Goal: Task Accomplishment & Management: Use online tool/utility

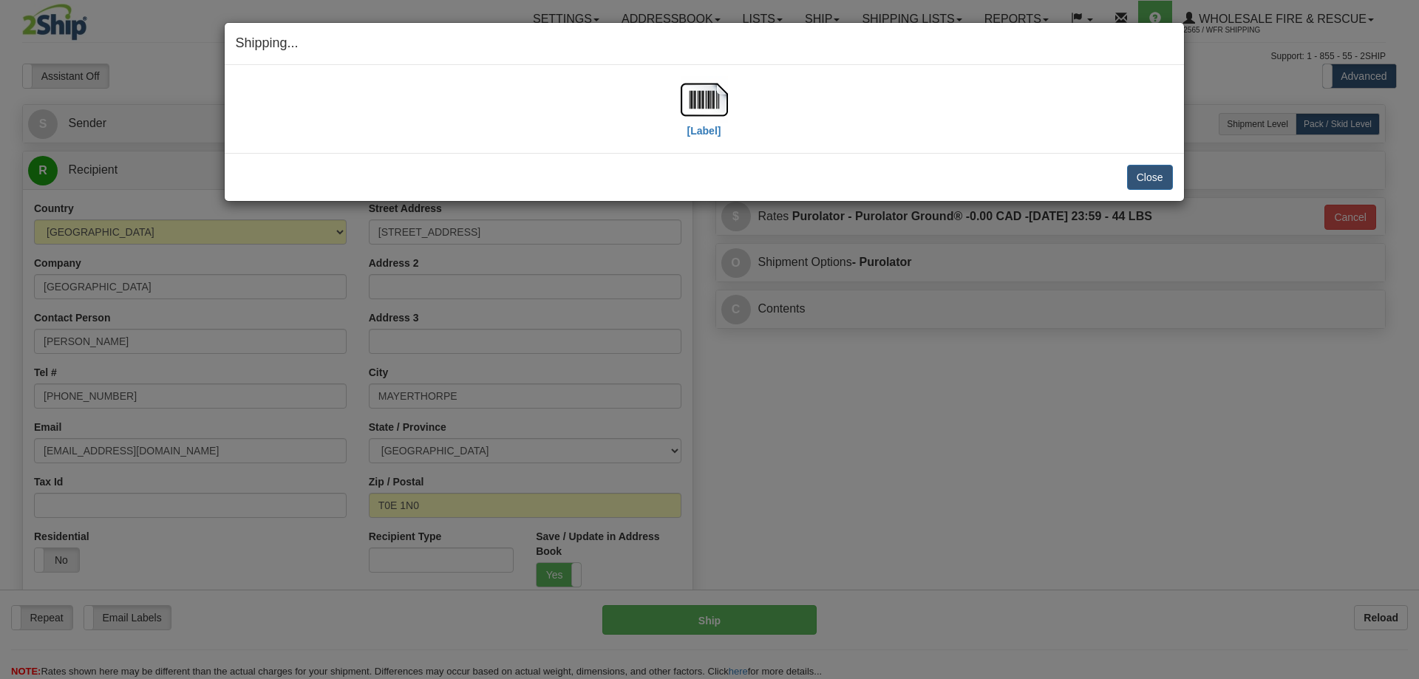
select select "2"
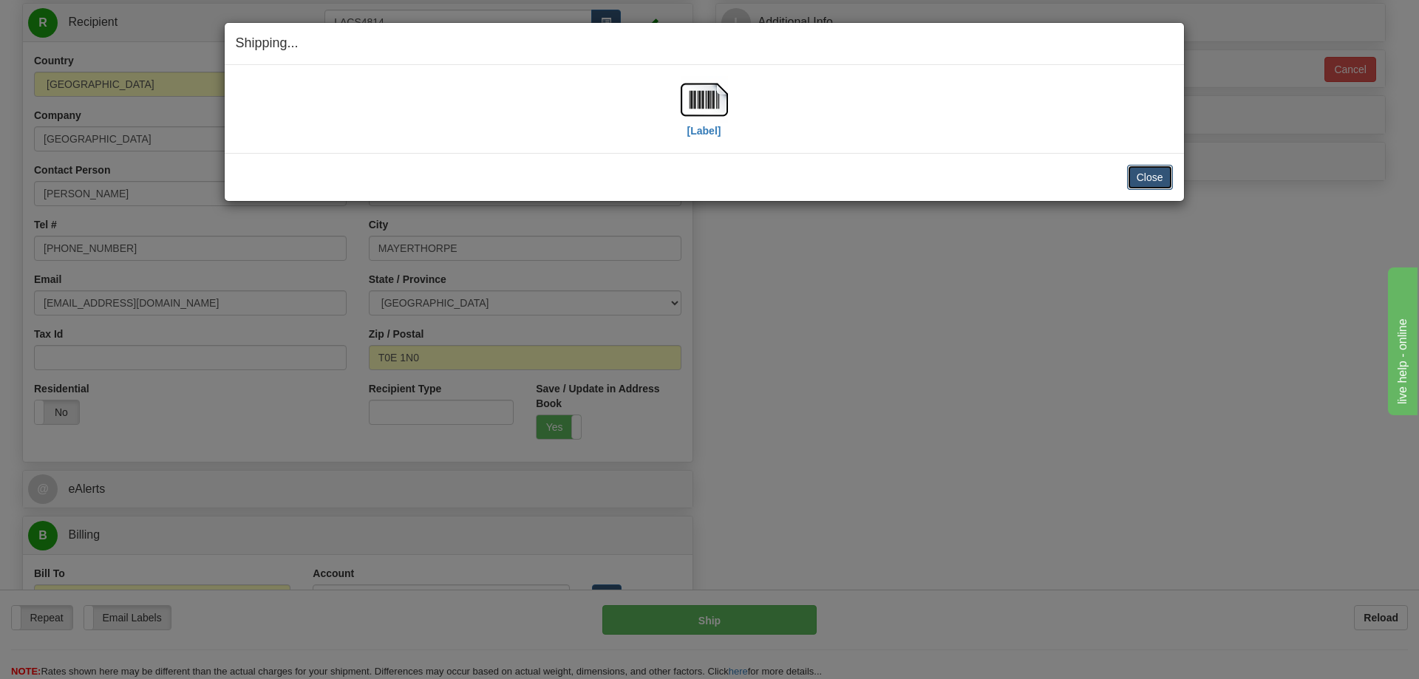
click at [1141, 183] on button "Close" at bounding box center [1150, 177] width 46 height 25
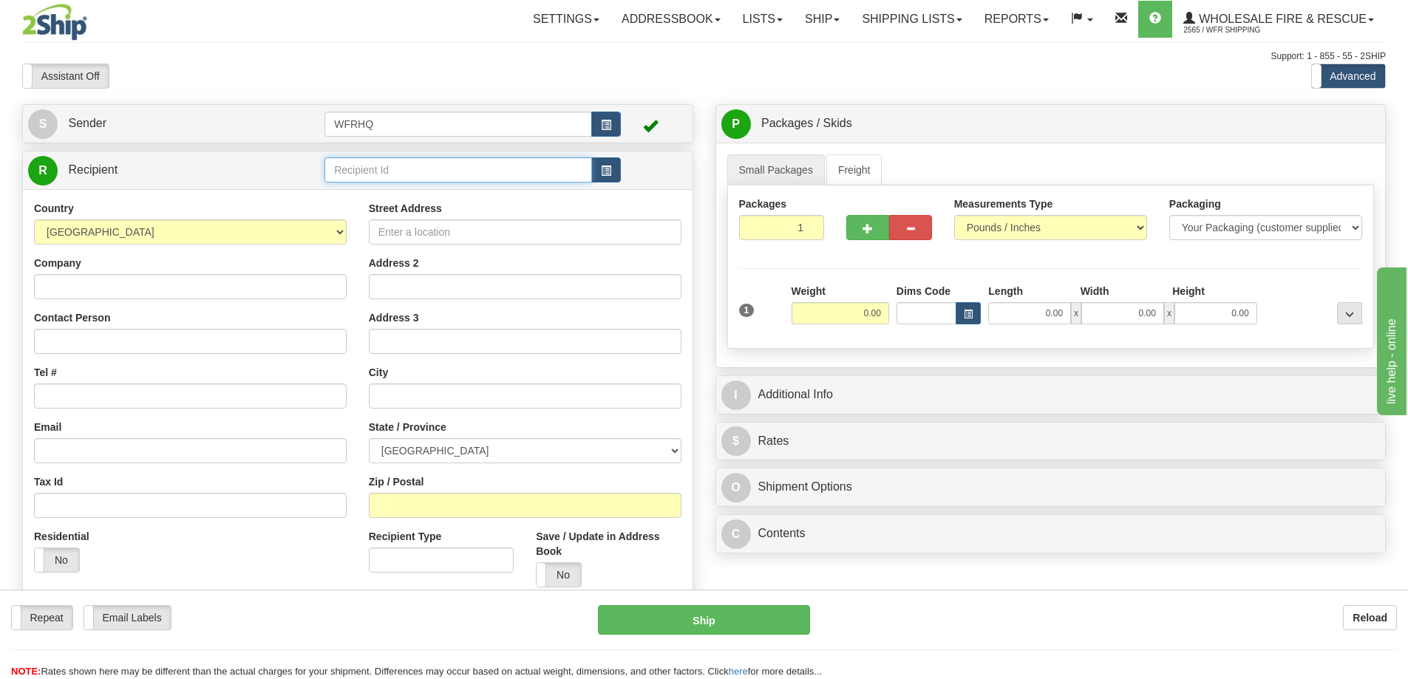
click at [403, 167] on input "text" at bounding box center [459, 169] width 268 height 25
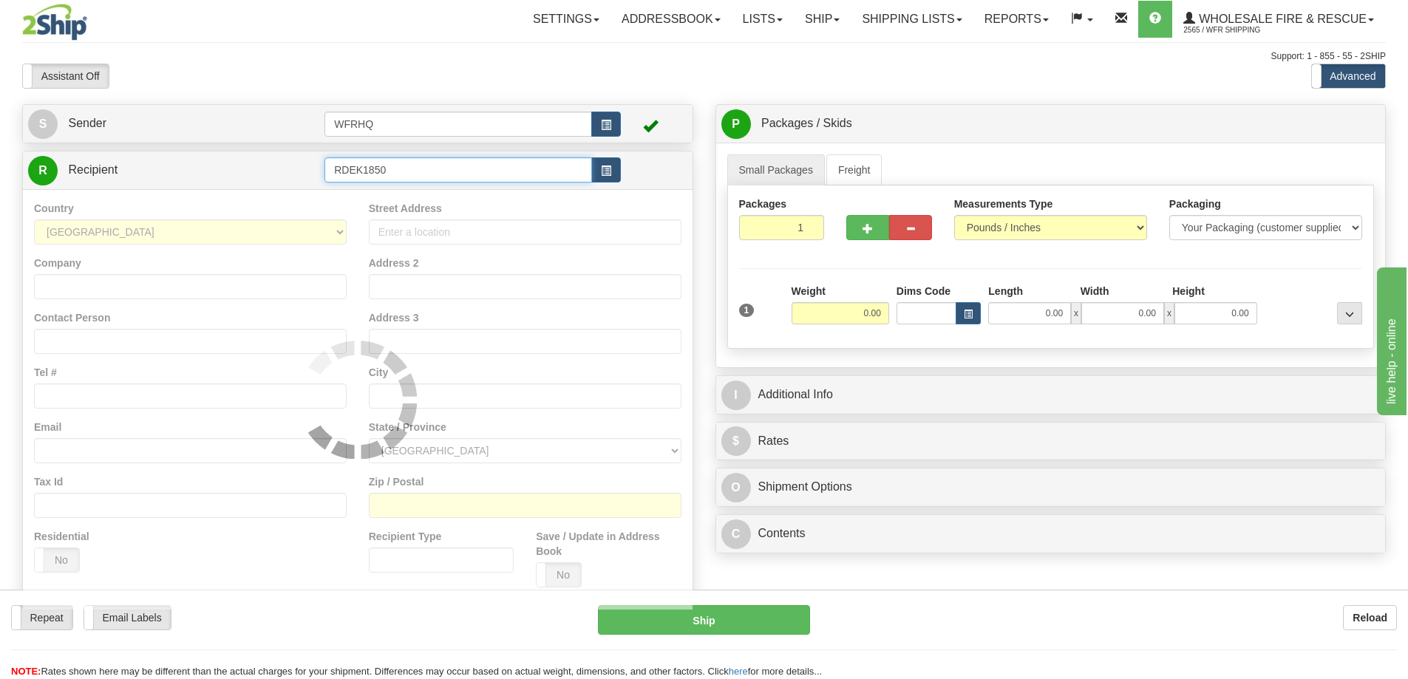
type input "RDEK1850"
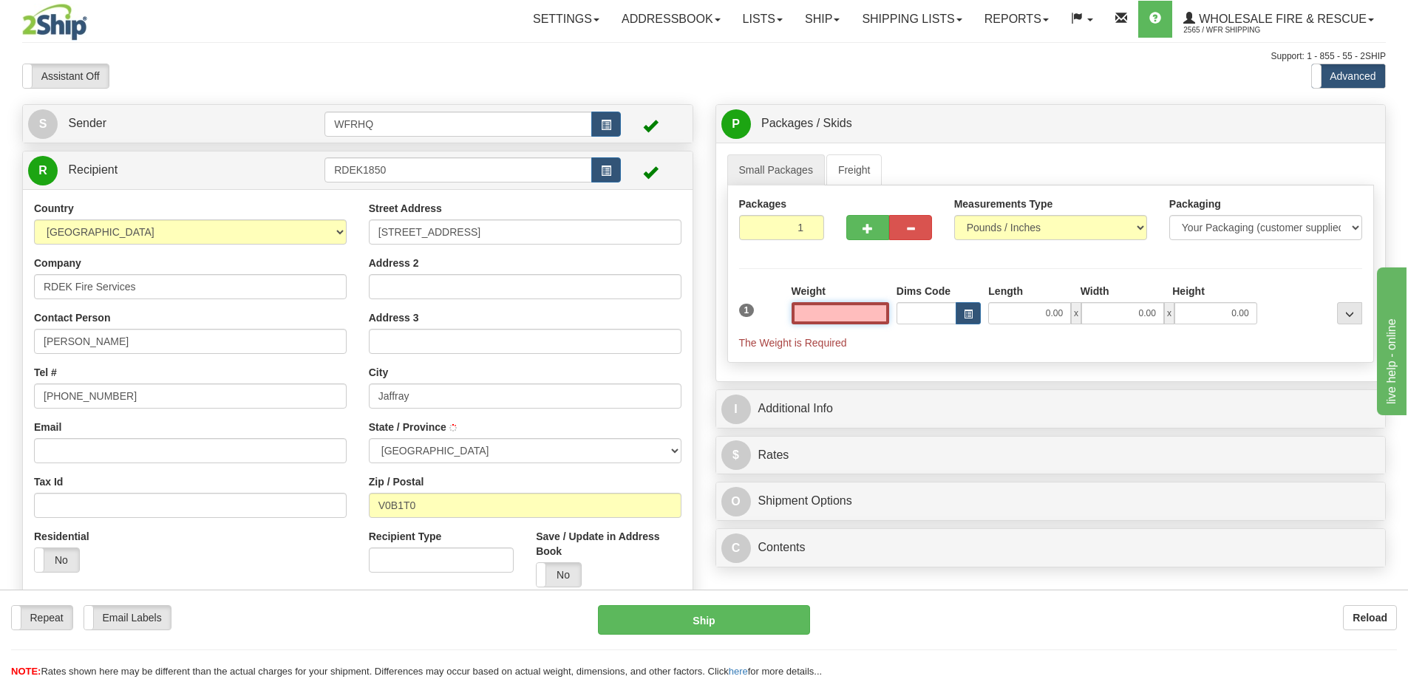
type input "JAFFRAY"
click at [852, 308] on input "text" at bounding box center [841, 313] width 98 height 22
type input "2.00"
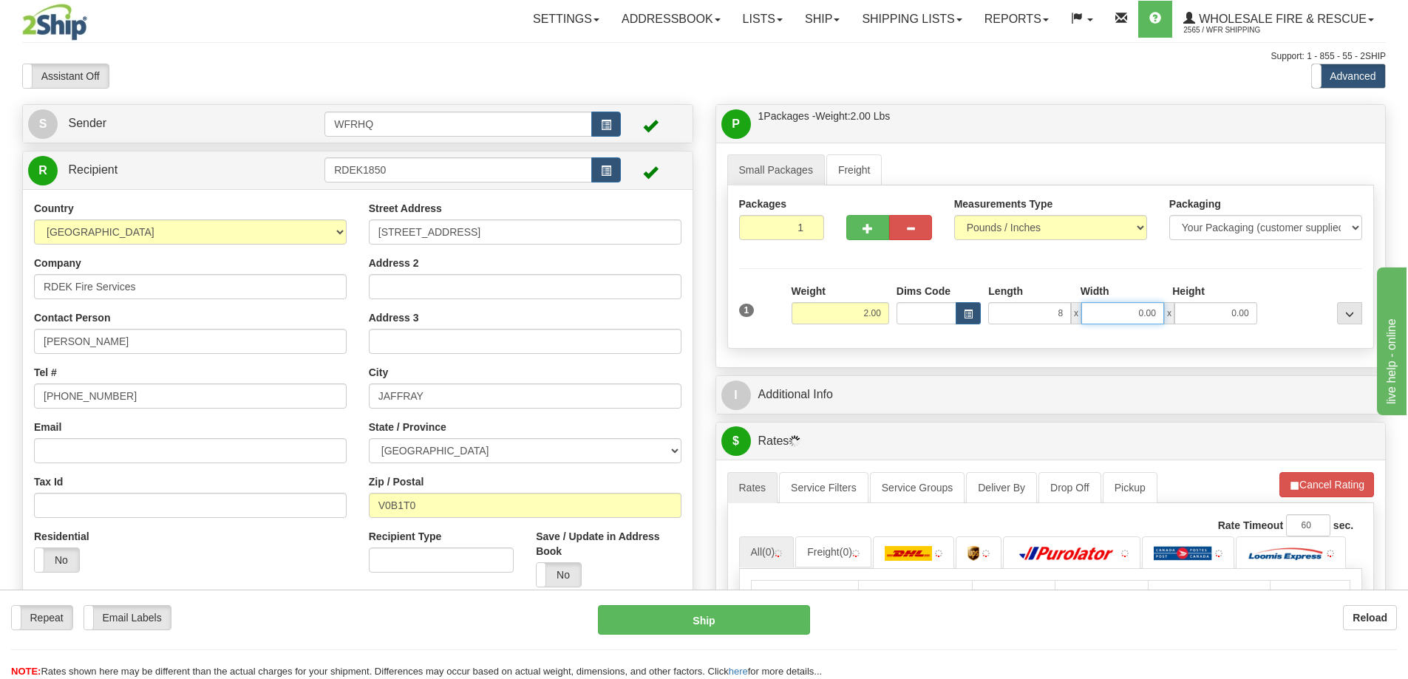
type input "8.00"
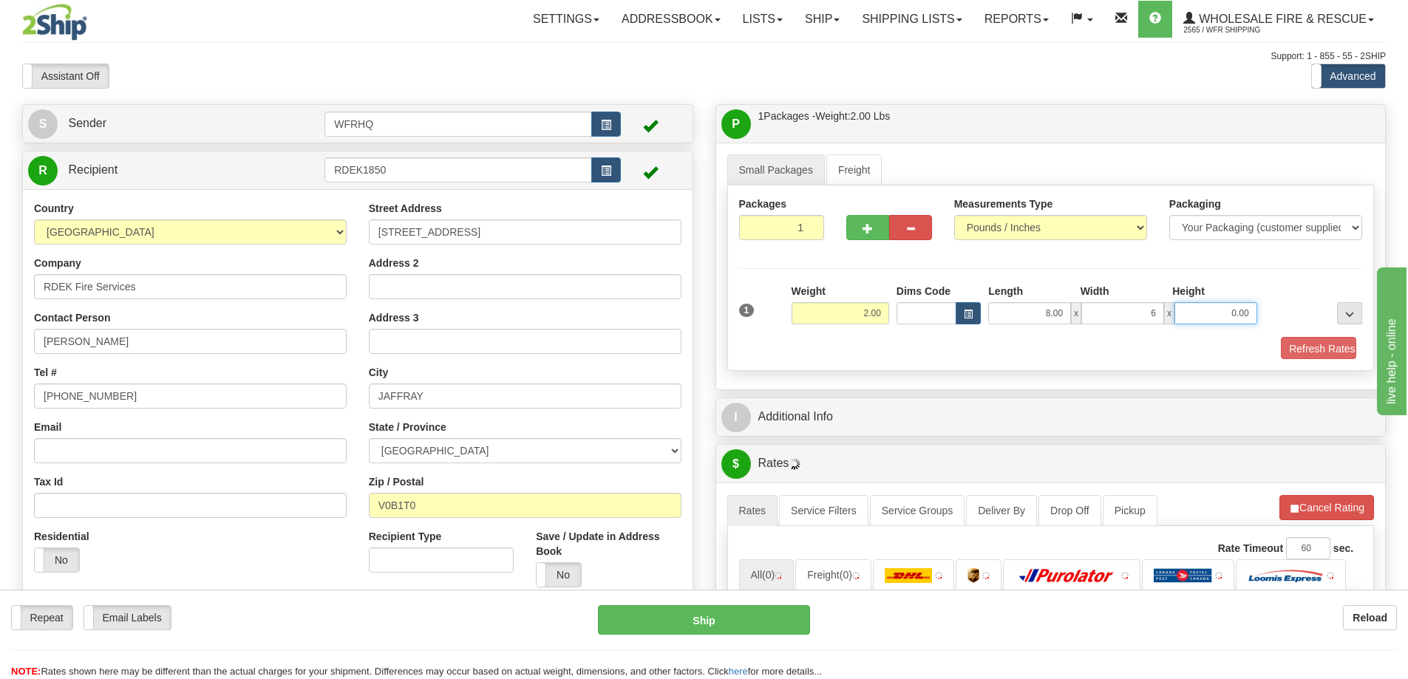
type input "6.00"
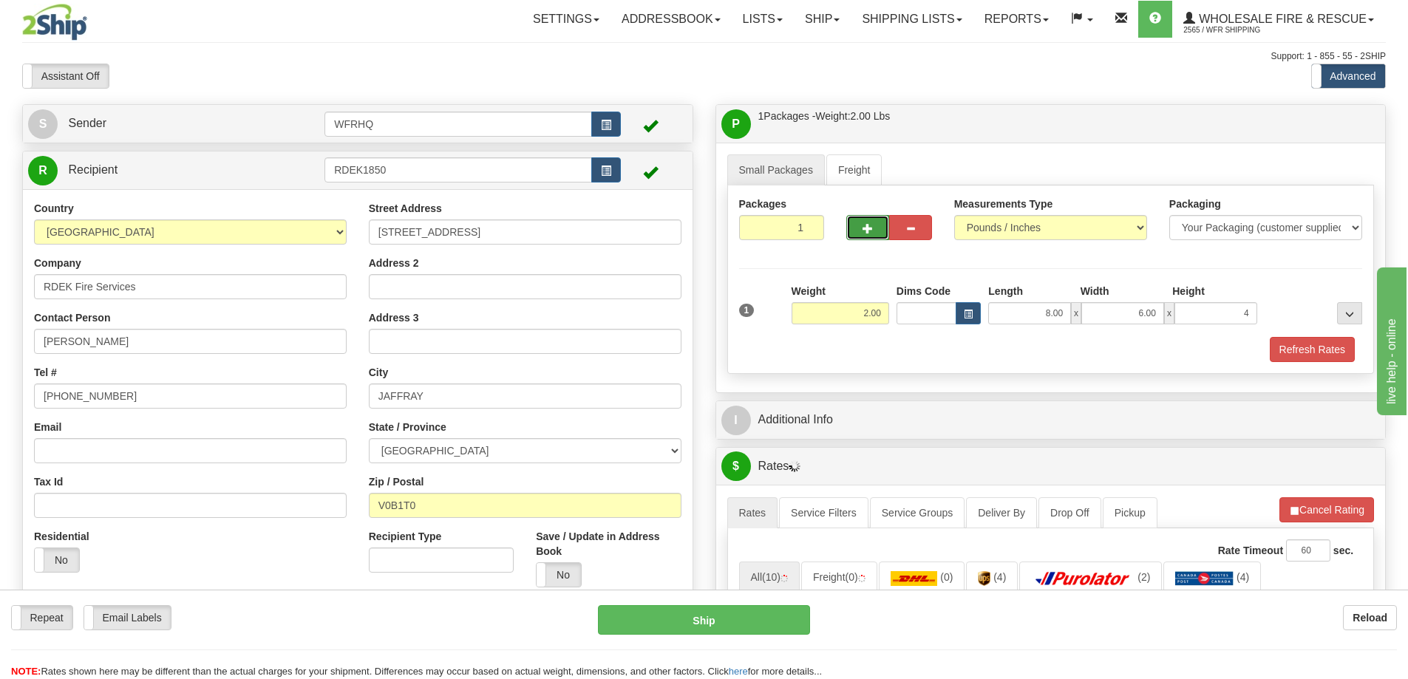
type input "4.00"
click at [866, 215] on button "button" at bounding box center [867, 227] width 43 height 25
radio input "true"
type input "2"
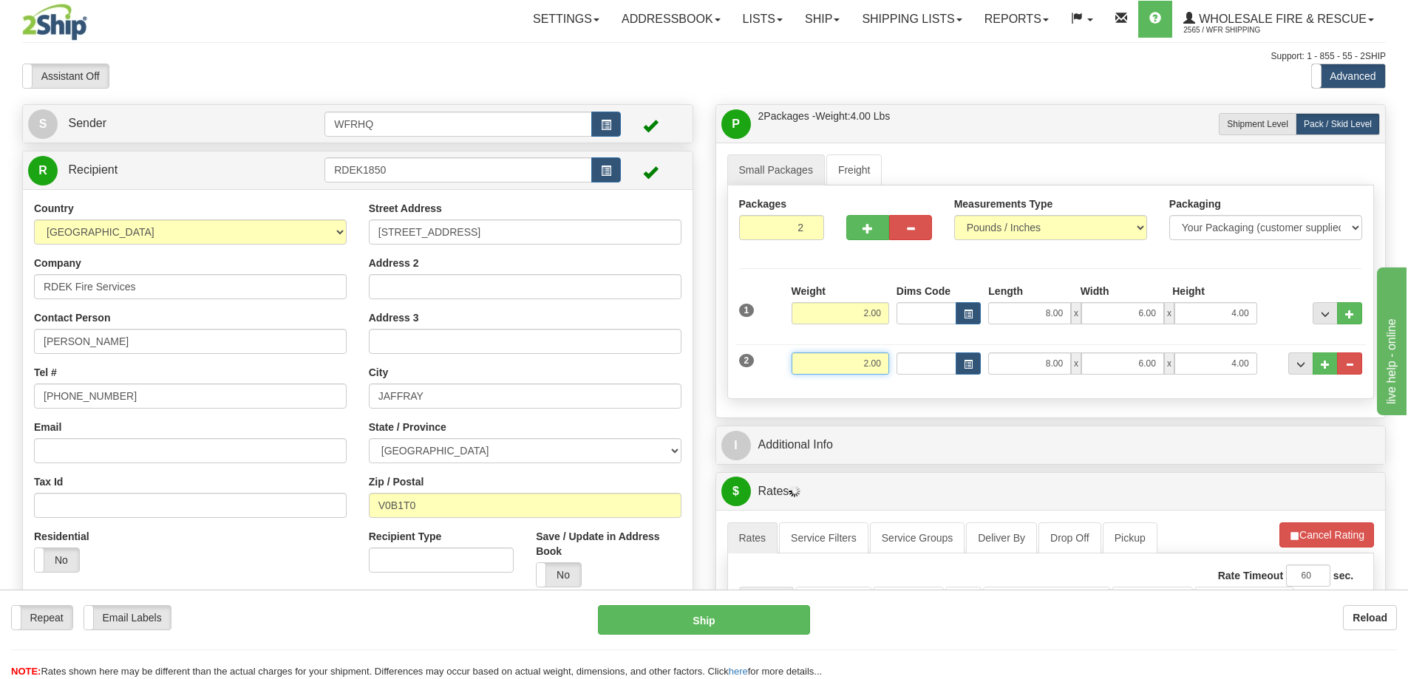
drag, startPoint x: 852, startPoint y: 371, endPoint x: 1002, endPoint y: 370, distance: 150.1
click at [1005, 368] on div "2 Weight 2.00 Dims Code Length Width Height" at bounding box center [1051, 362] width 631 height 50
type input "17.00"
type input "13.00"
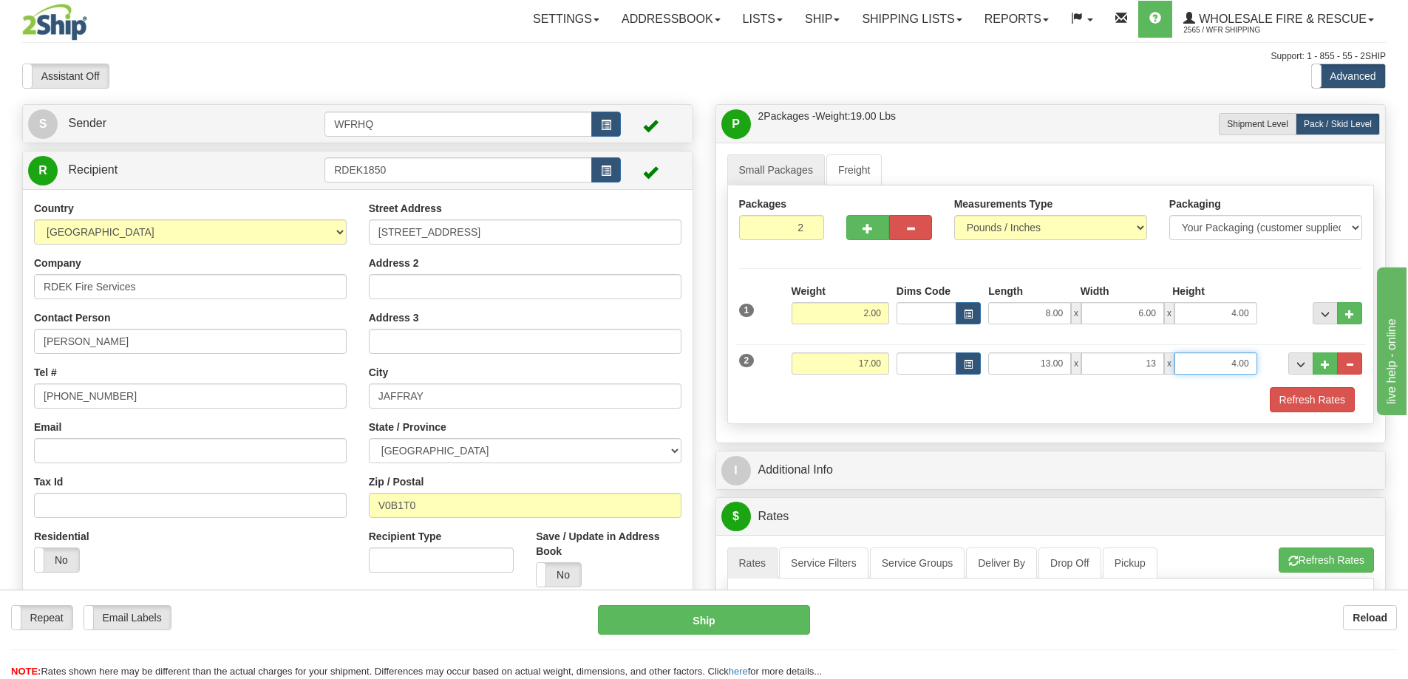
type input "13.00"
type input "12.00"
click at [865, 231] on button "button" at bounding box center [867, 227] width 43 height 25
type input "3"
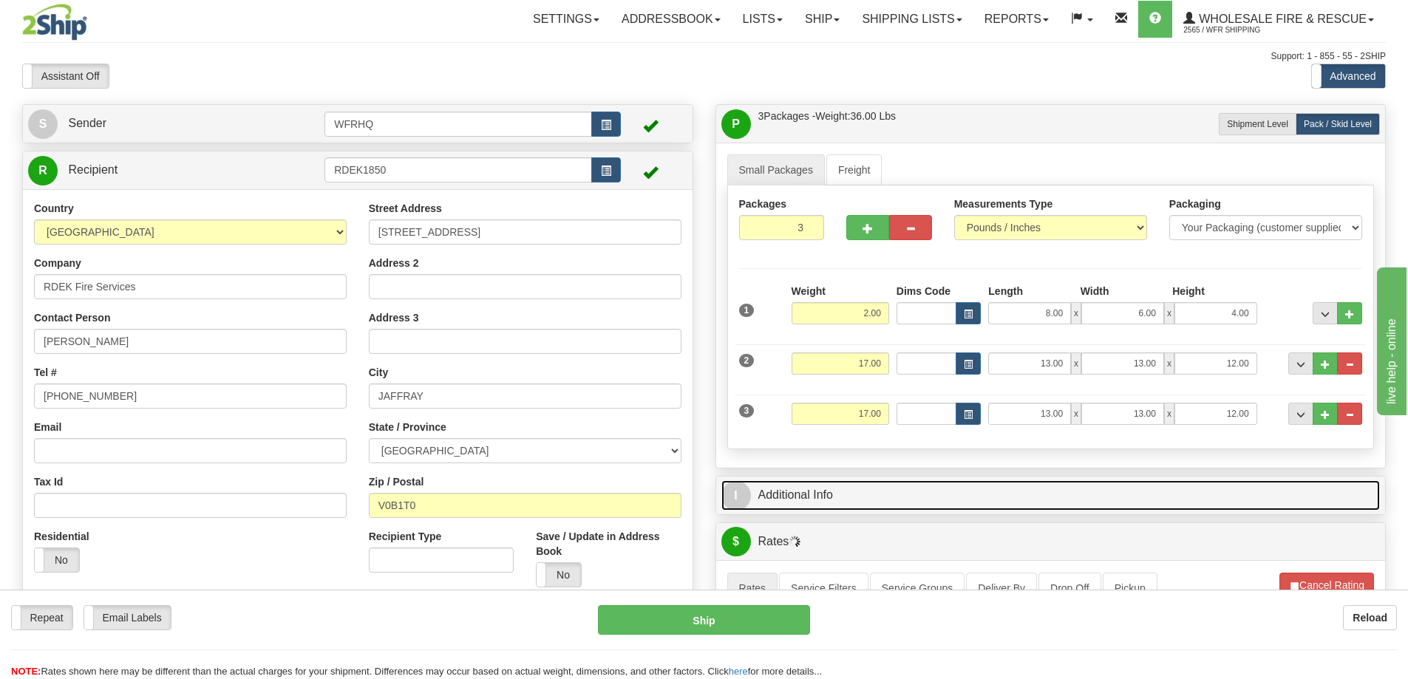
click at [868, 503] on link "I Additional Info" at bounding box center [1051, 496] width 659 height 30
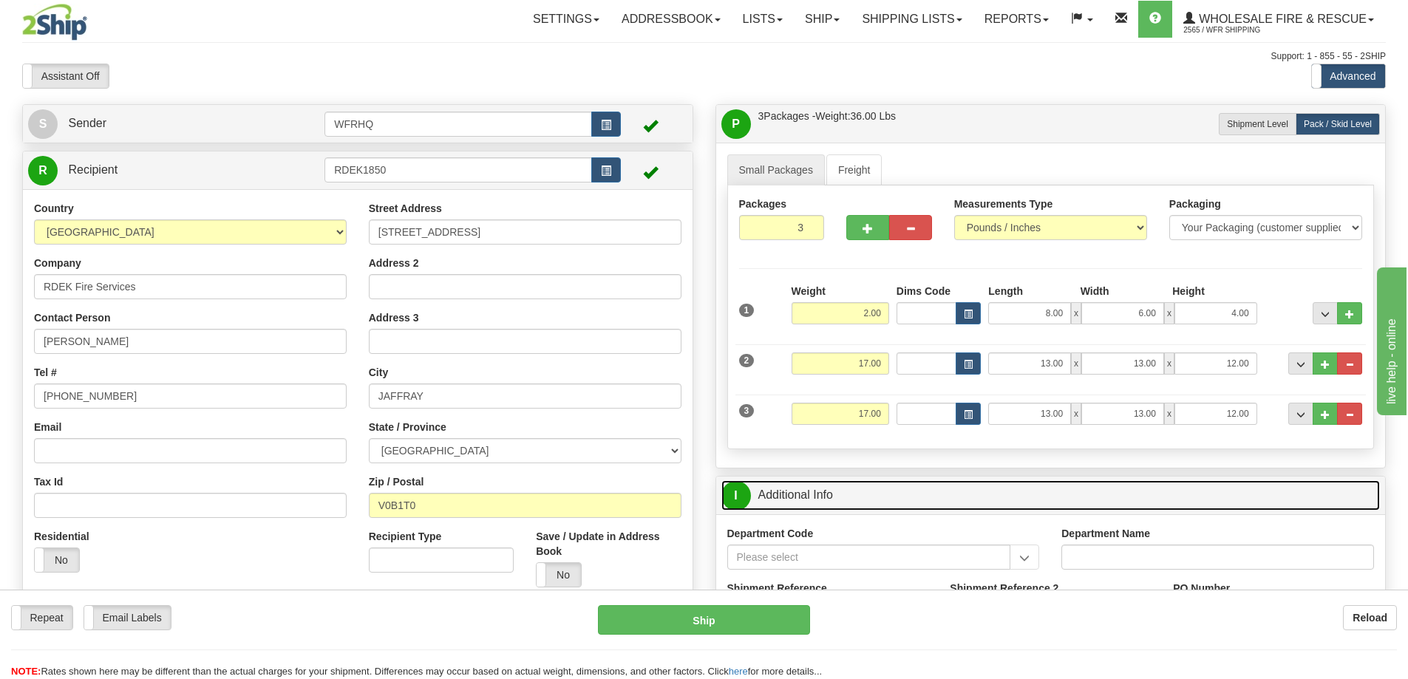
scroll to position [148, 0]
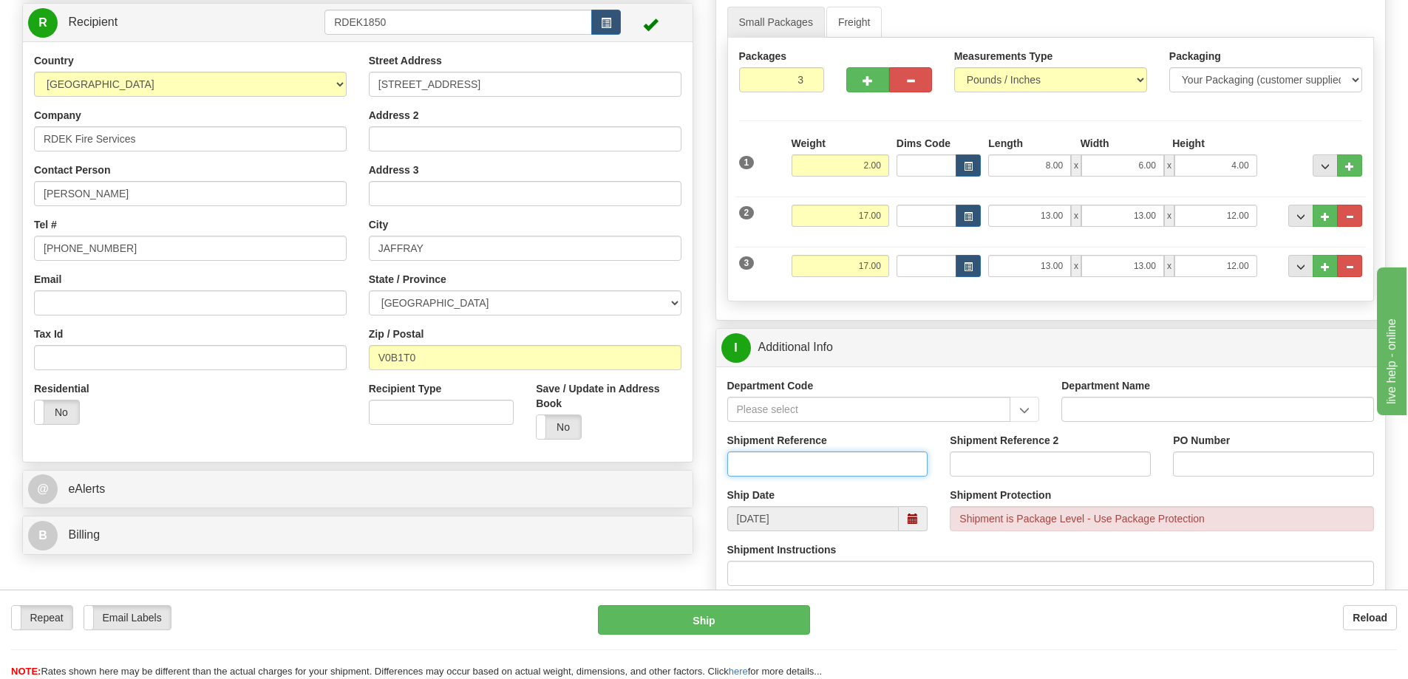
click at [802, 470] on input "Shipment Reference" at bounding box center [827, 464] width 201 height 25
type input "S46745-30992, S45806-30301"
click at [1274, 473] on input "43558," at bounding box center [1273, 464] width 201 height 25
type input "43558"
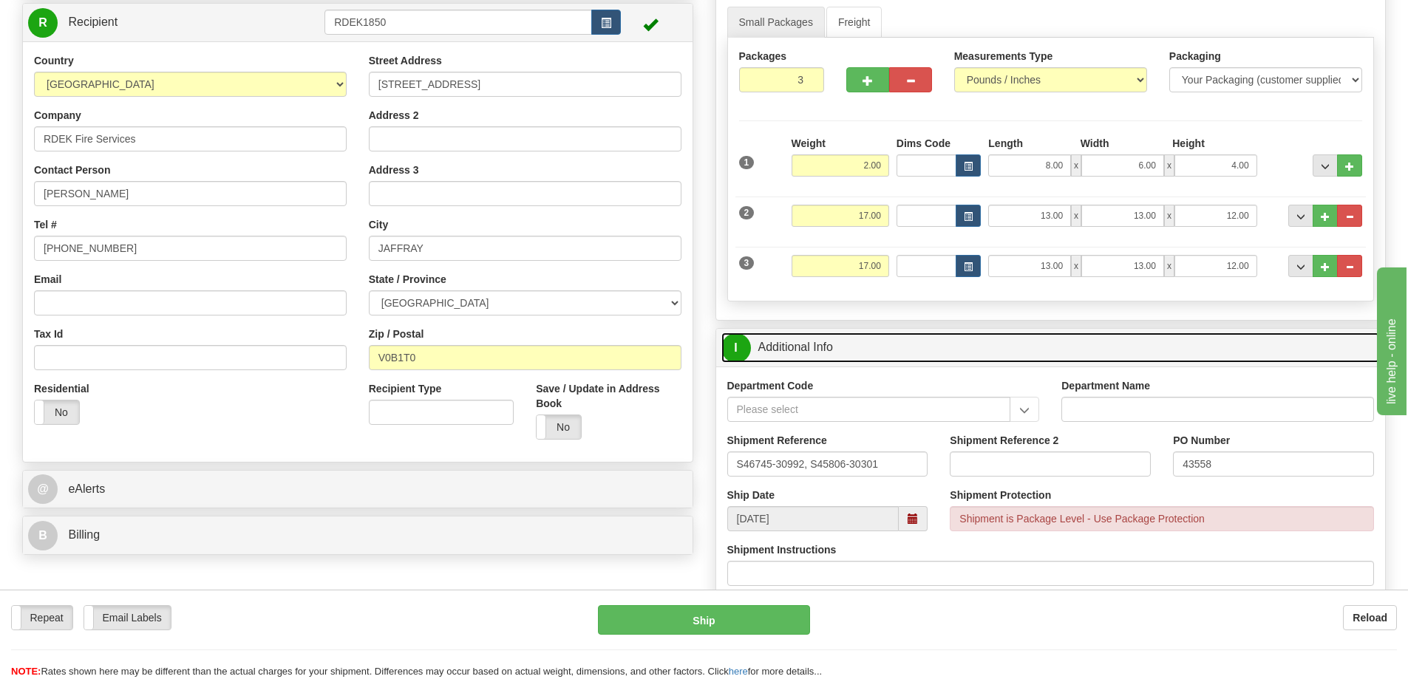
click at [1014, 356] on link "I Additional Info" at bounding box center [1051, 348] width 659 height 30
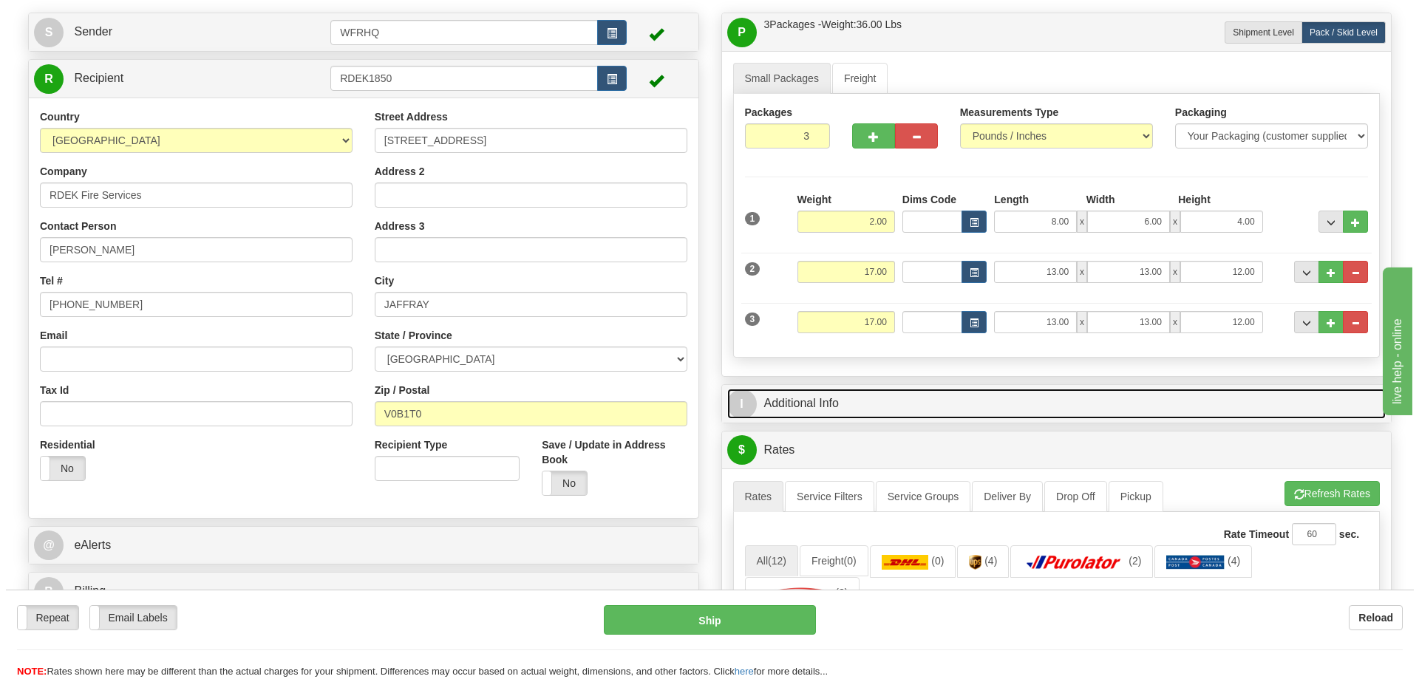
scroll to position [0, 0]
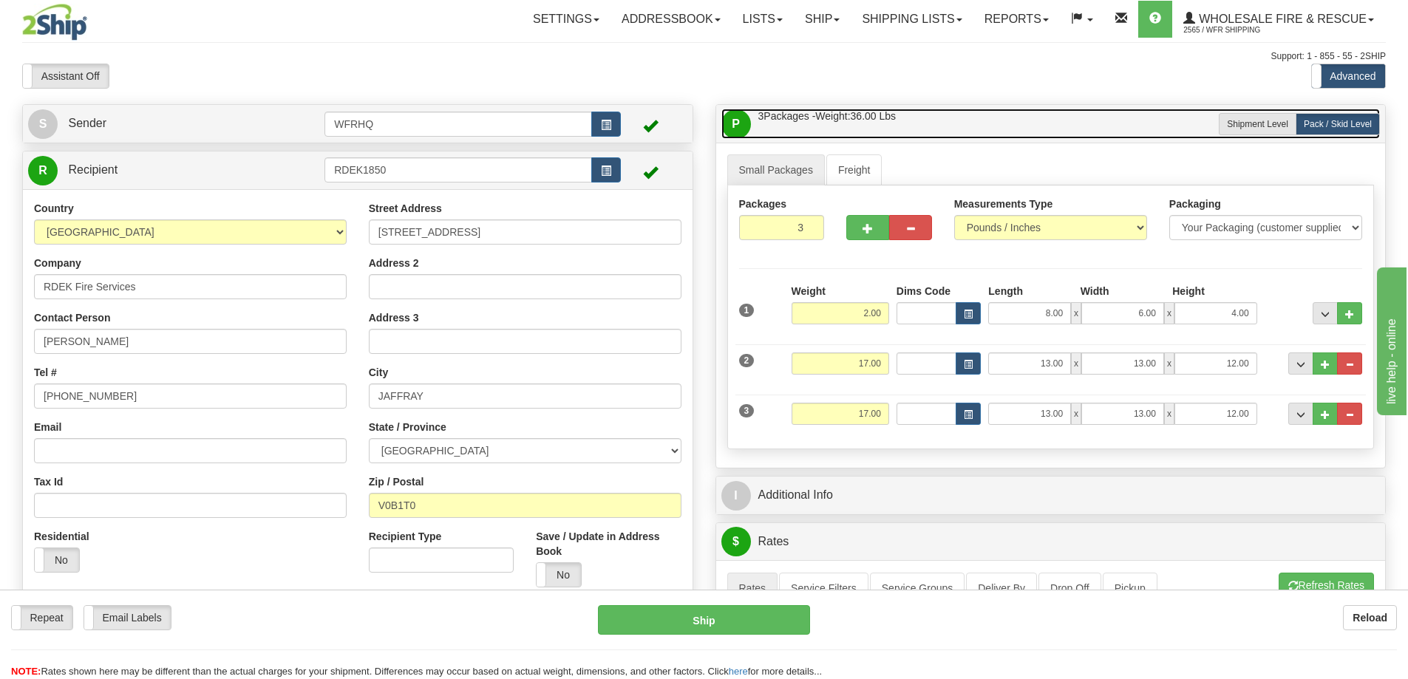
click at [954, 110] on link "P Packages / Skids 3 Packages - Weight: 36.00 Lbs 1 Skids - Weight: 0.00 Lbs" at bounding box center [1051, 124] width 659 height 30
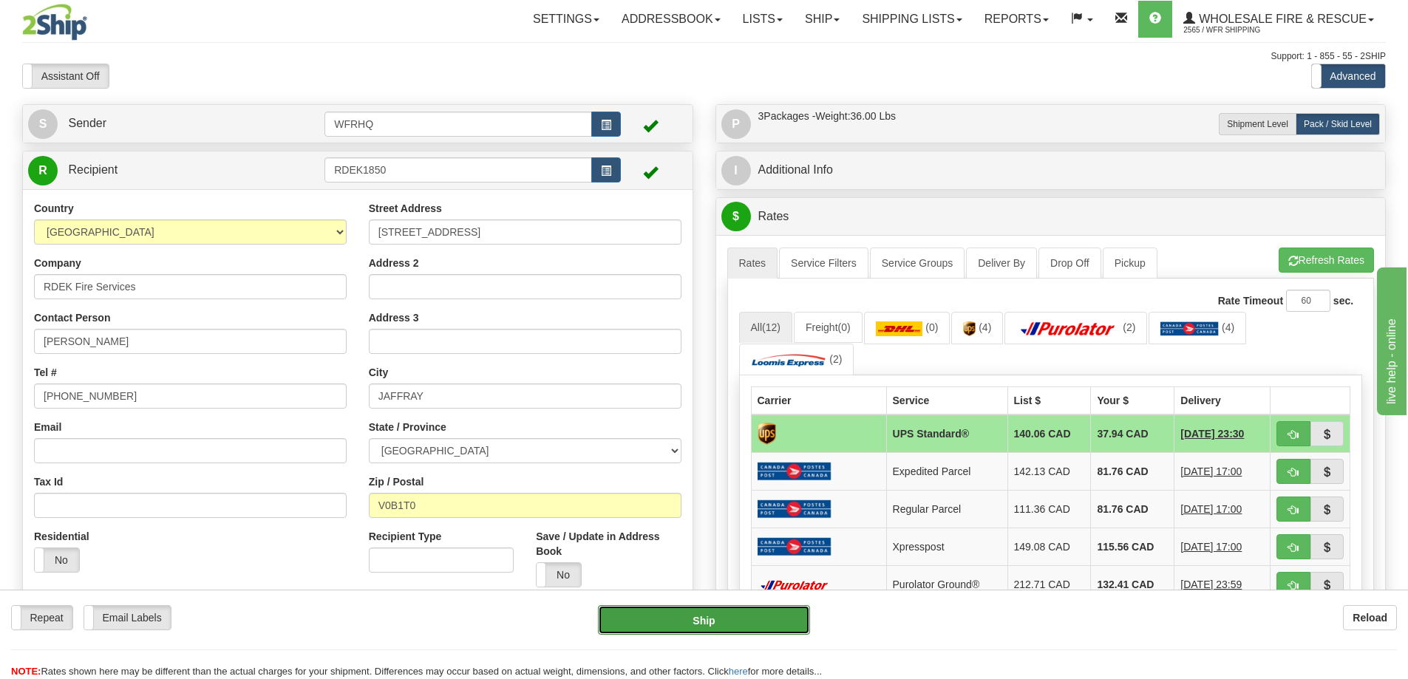
click at [716, 619] on button "Ship" at bounding box center [704, 620] width 212 height 30
type input "11"
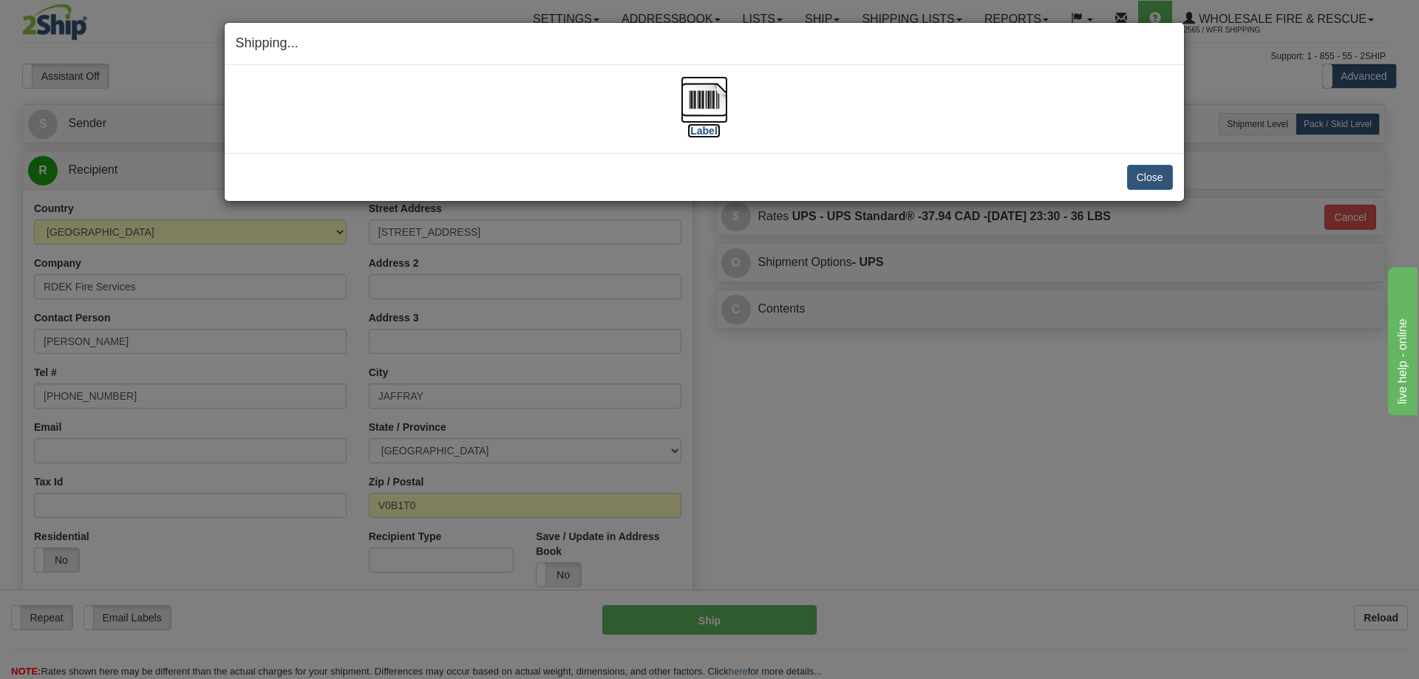
click at [699, 98] on img at bounding box center [704, 99] width 47 height 47
click at [1158, 174] on button "Close" at bounding box center [1150, 177] width 46 height 25
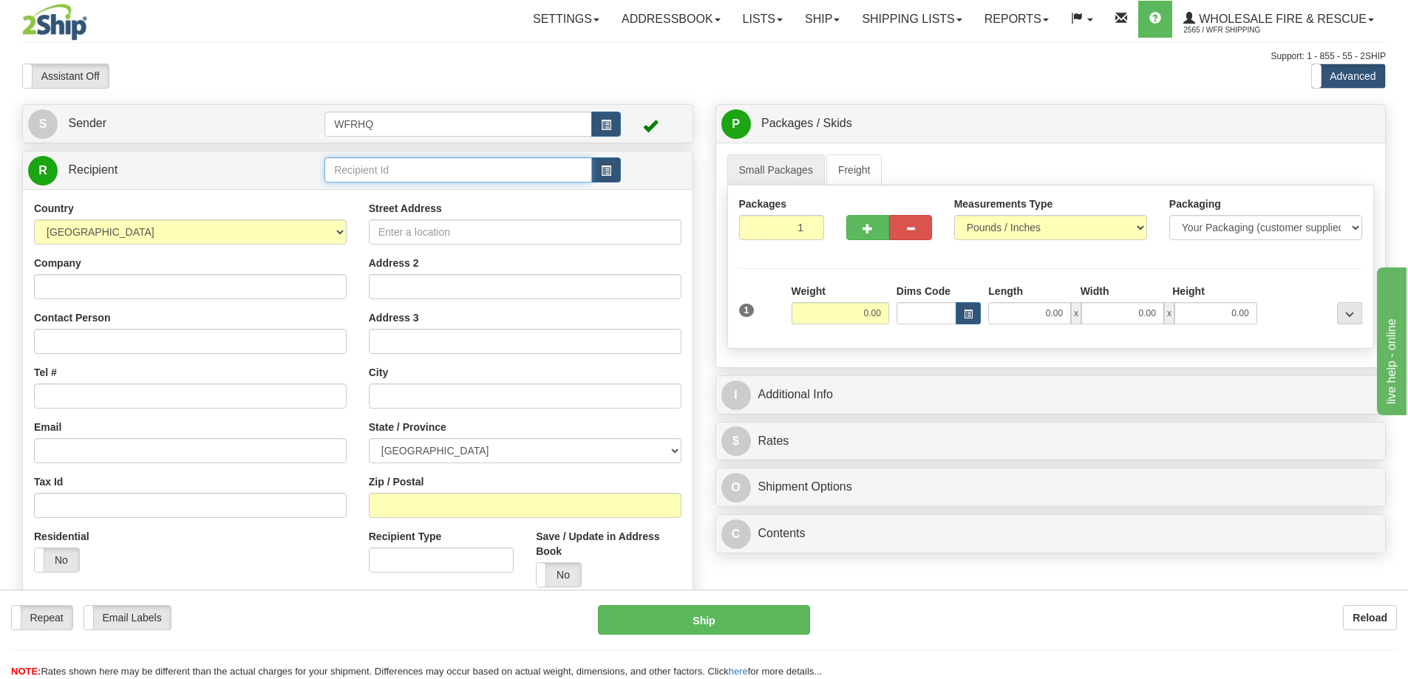
click at [419, 166] on input "text" at bounding box center [459, 169] width 268 height 25
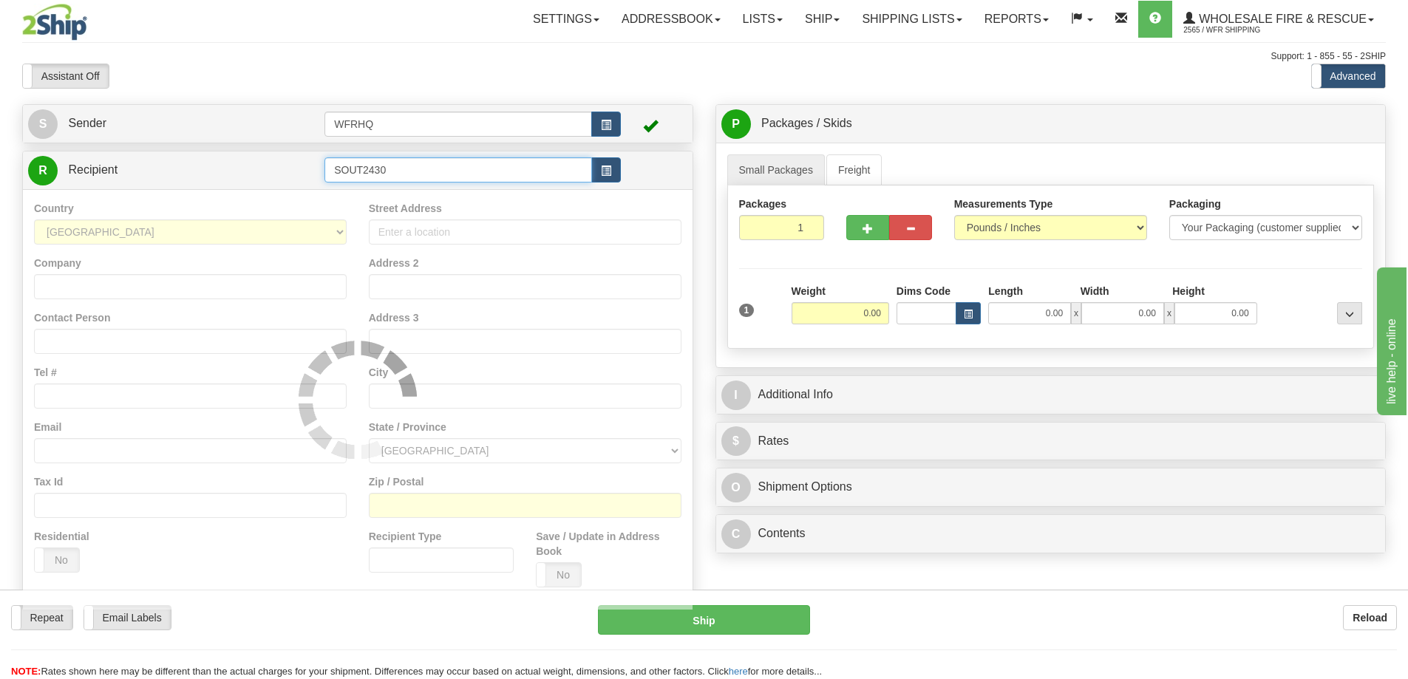
type input "SOUT2430"
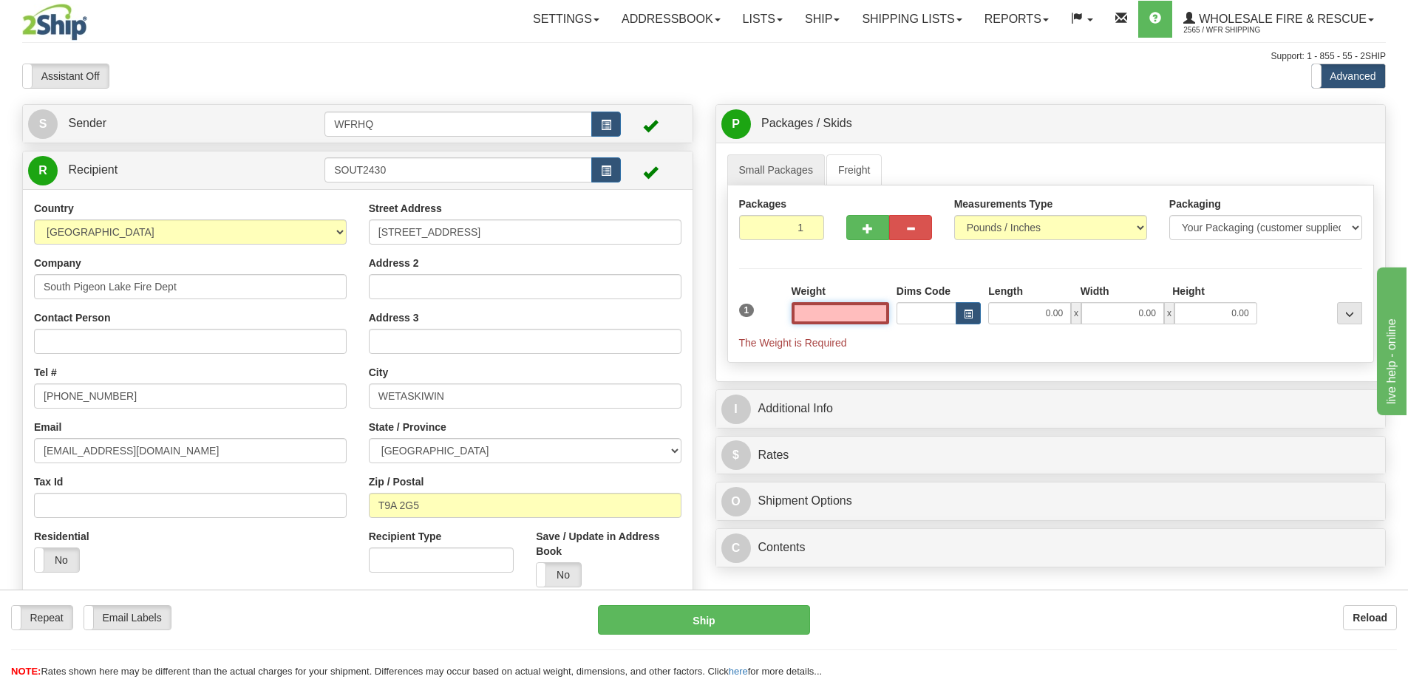
click at [827, 309] on input "text" at bounding box center [841, 313] width 98 height 22
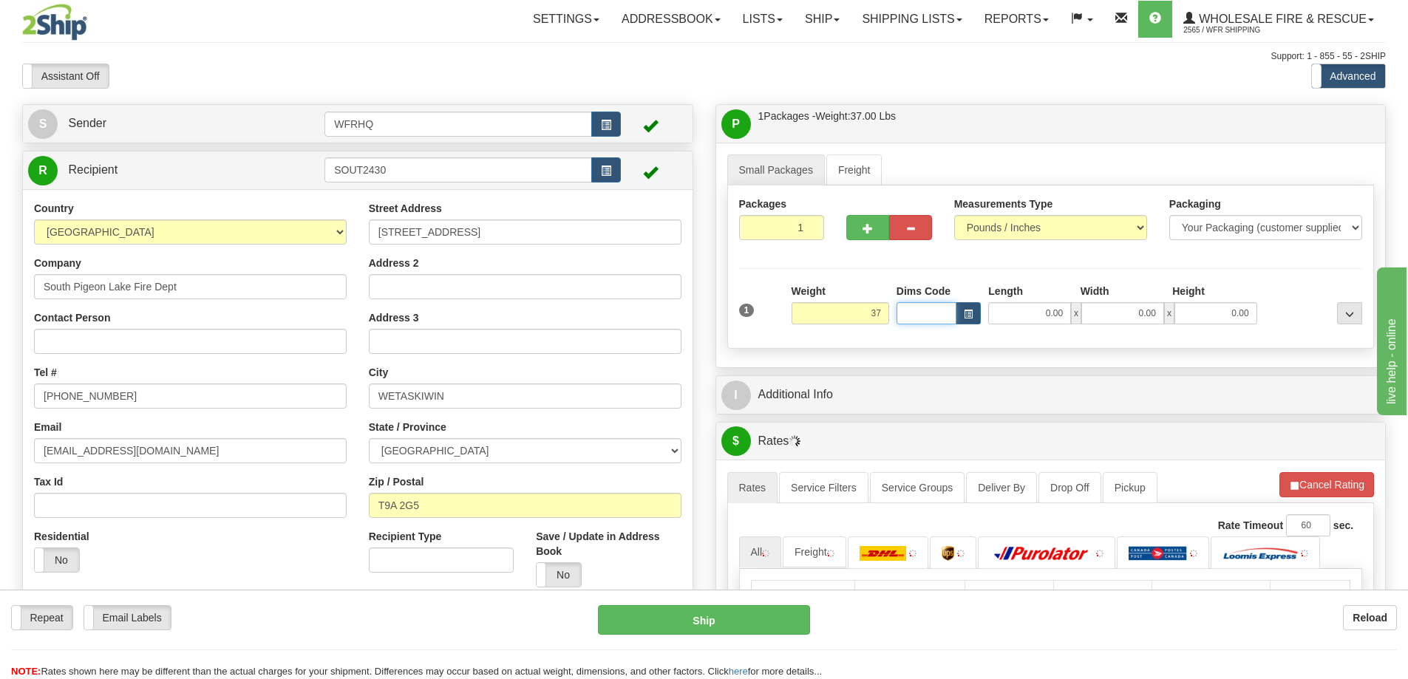
type input "37.00"
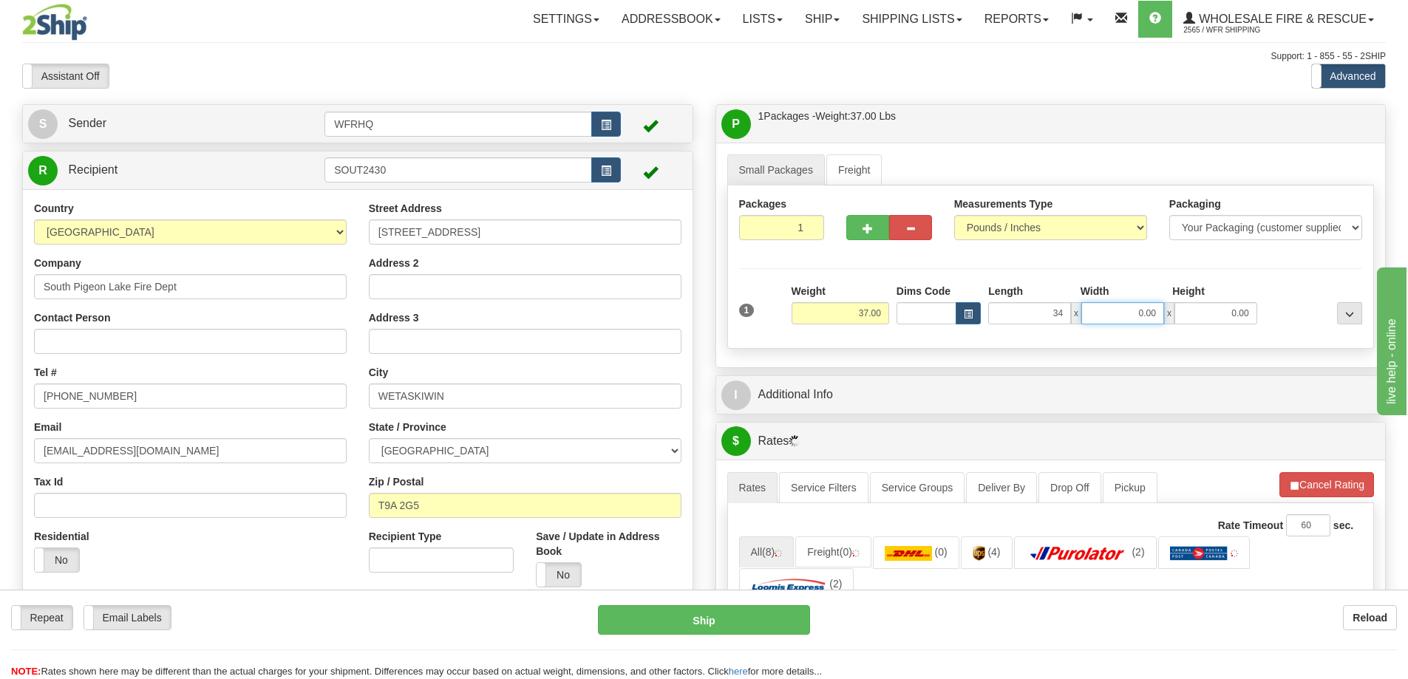
type input "34.00"
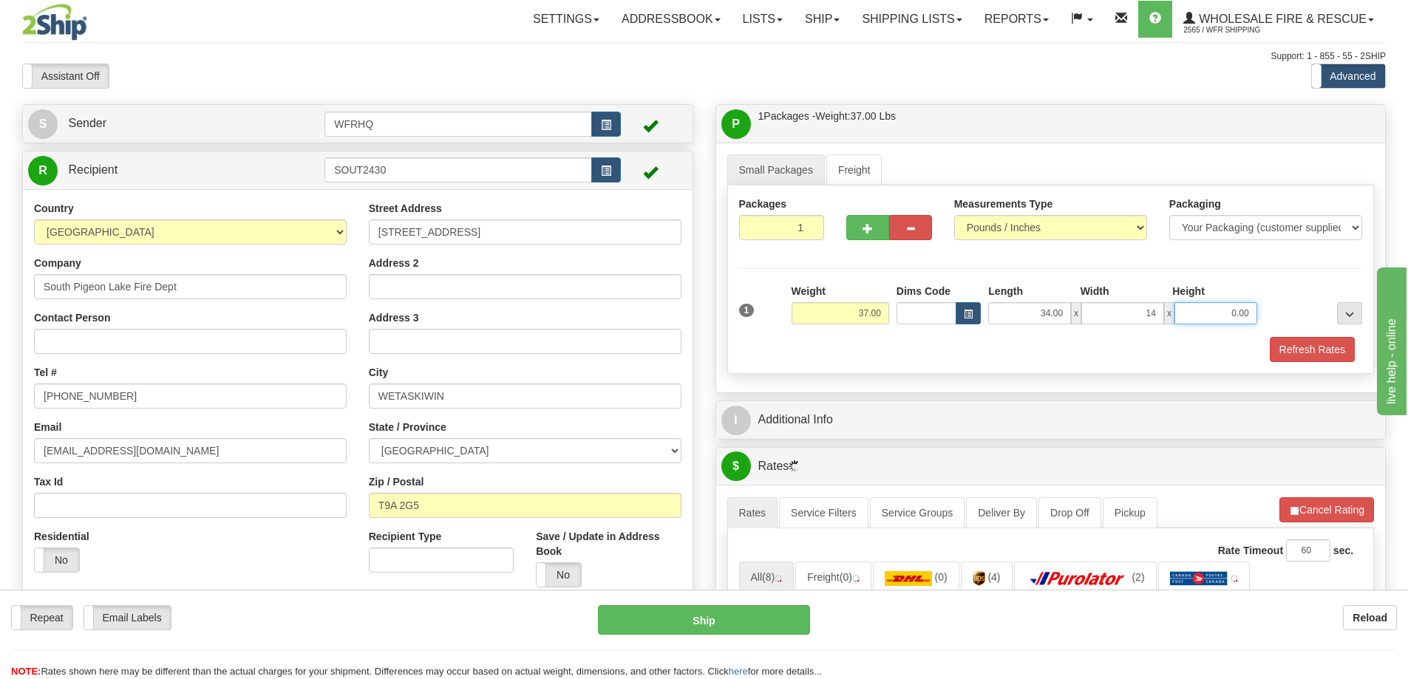
type input "14.00"
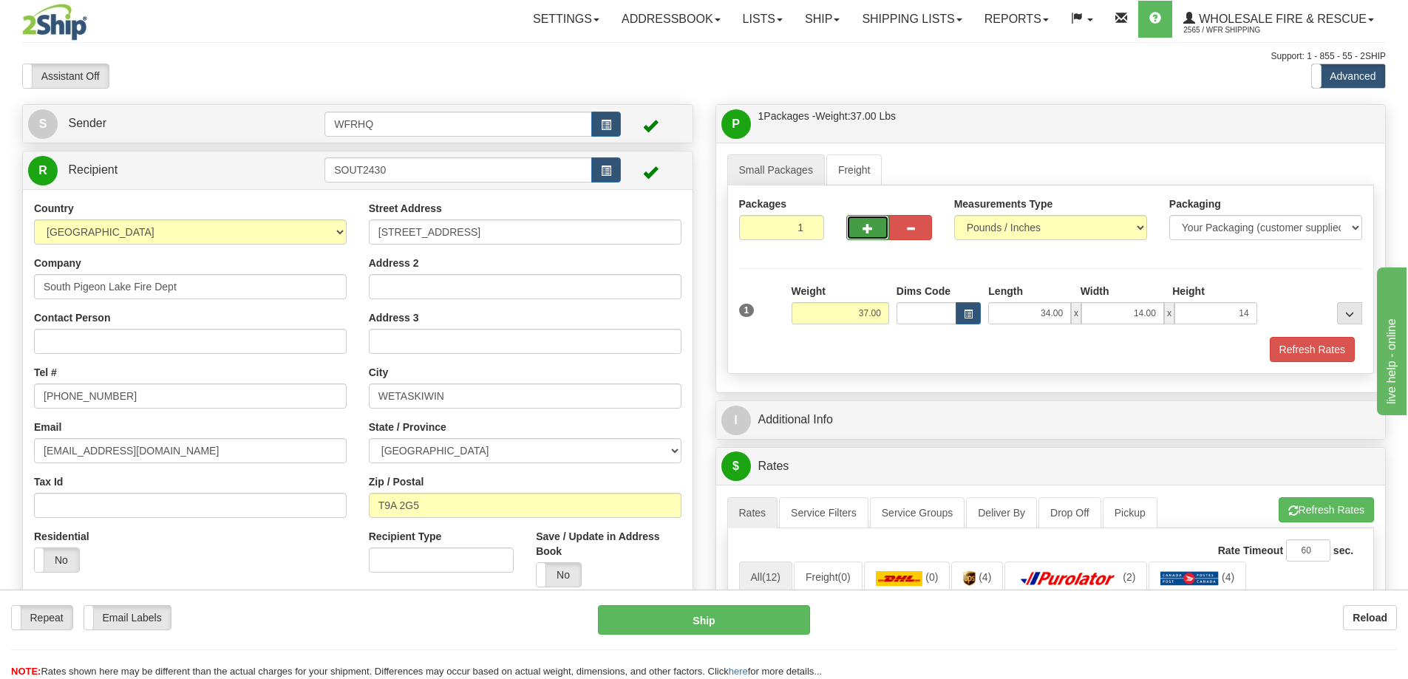
type input "14.00"
click at [881, 231] on button "button" at bounding box center [867, 227] width 43 height 25
radio input "true"
type input "2"
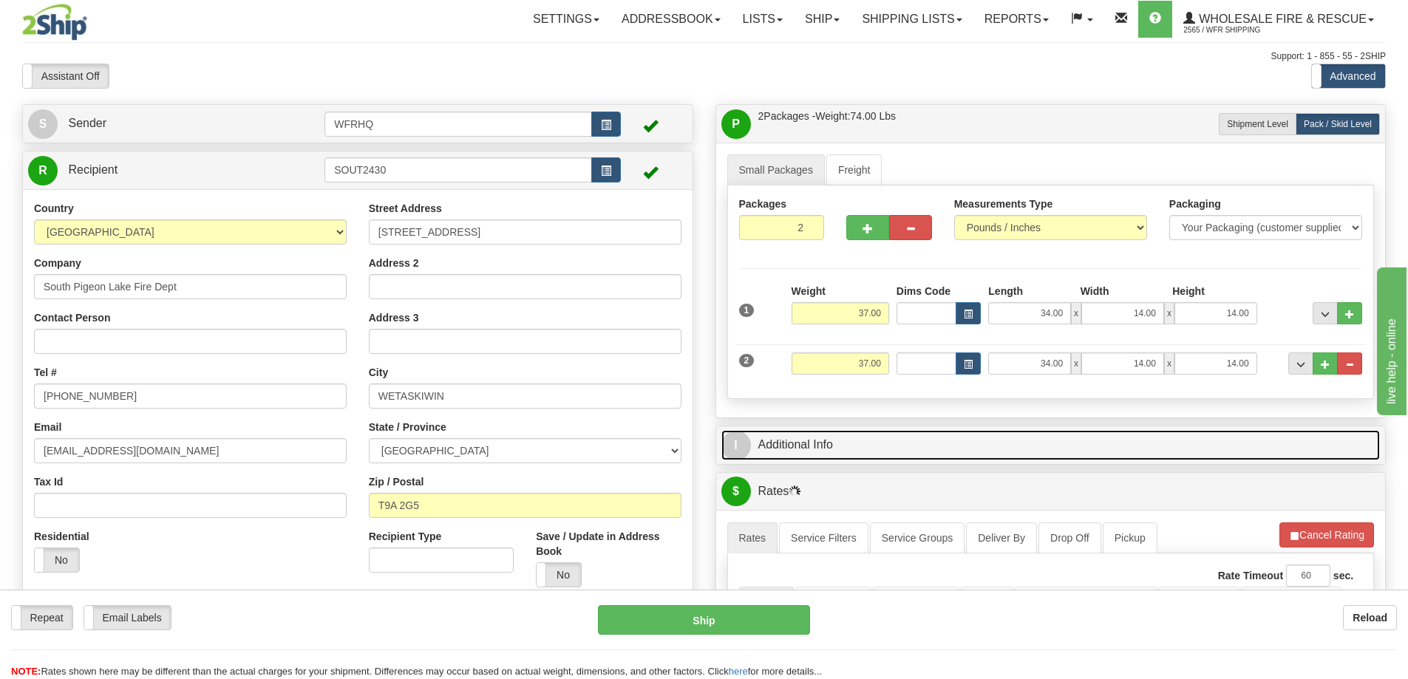
click at [964, 448] on link "I Additional Info" at bounding box center [1051, 445] width 659 height 30
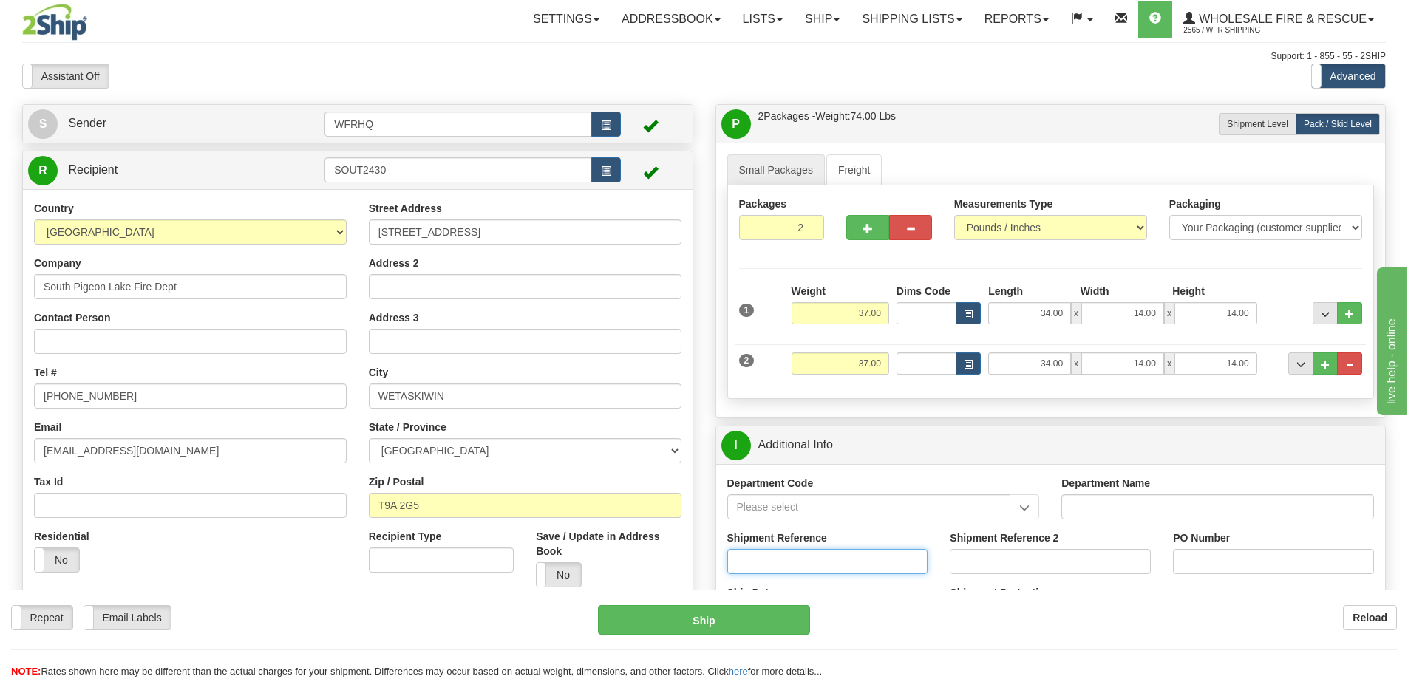
click at [798, 565] on input "Shipment Reference" at bounding box center [827, 561] width 201 height 25
type input "S46185-30939"
type input "South Pigeon Lake FD"
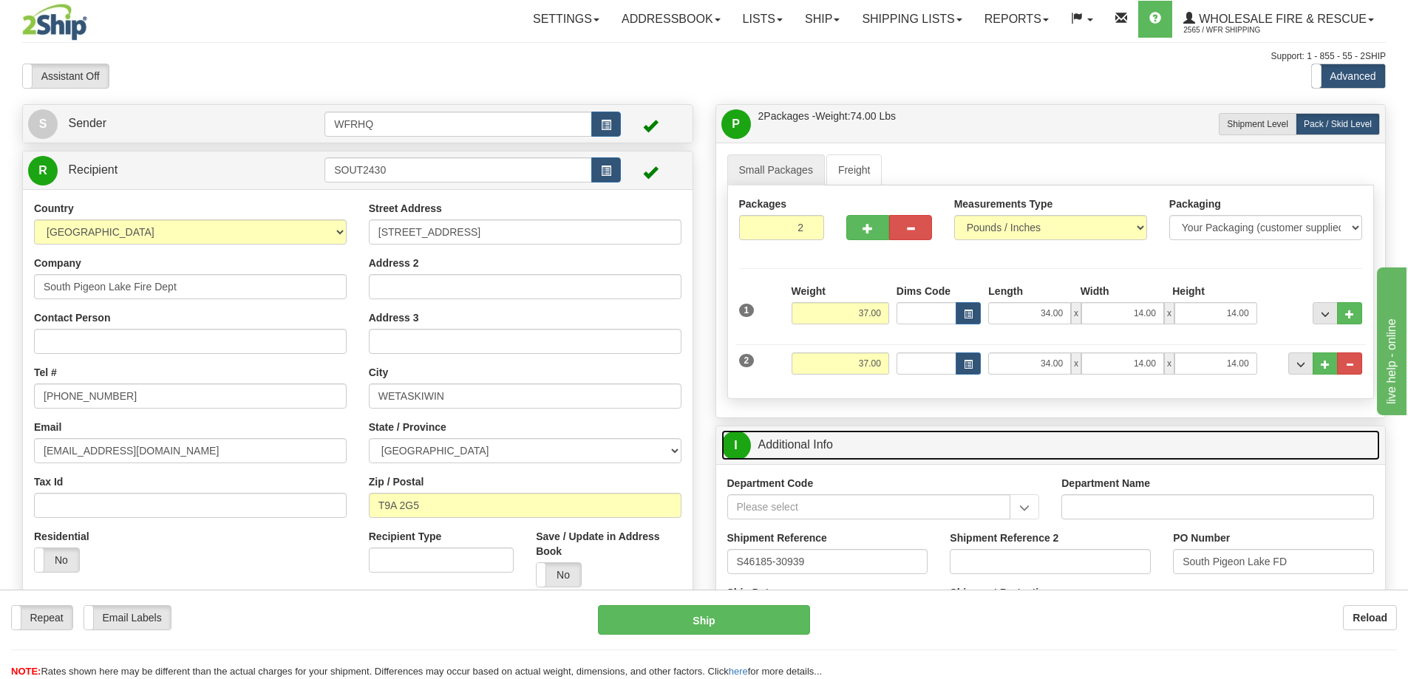
click at [933, 444] on link "I Additional Info" at bounding box center [1051, 445] width 659 height 30
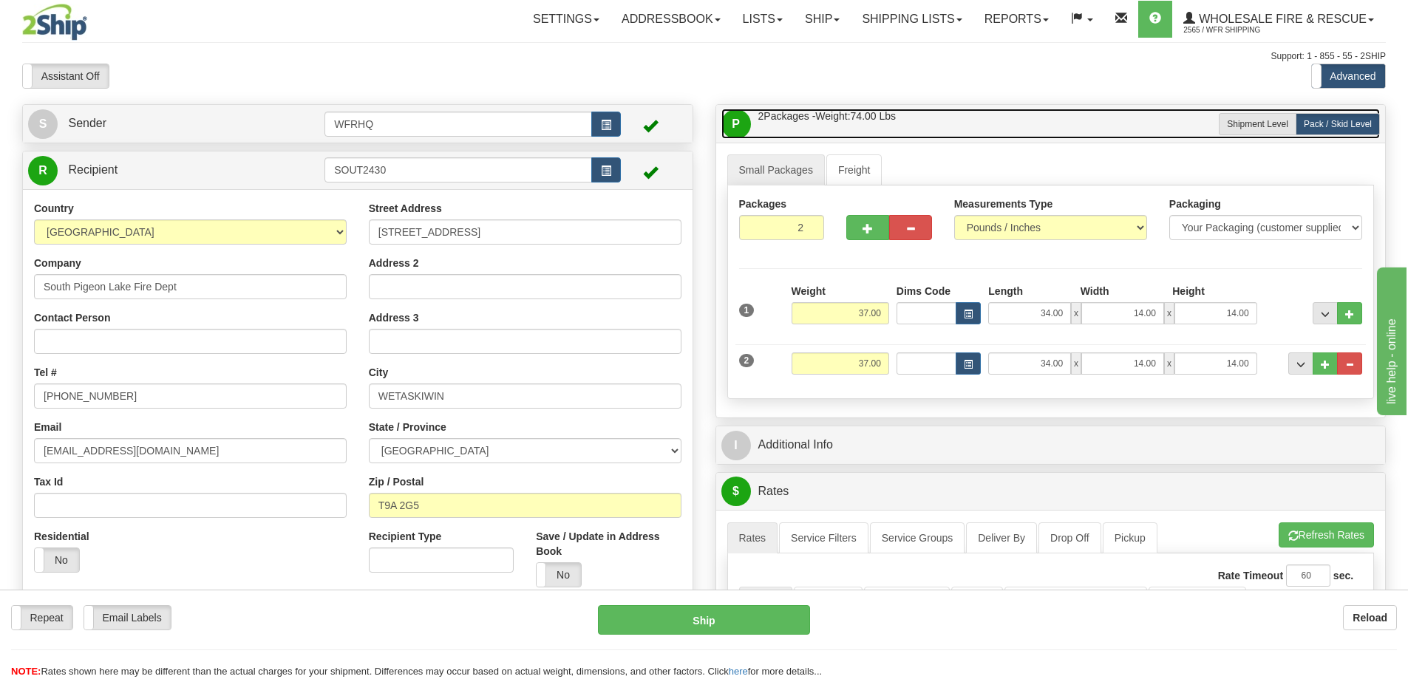
click at [951, 128] on link "P Packages / Skids 2 Packages - Weight: 74.00 Lbs 1 Skids - Weight: 0.00 Lbs" at bounding box center [1051, 124] width 659 height 30
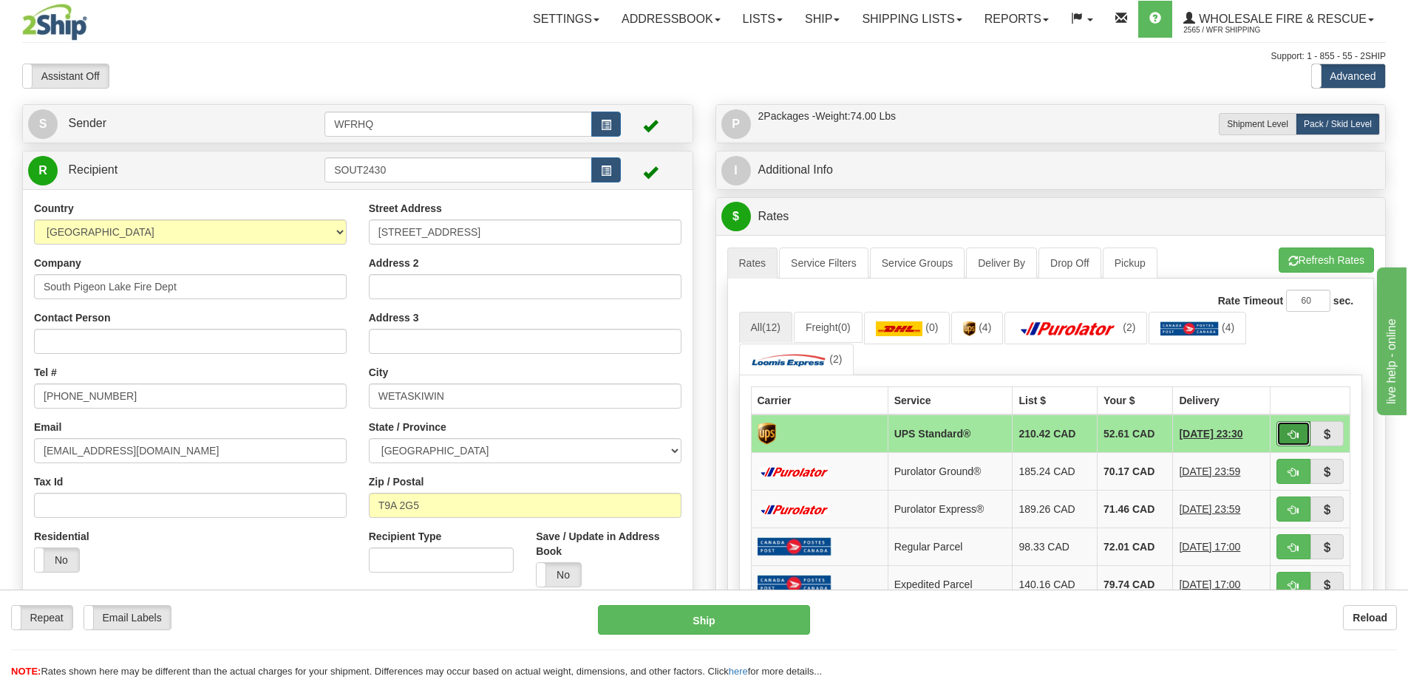
click at [1289, 432] on span "button" at bounding box center [1294, 435] width 10 height 10
type input "11"
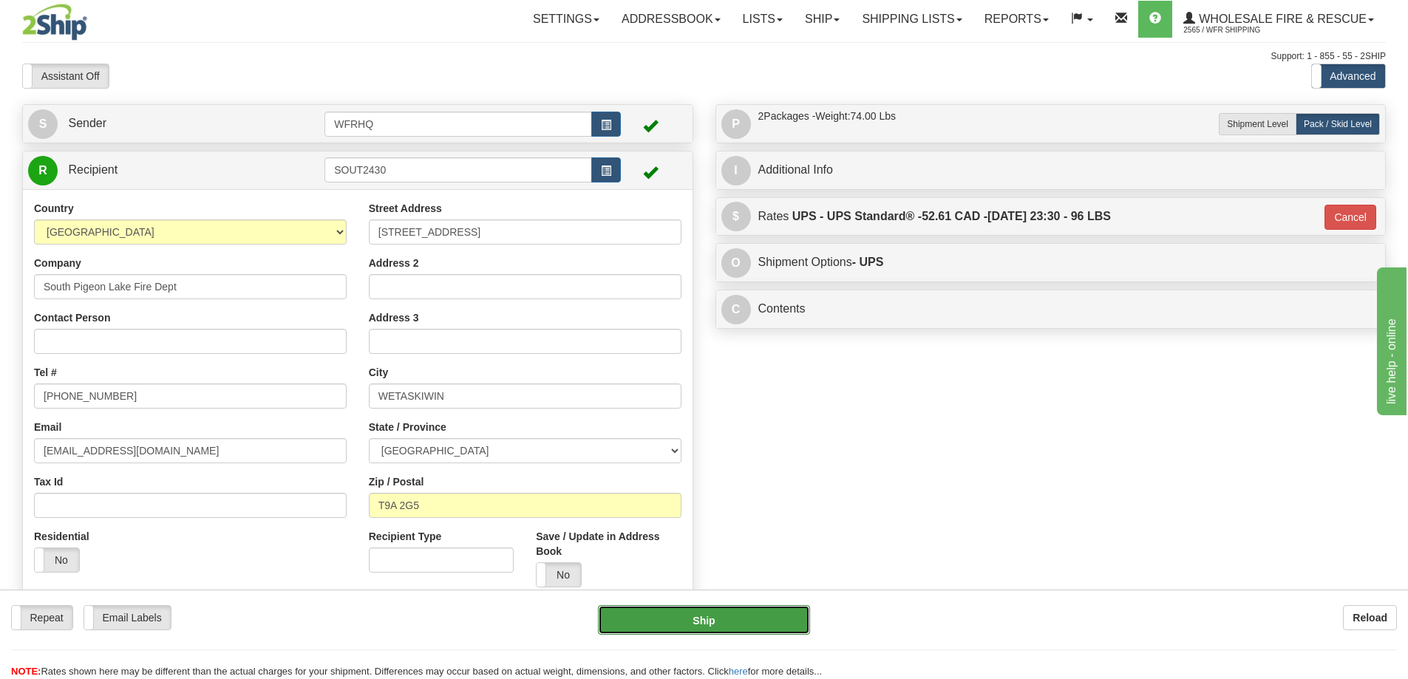
click at [758, 618] on button "Ship" at bounding box center [704, 620] width 212 height 30
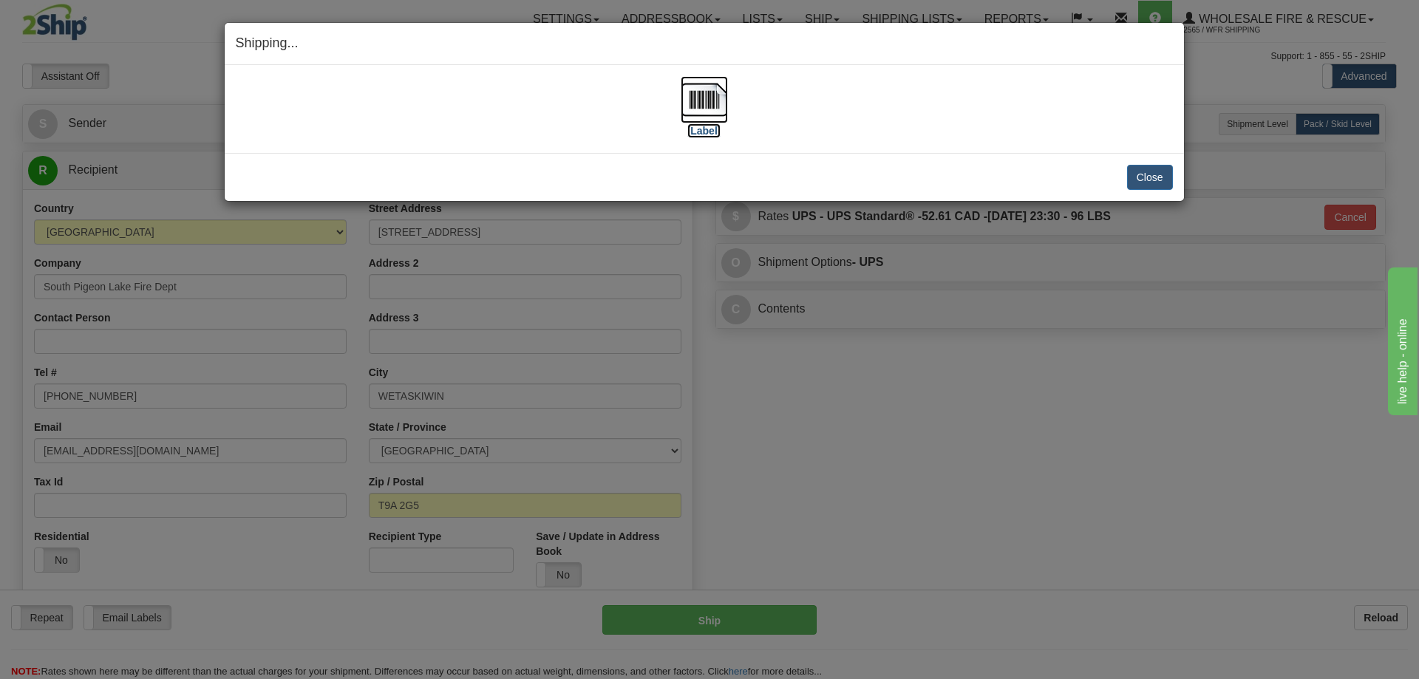
click at [699, 104] on img at bounding box center [704, 99] width 47 height 47
click at [1158, 169] on button "Close" at bounding box center [1150, 177] width 46 height 25
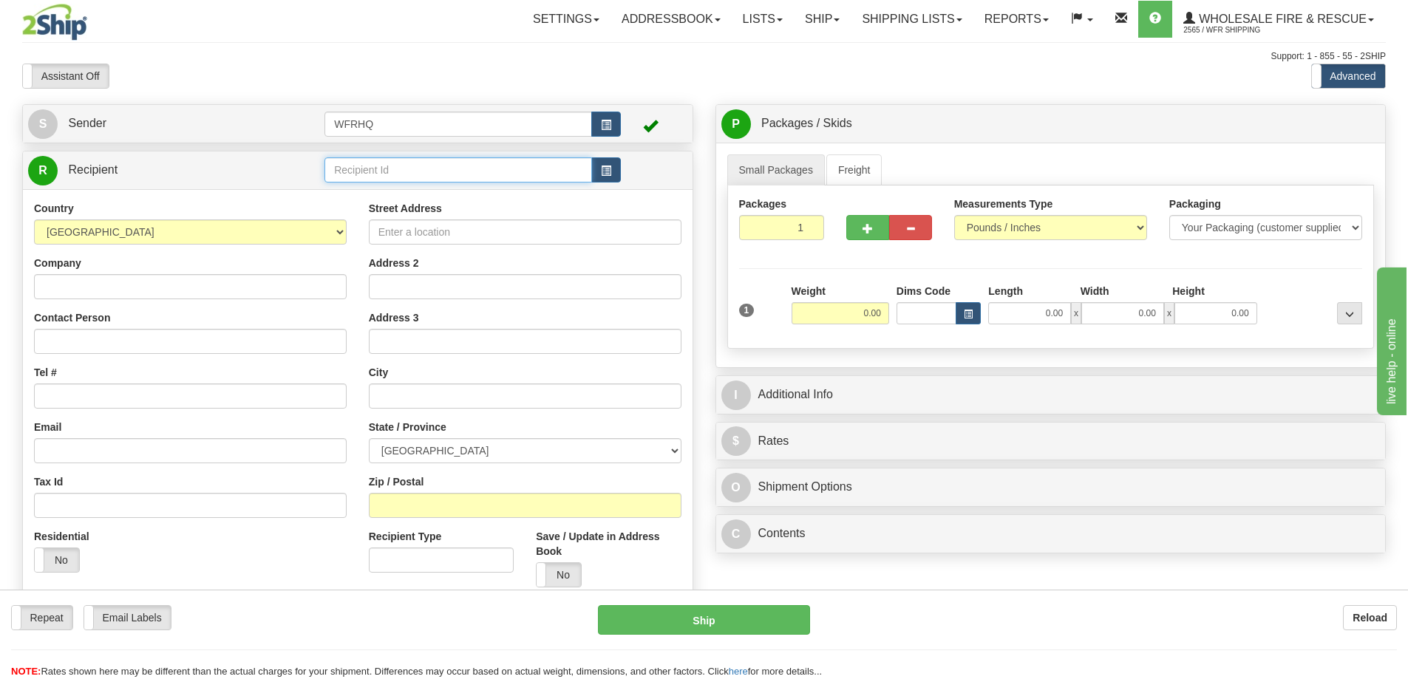
click at [404, 160] on input "text" at bounding box center [459, 169] width 268 height 25
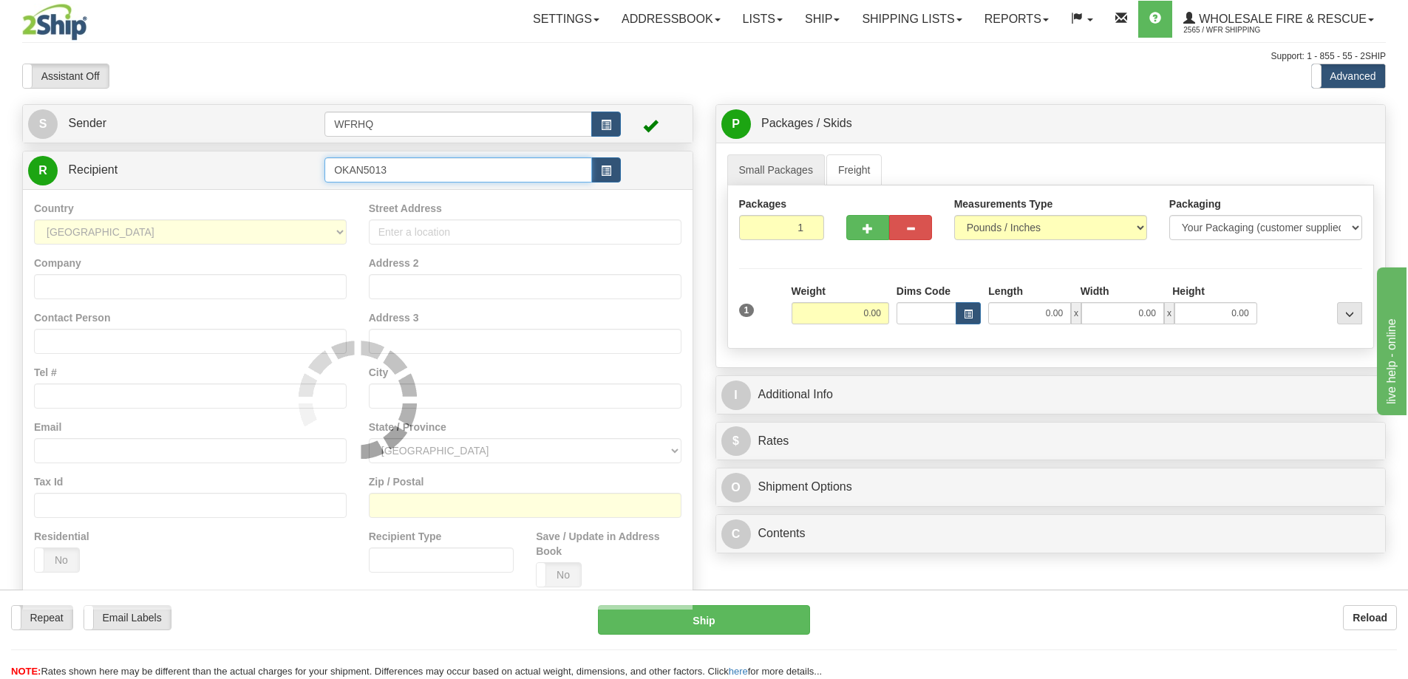
type input "OKAN5013"
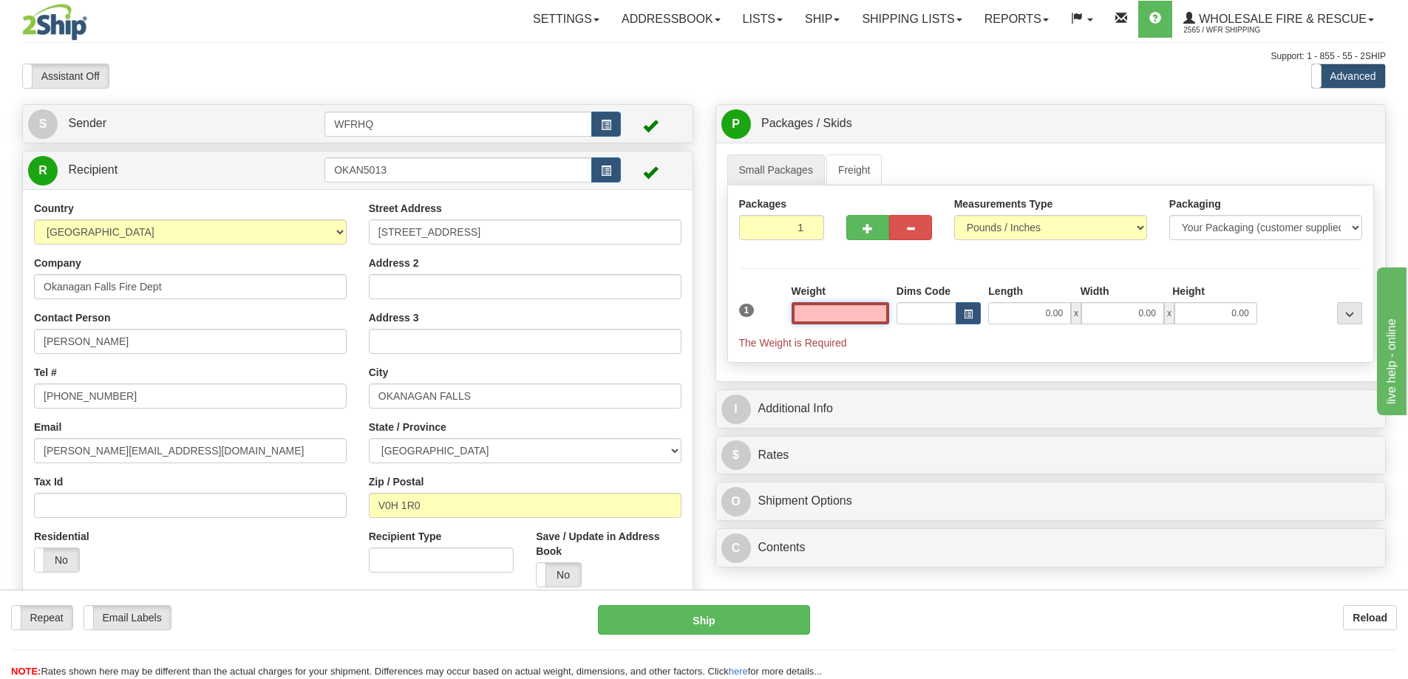
click at [815, 307] on input "text" at bounding box center [841, 313] width 98 height 22
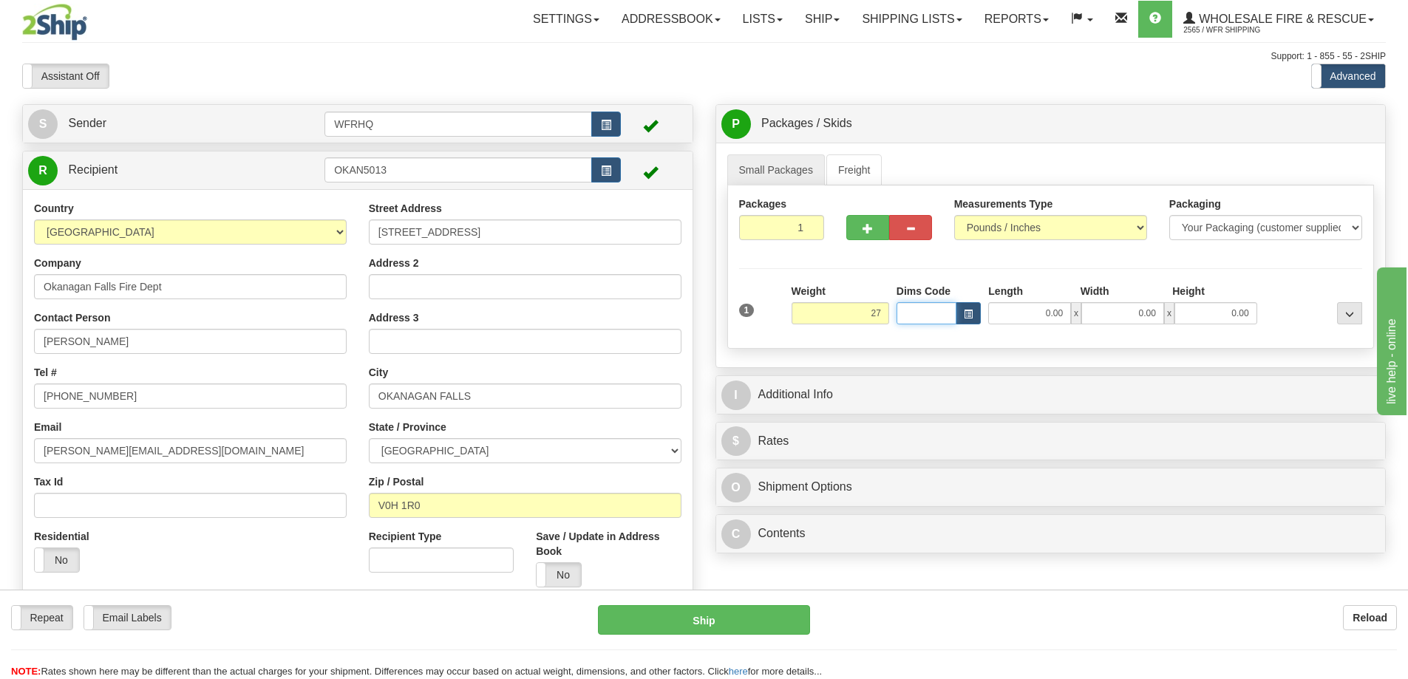
type input "27.00"
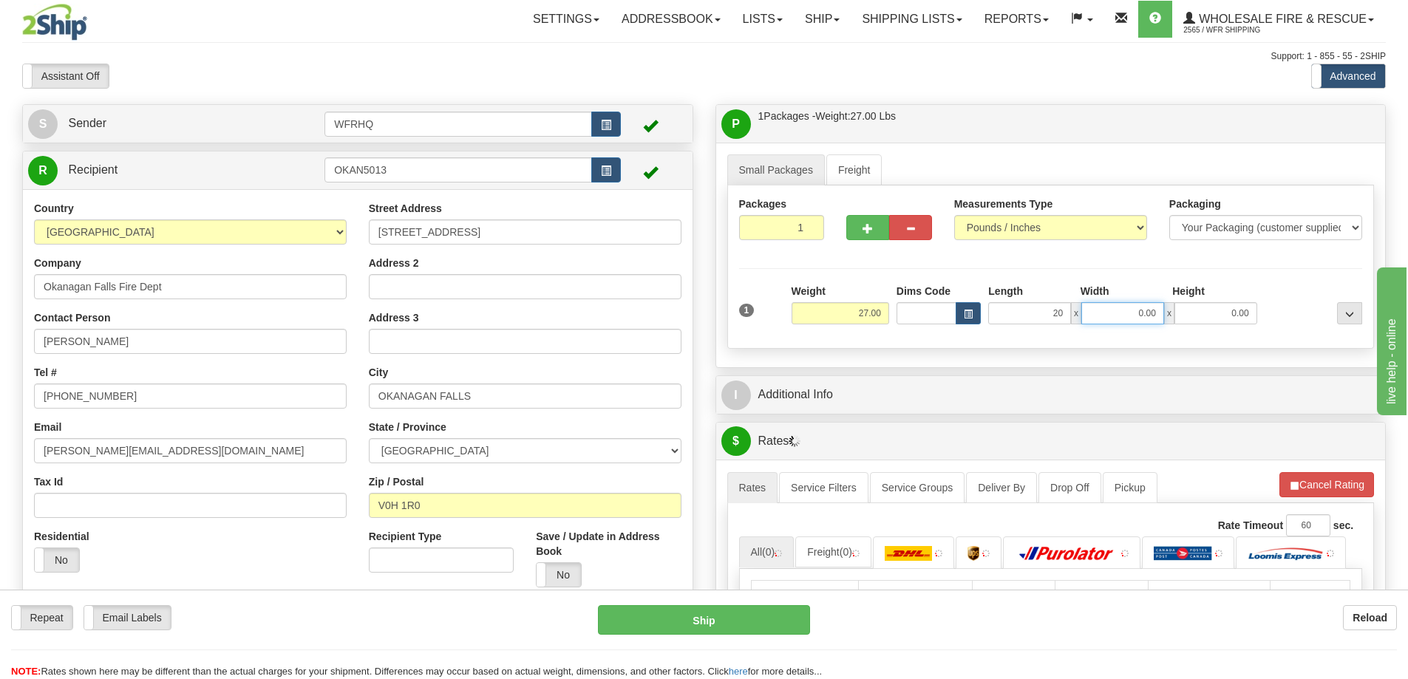
type input "20.00"
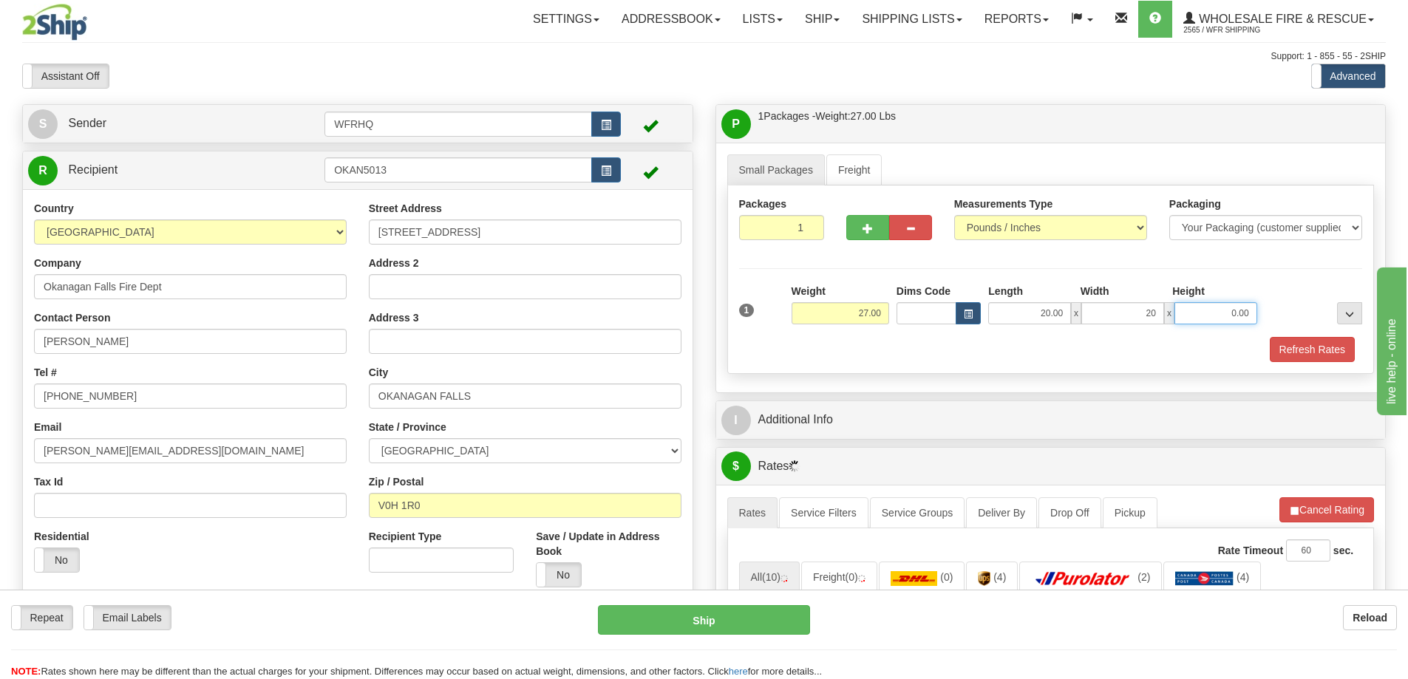
type input "20.00"
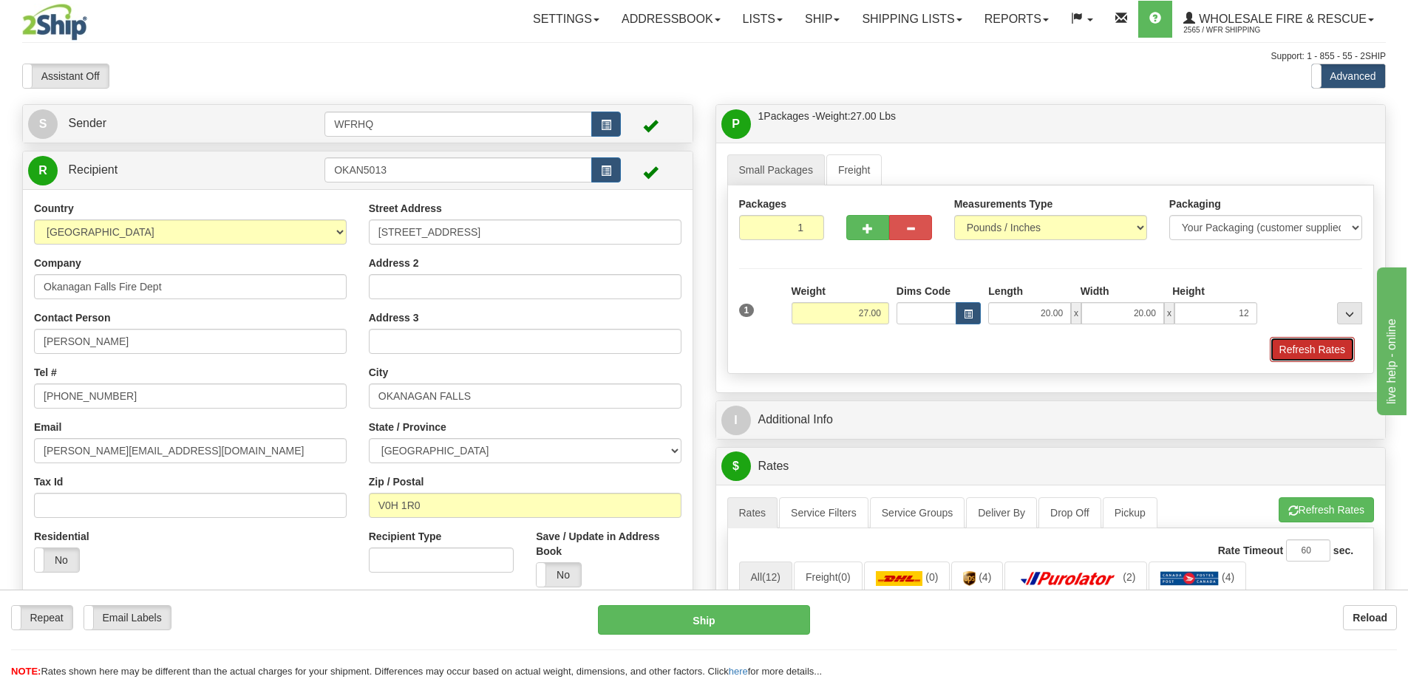
type input "12.00"
click at [1331, 352] on button "Refresh Rates" at bounding box center [1312, 349] width 85 height 25
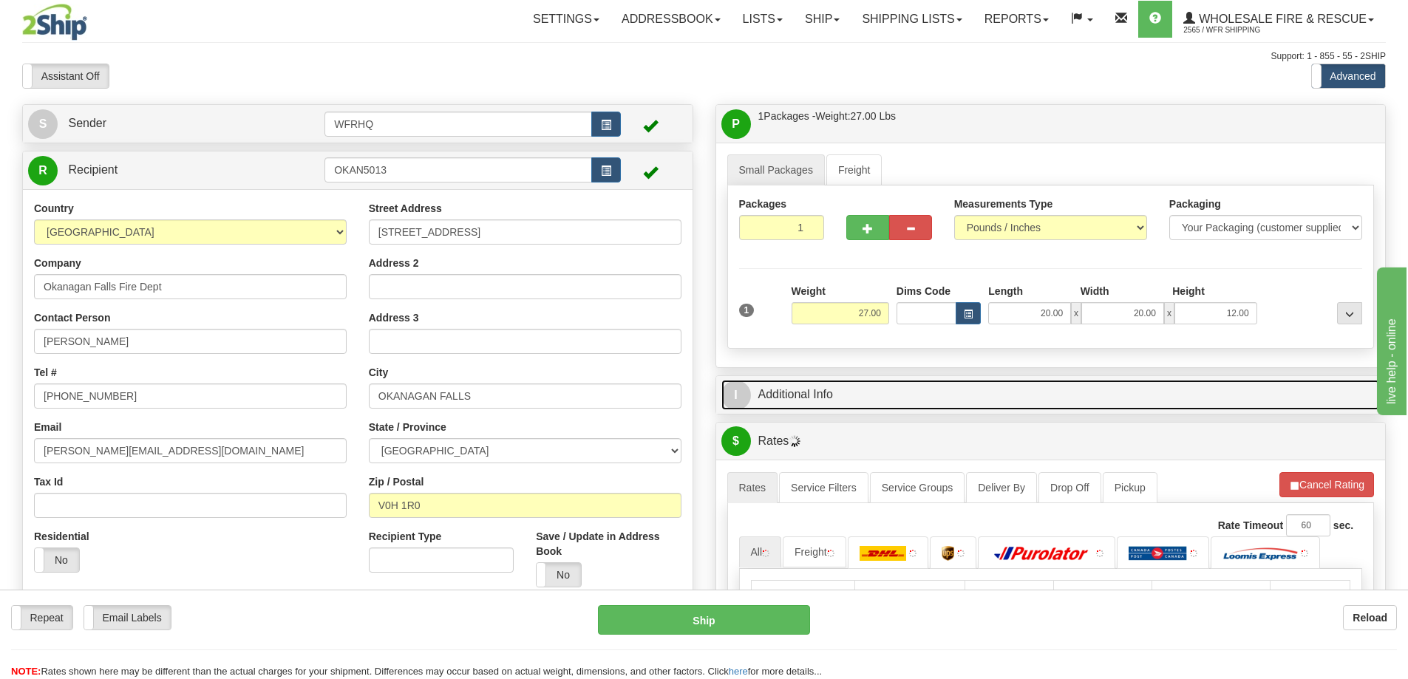
click at [1021, 395] on link "I Additional Info" at bounding box center [1051, 395] width 659 height 30
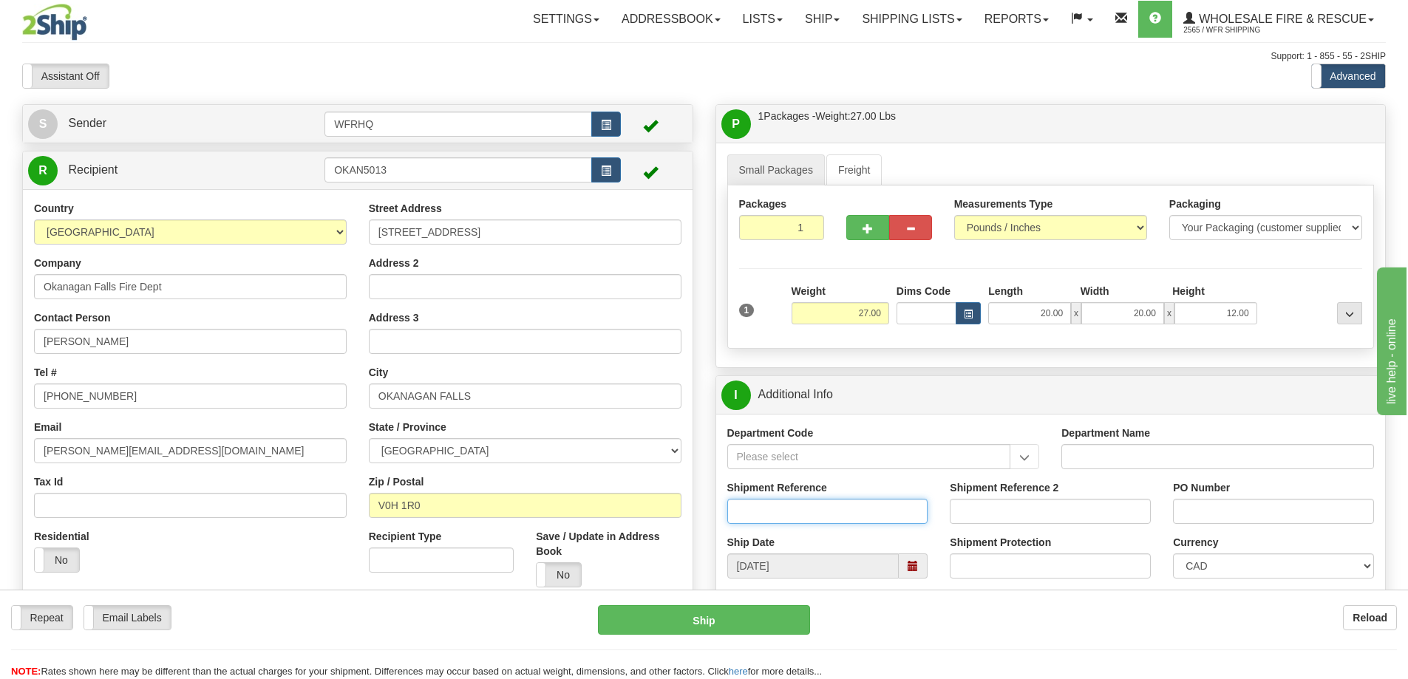
click at [784, 523] on input "Shipment Reference" at bounding box center [827, 511] width 201 height 25
type input "S46403-30641"
type input "1-2-1201-5631"
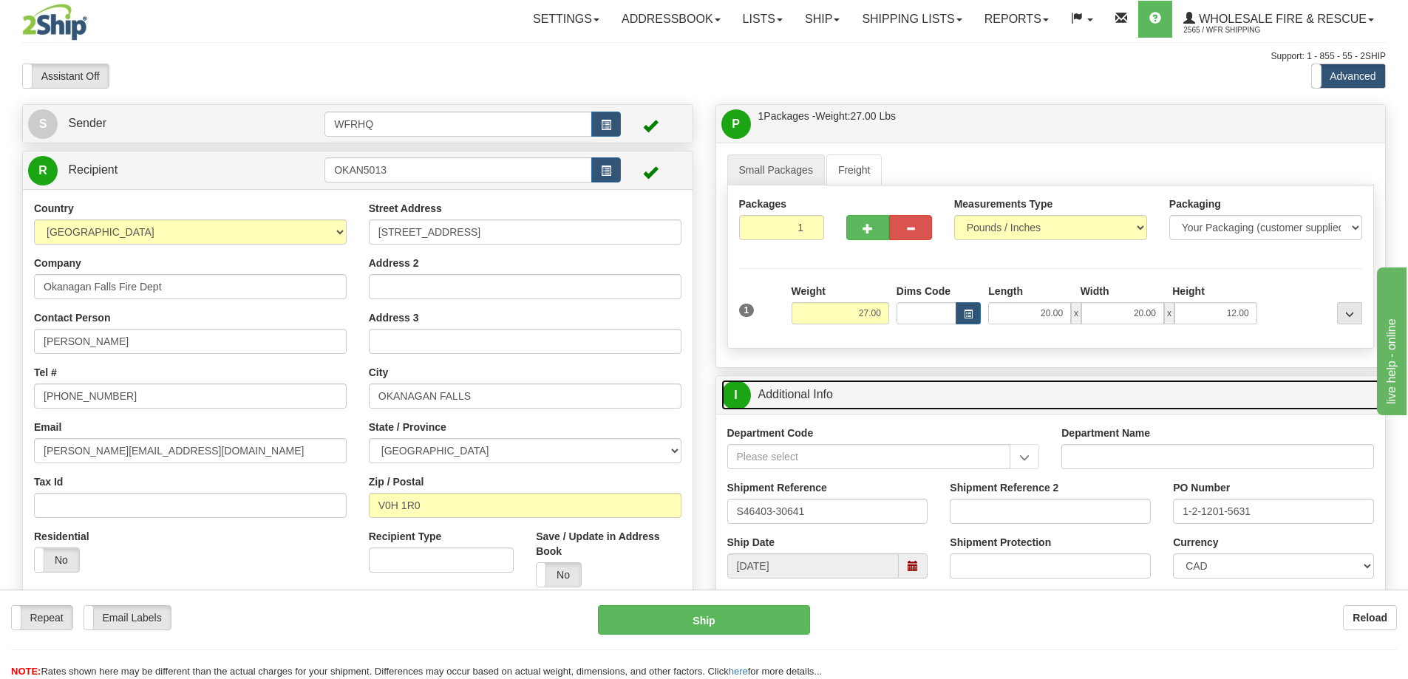
click at [963, 396] on link "I Additional Info" at bounding box center [1051, 395] width 659 height 30
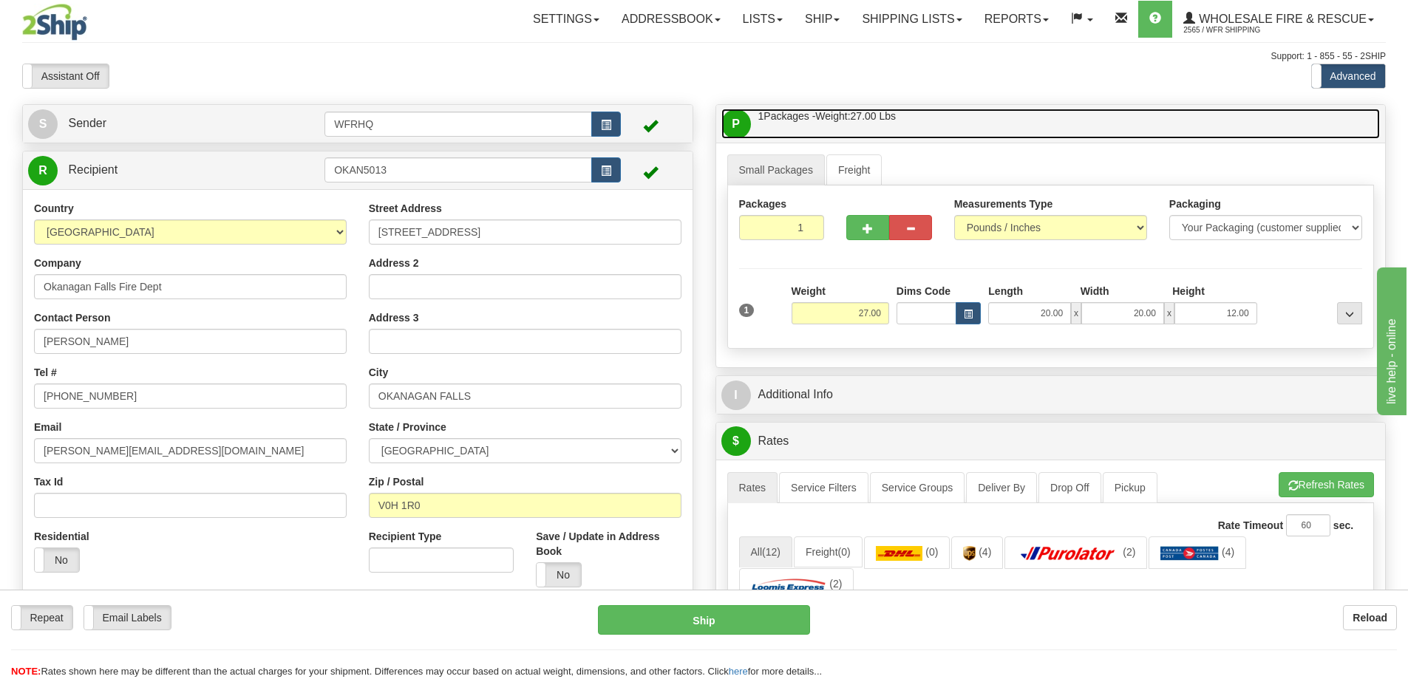
click at [987, 120] on link "P Packages / Skids 1 Packages - Weight: 27.00 Lbs 1 Skids - Weight: NaN Lbs" at bounding box center [1051, 124] width 659 height 30
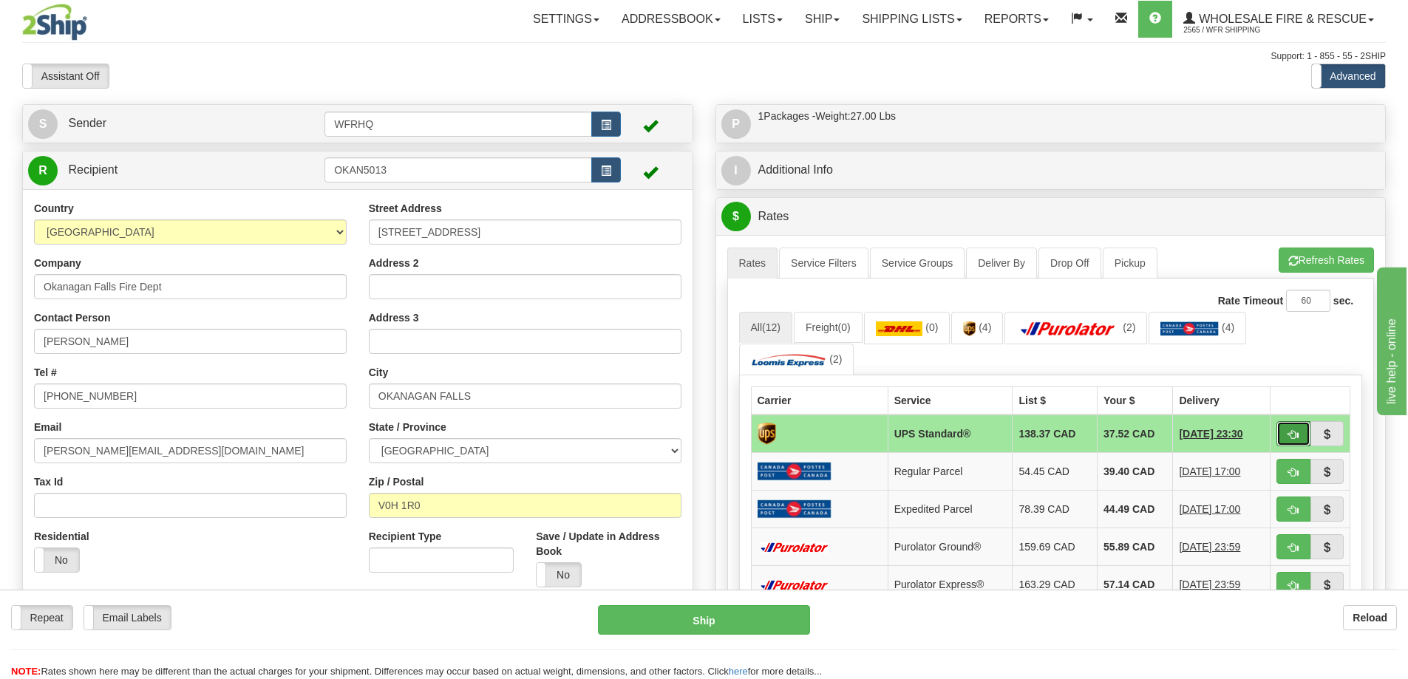
click at [1299, 439] on button "button" at bounding box center [1294, 433] width 34 height 25
type input "11"
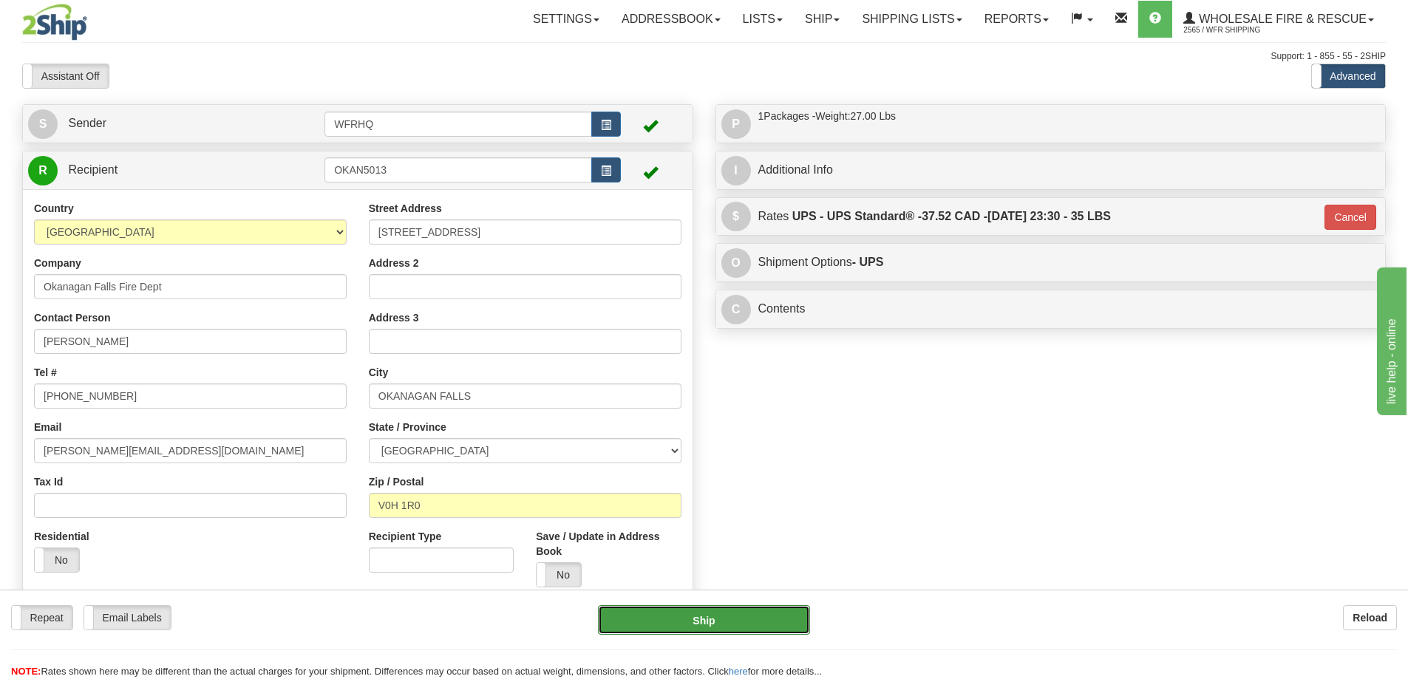
click at [663, 631] on button "Ship" at bounding box center [704, 620] width 212 height 30
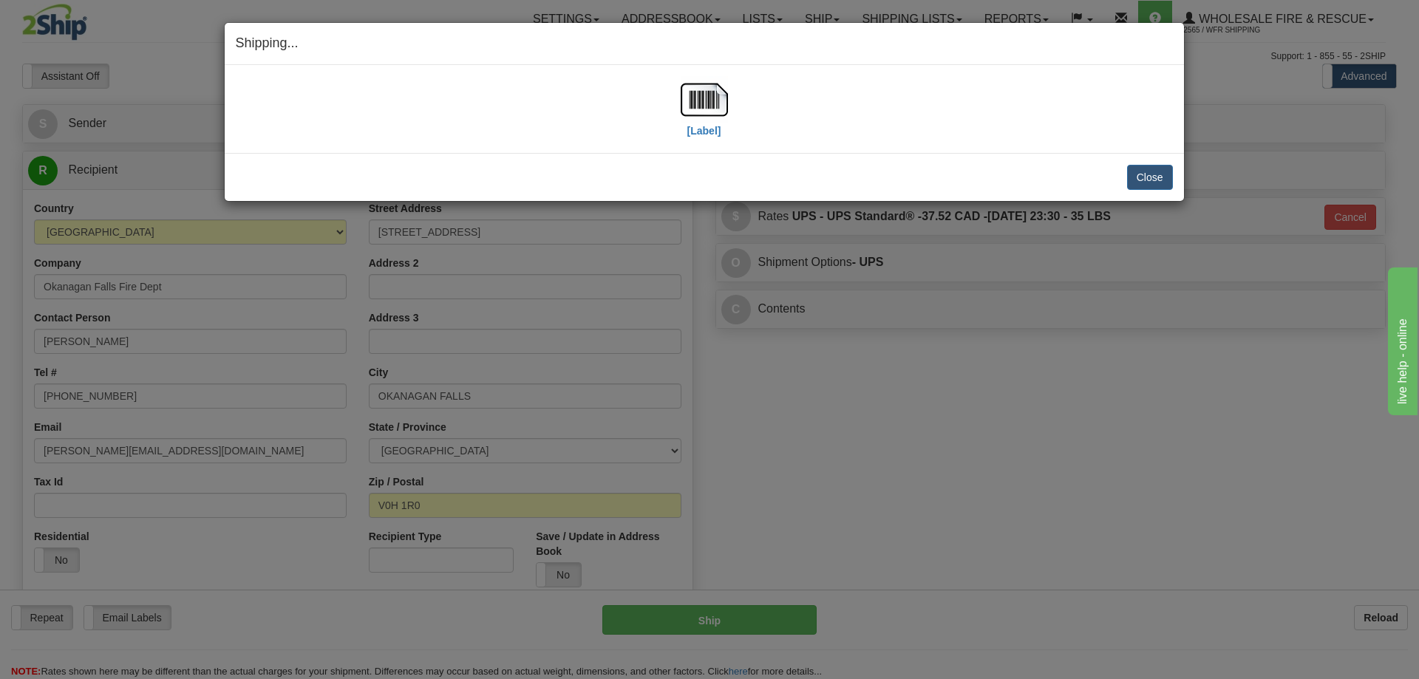
click at [679, 91] on div "[Label]" at bounding box center [704, 109] width 937 height 66
drag, startPoint x: 679, startPoint y: 91, endPoint x: 716, endPoint y: 103, distance: 38.8
click at [682, 92] on div "[Label]" at bounding box center [704, 109] width 937 height 66
click at [716, 103] on img at bounding box center [704, 99] width 47 height 47
click at [1144, 177] on button "Close" at bounding box center [1150, 177] width 46 height 25
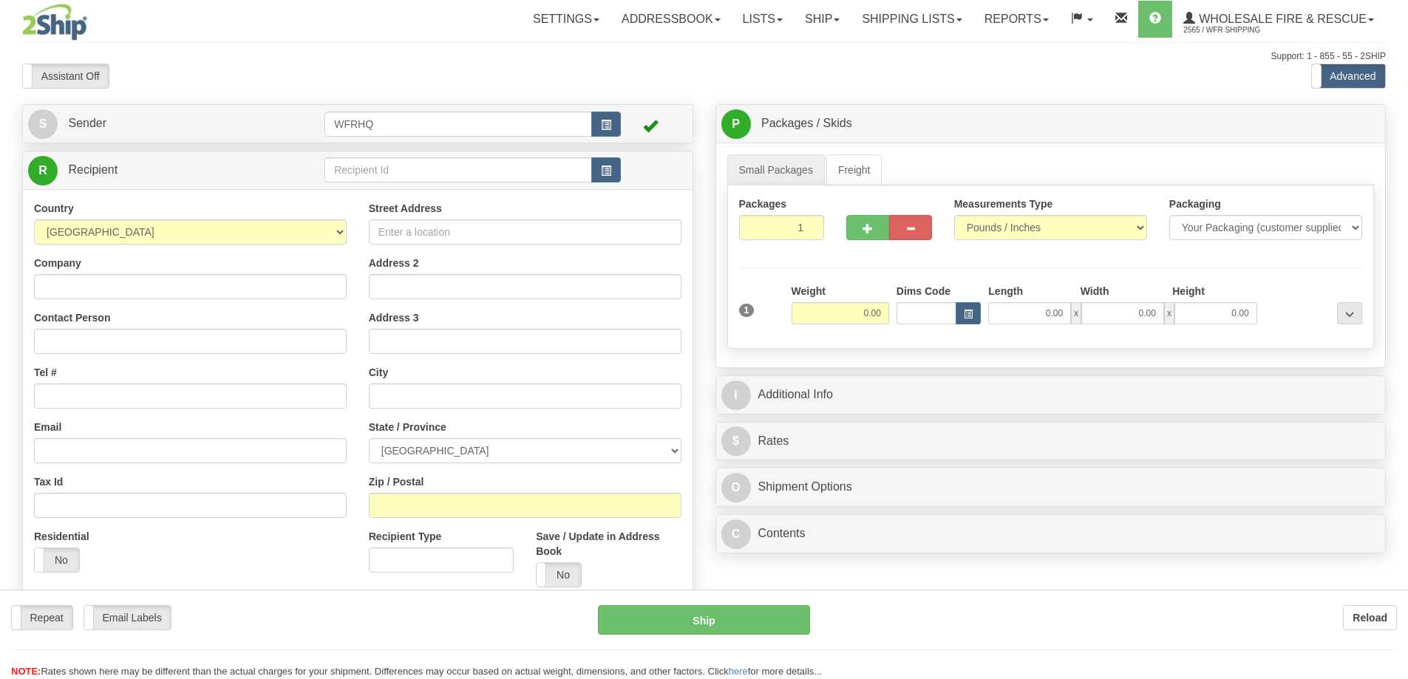
click at [412, 171] on div at bounding box center [704, 339] width 1408 height 679
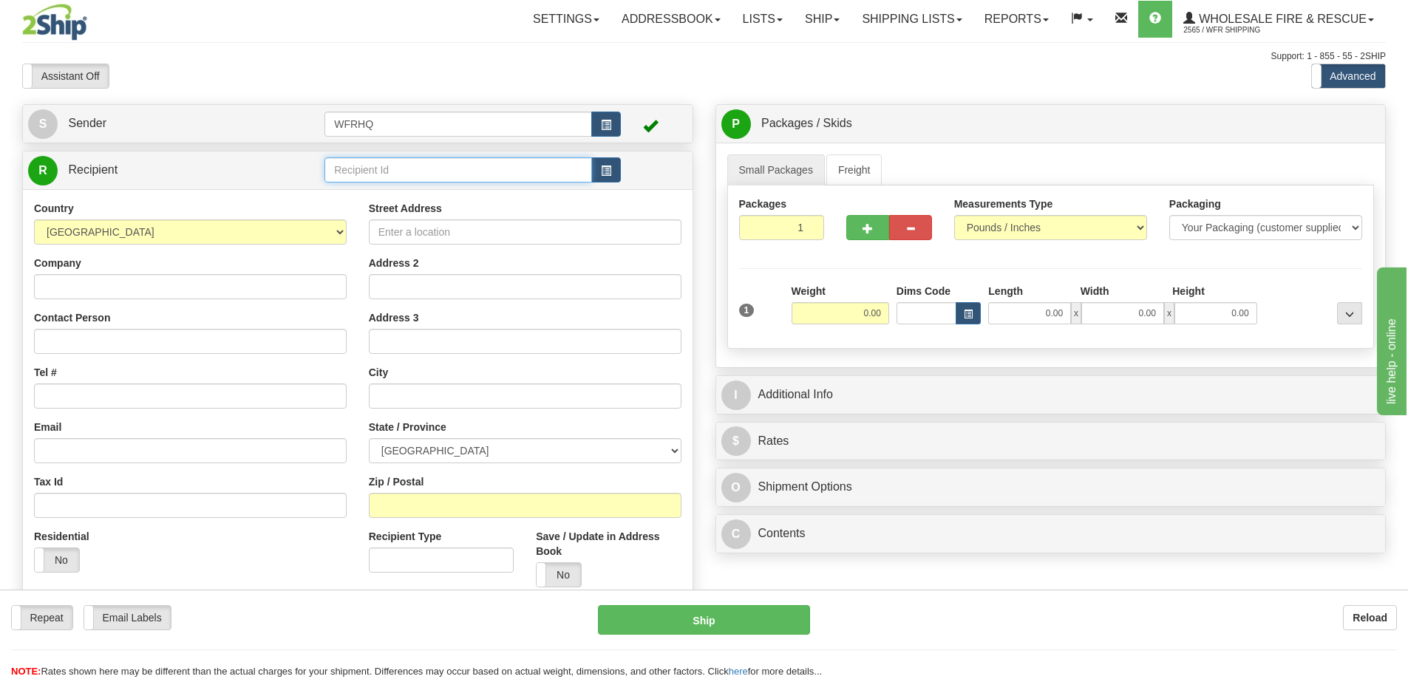
click at [412, 171] on input "text" at bounding box center [459, 169] width 268 height 25
click at [396, 160] on input "text" at bounding box center [459, 169] width 268 height 25
type input "CATA8541"
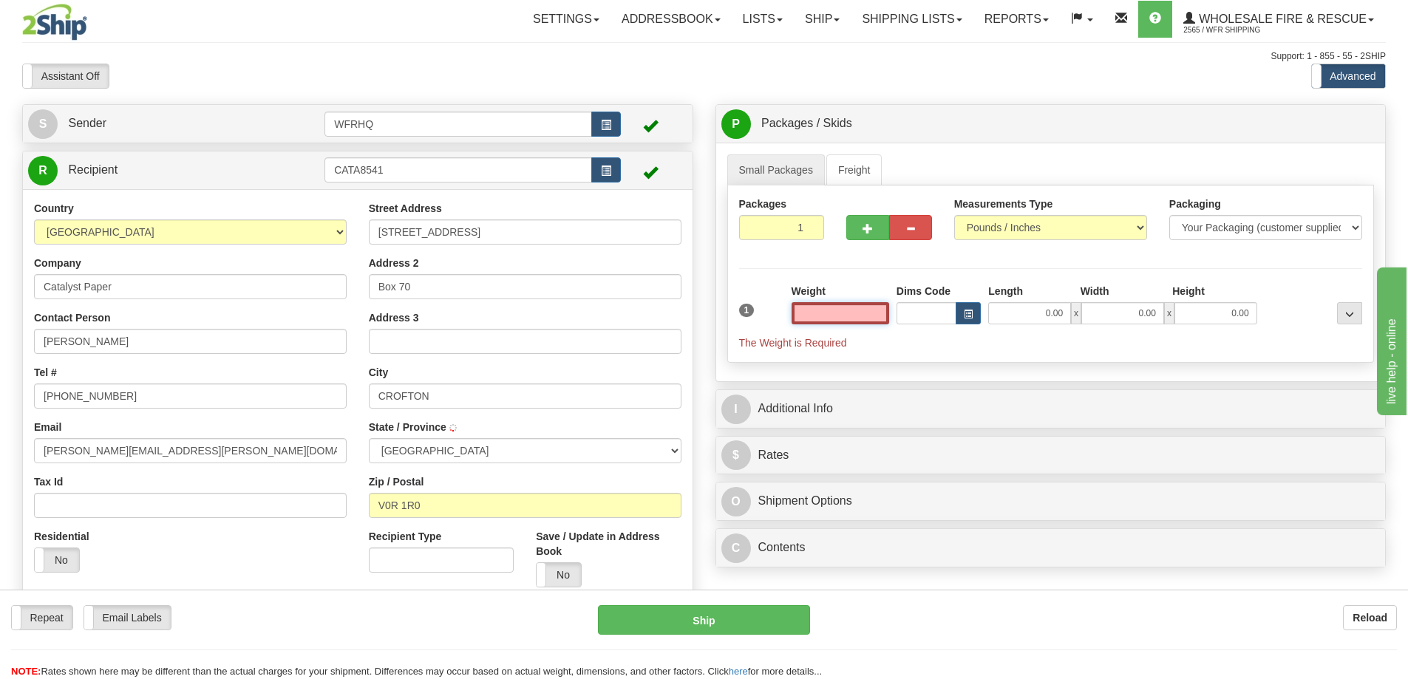
click at [835, 313] on input "text" at bounding box center [841, 313] width 98 height 22
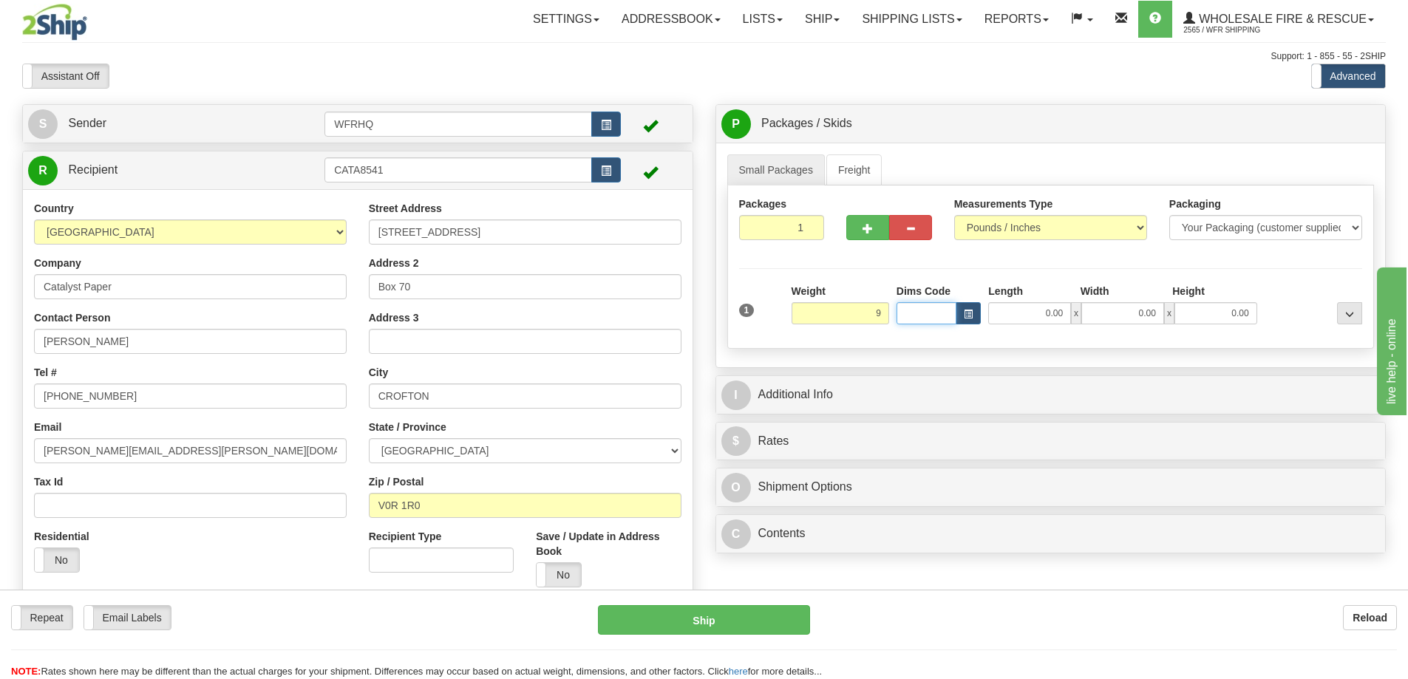
type input "9.00"
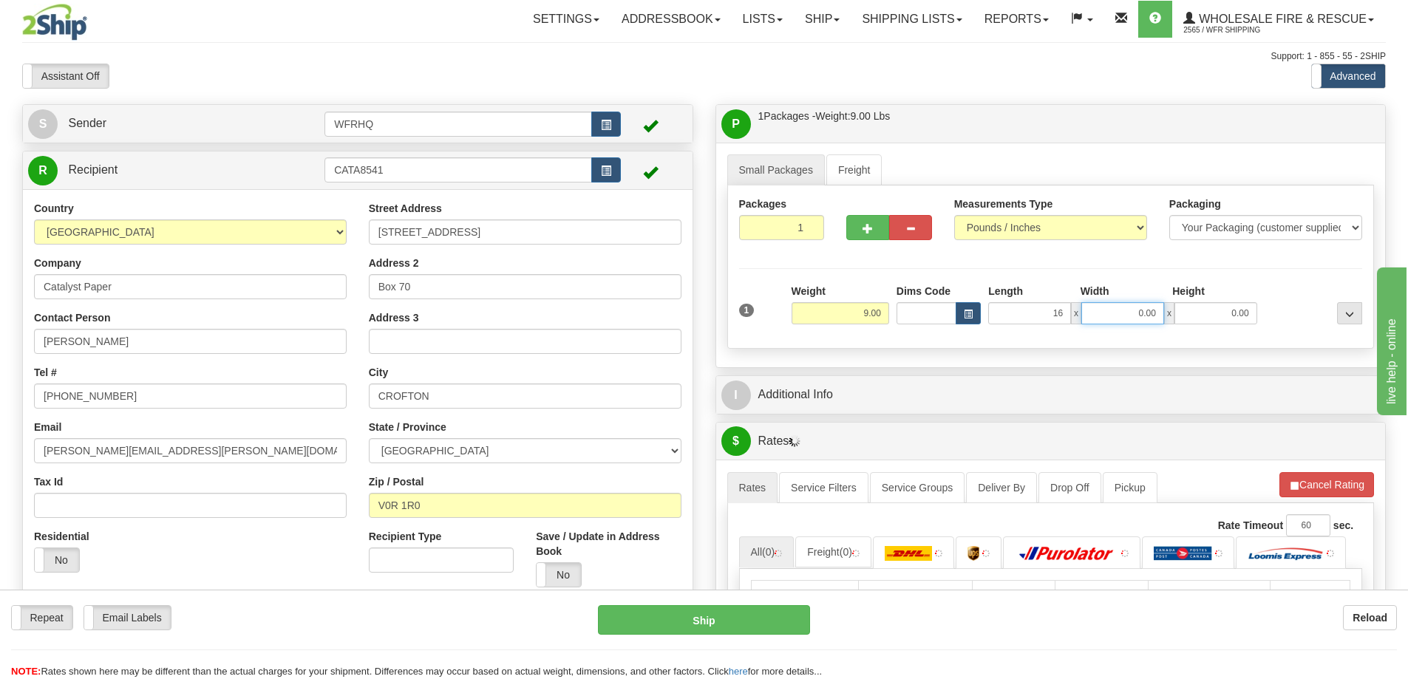
type input "16.00"
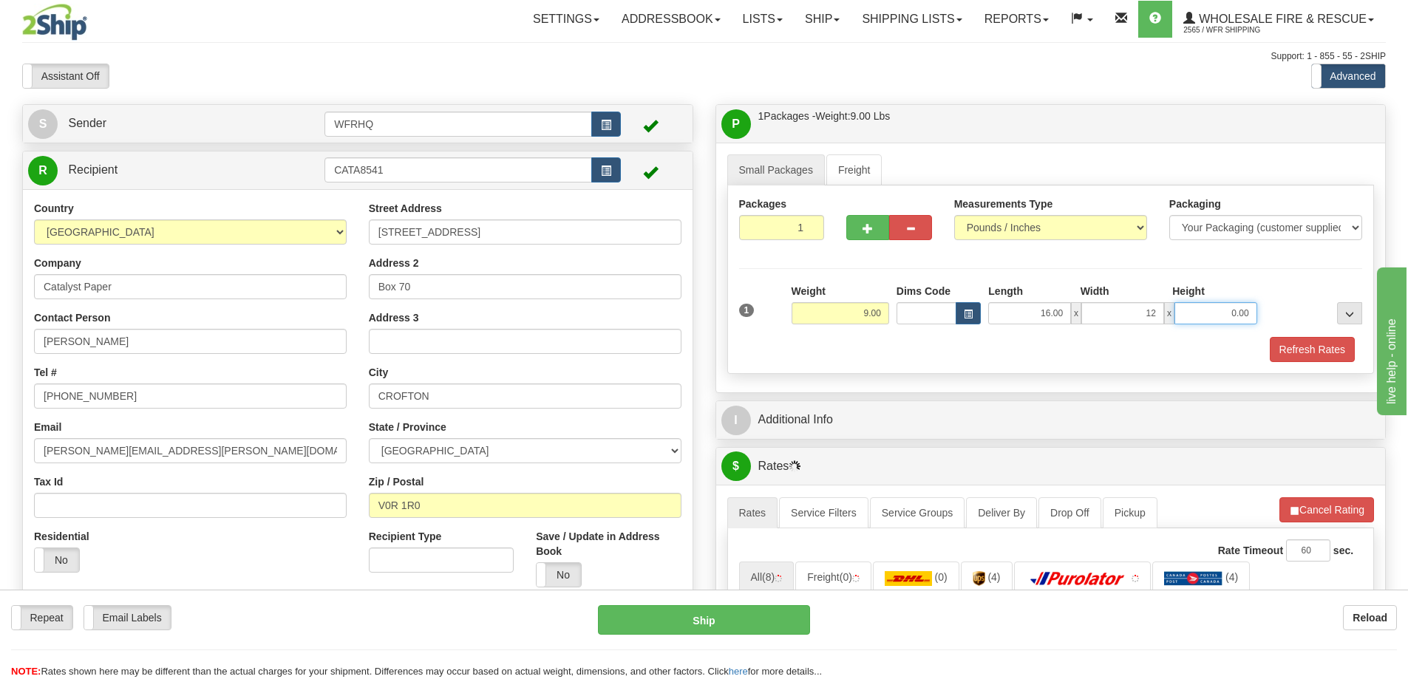
type input "12.00"
click at [1320, 363] on div "Packages 1 1 Measurements Type" at bounding box center [1051, 280] width 648 height 189
type input "12.00"
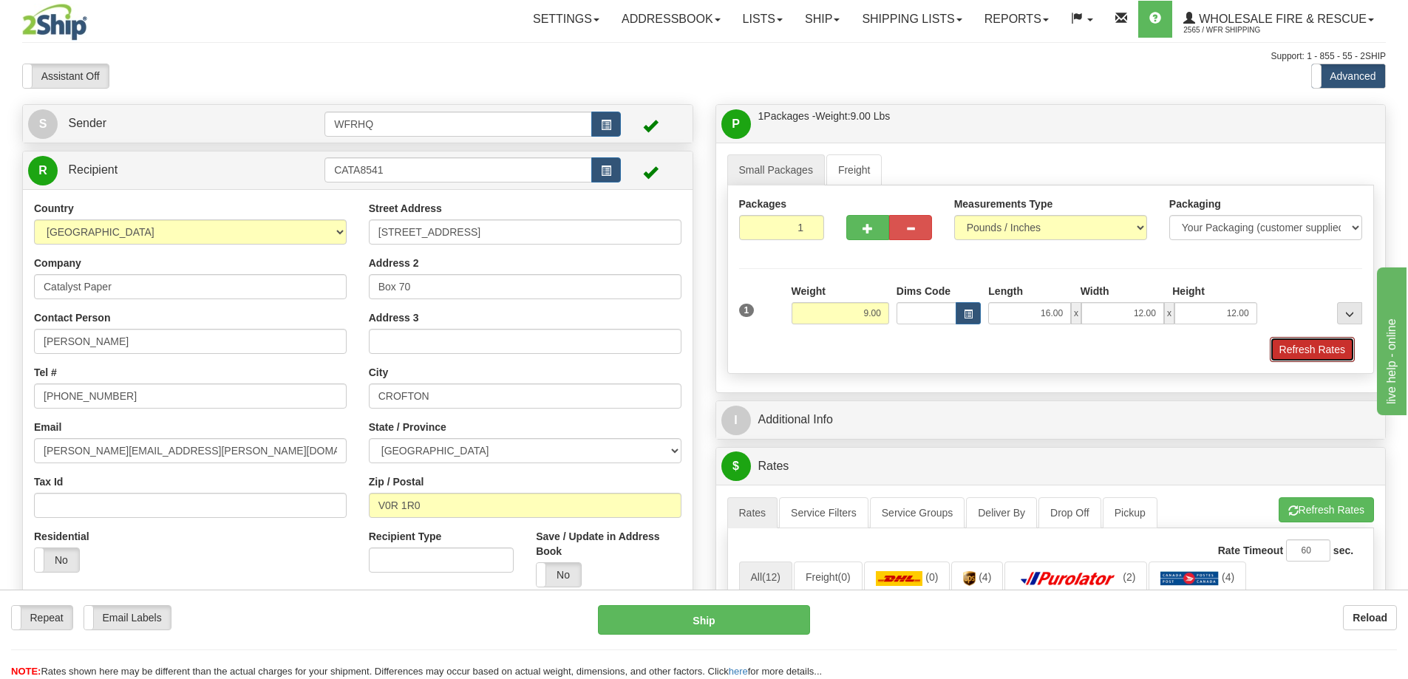
drag, startPoint x: 1320, startPoint y: 359, endPoint x: 1306, endPoint y: 357, distance: 13.5
click at [1320, 359] on button "Refresh Rates" at bounding box center [1312, 349] width 85 height 25
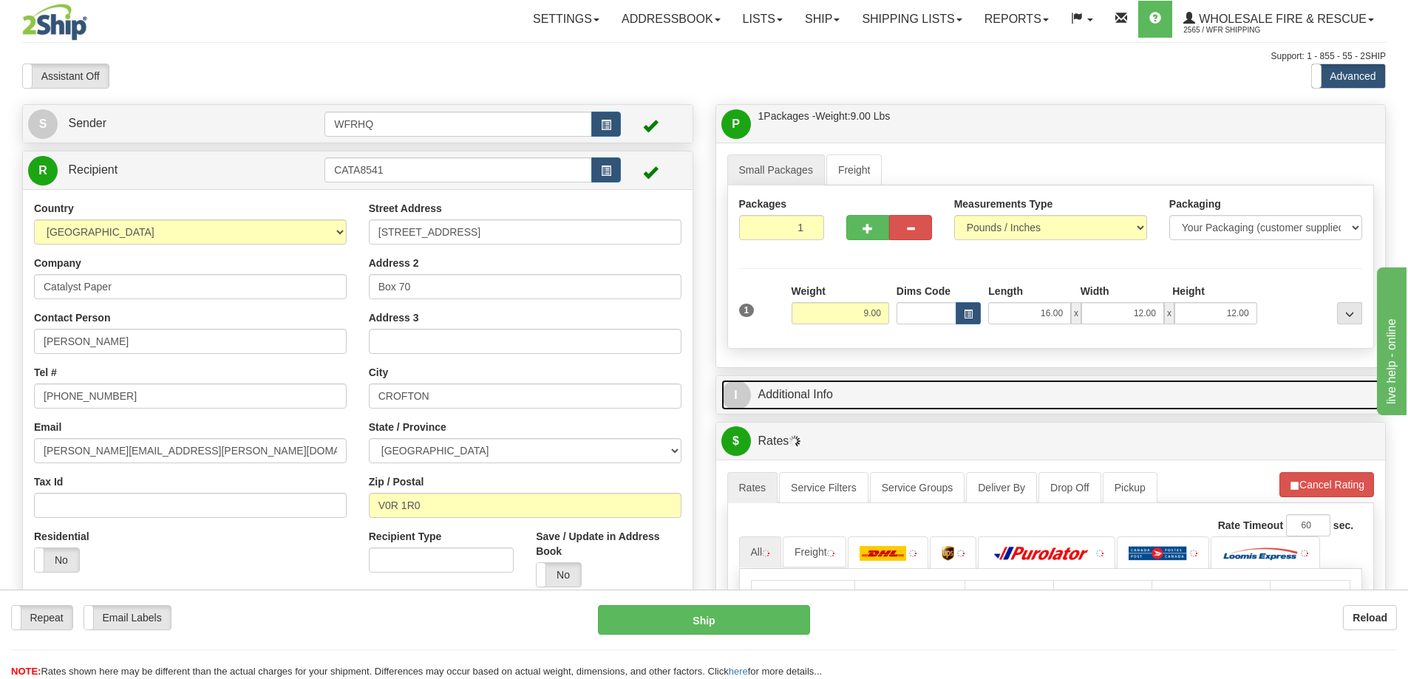
click at [1169, 388] on link "I Additional Info" at bounding box center [1051, 395] width 659 height 30
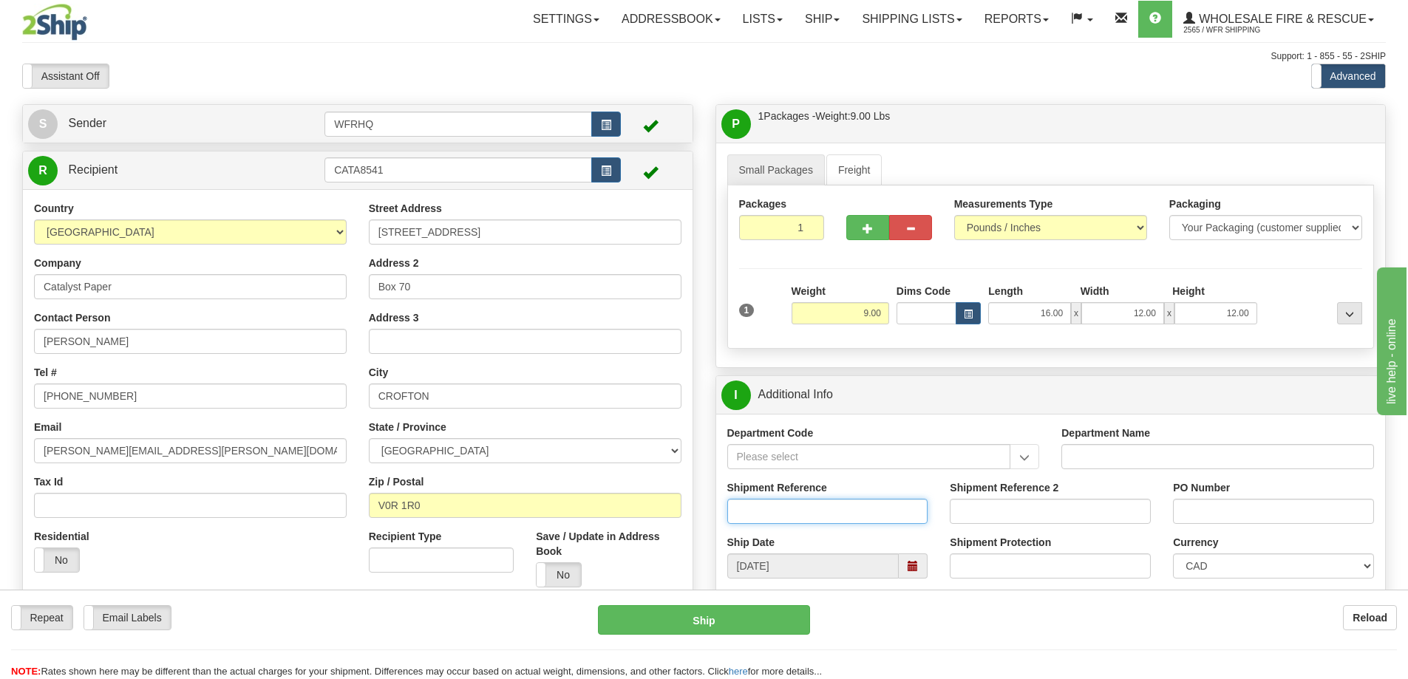
click at [787, 513] on input "Shipment Reference" at bounding box center [827, 511] width 201 height 25
type input "S46519-30709"
type input "4520126501"
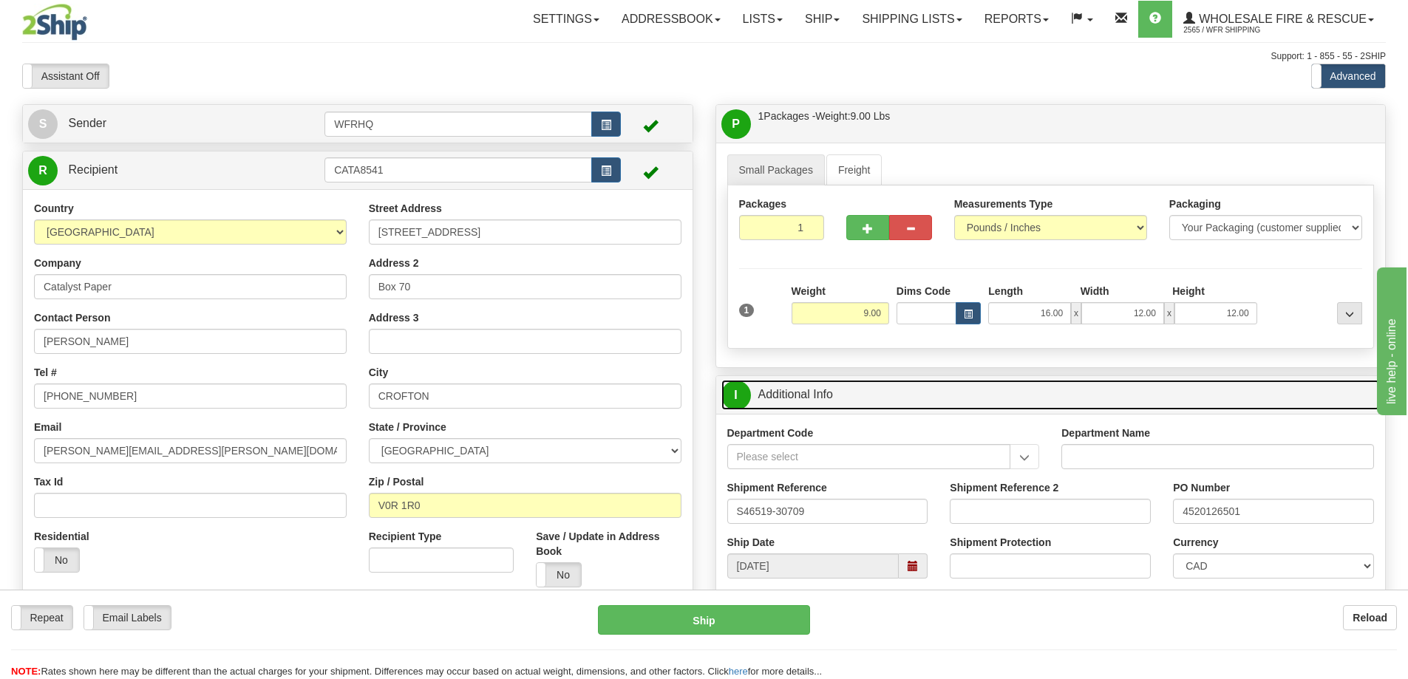
click at [871, 394] on link "I Additional Info" at bounding box center [1051, 395] width 659 height 30
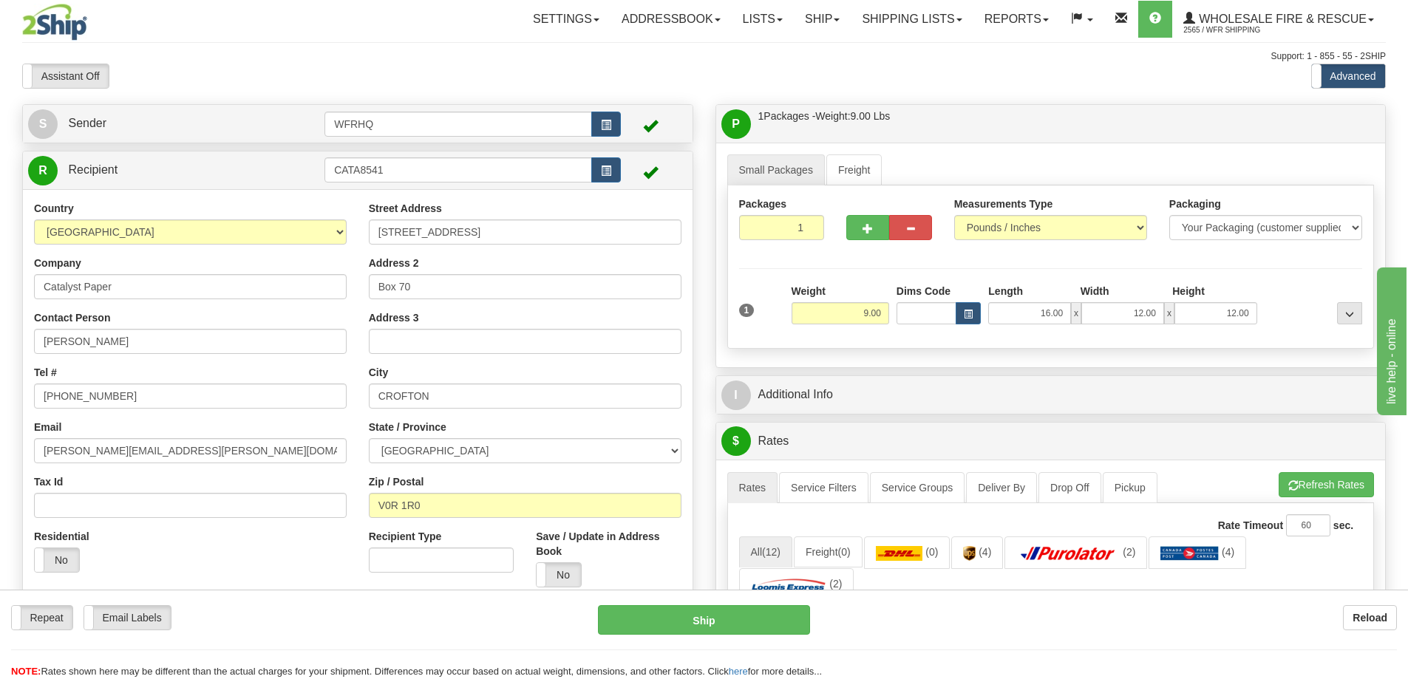
click at [959, 106] on div "P Packages / Skids 1 Packages - Weight: 9.00 Lbs 1 Skids - Weight: NaN Lbs Ship…" at bounding box center [1051, 124] width 670 height 38
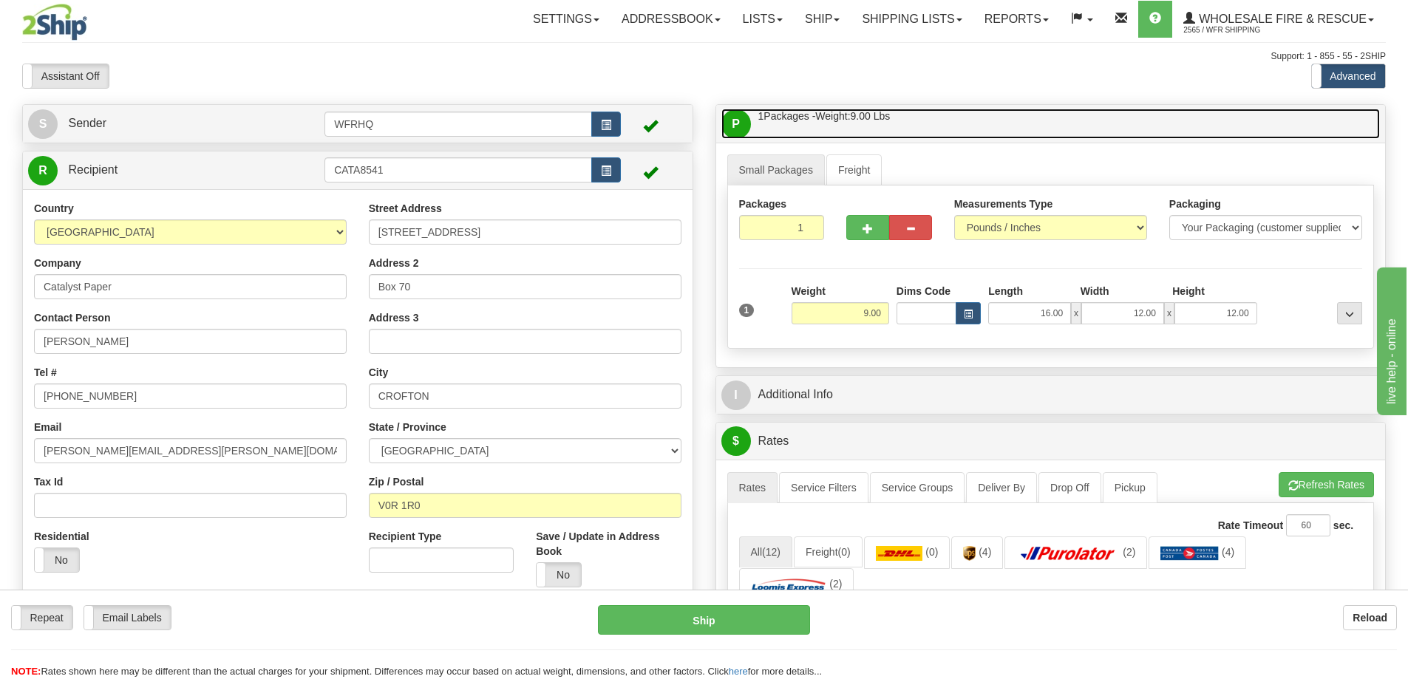
click at [958, 121] on link "P Packages / Skids 1 Packages - Weight: 9.00 Lbs 1 Skids - Weight: NaN Lbs" at bounding box center [1051, 124] width 659 height 30
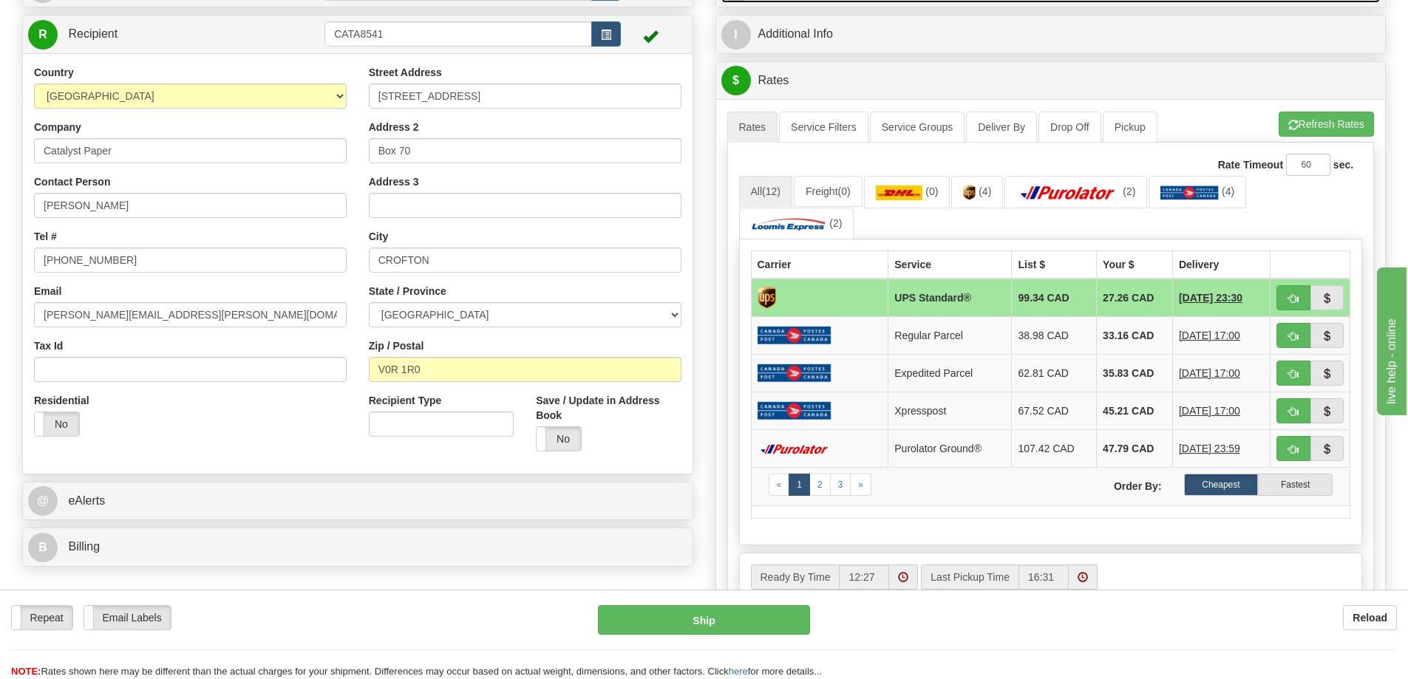
scroll to position [296, 0]
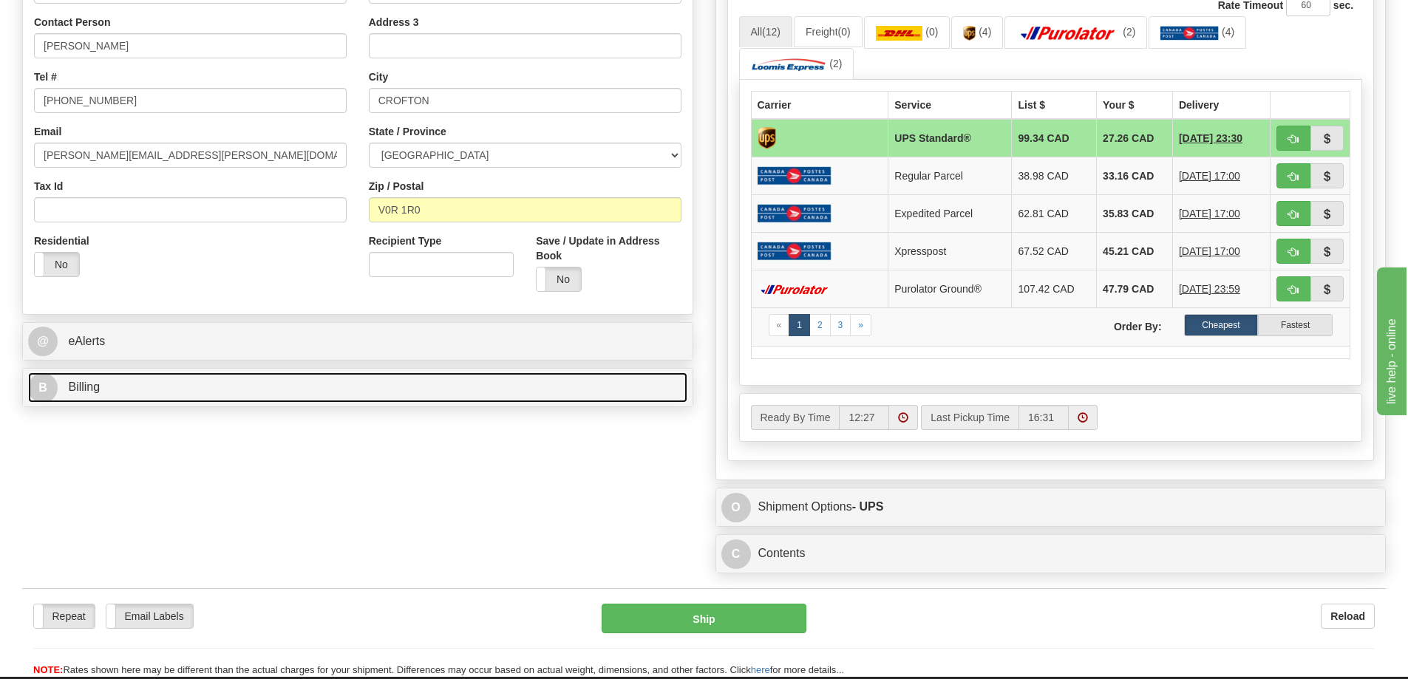
click at [150, 385] on link "B Billing" at bounding box center [357, 388] width 659 height 30
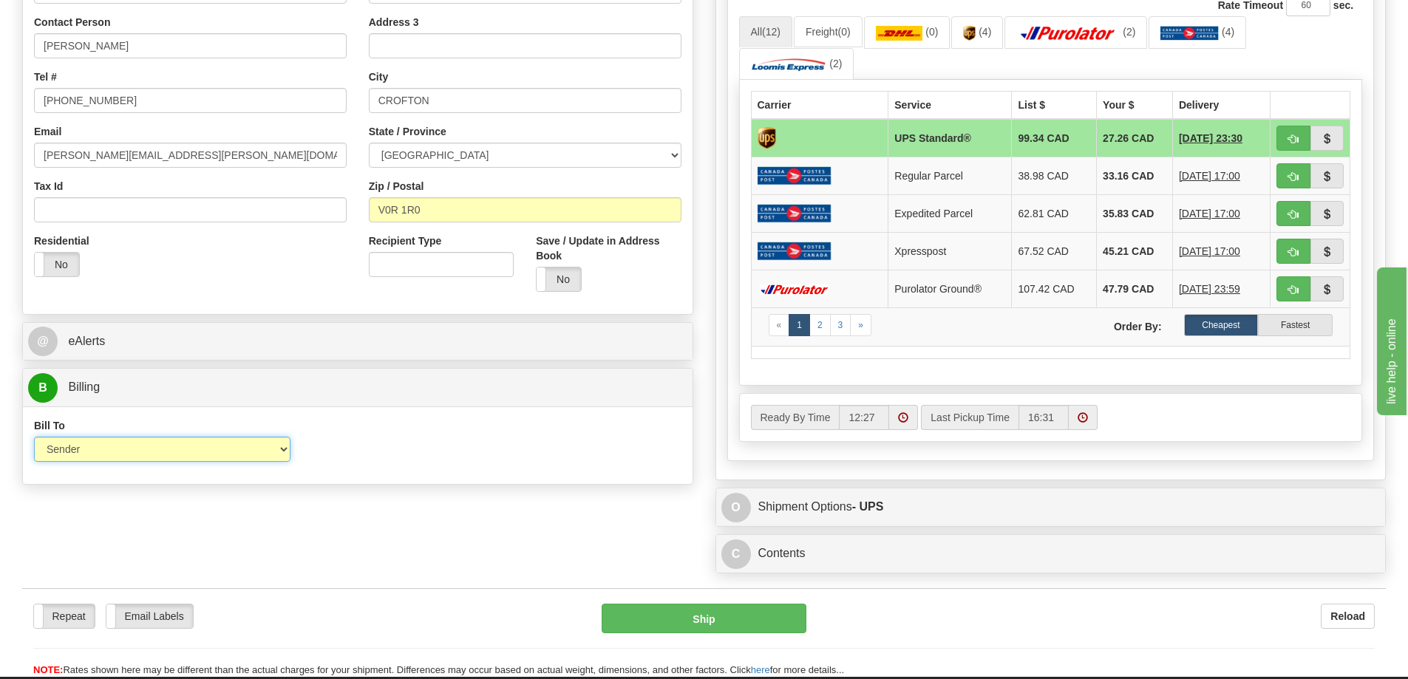
click at [106, 453] on select "Sender Recipient Third Party Collect" at bounding box center [162, 449] width 257 height 25
select select "2"
click at [34, 437] on select "Sender Recipient Third Party Collect" at bounding box center [162, 449] width 257 height 25
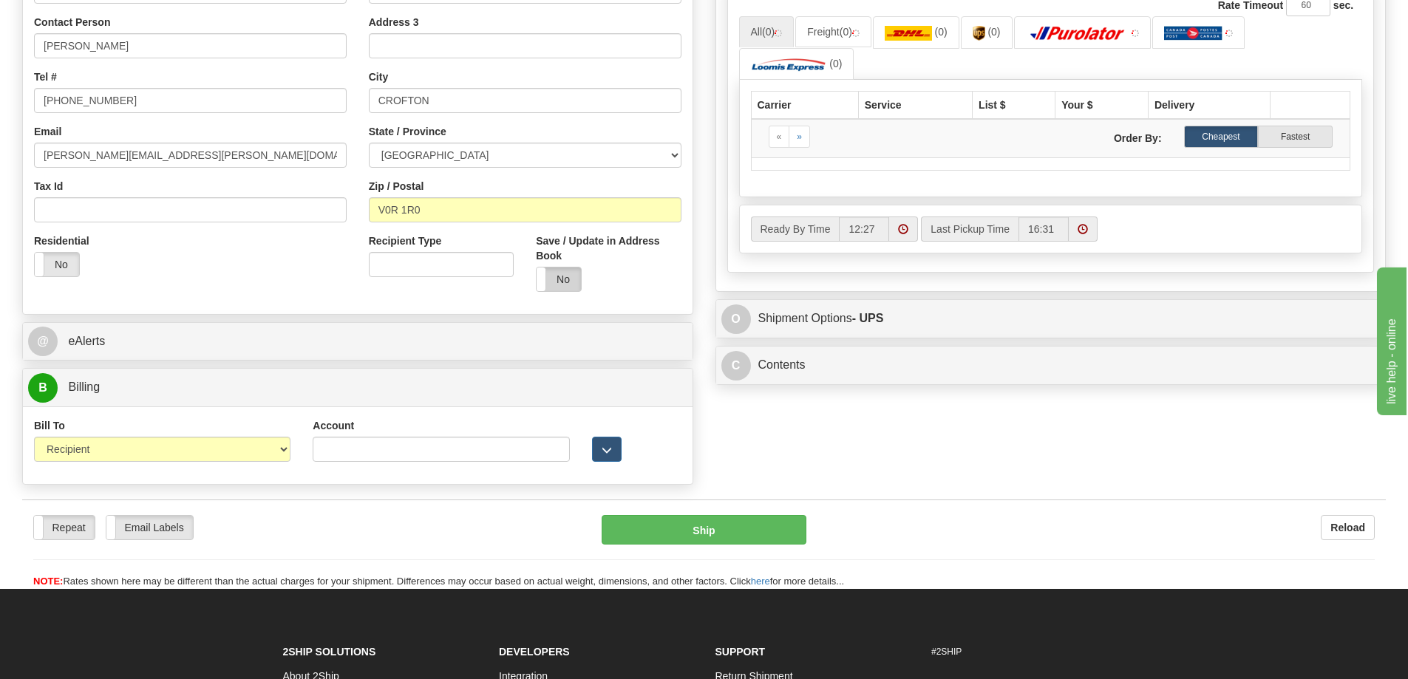
click at [548, 284] on label "No" at bounding box center [559, 280] width 44 height 24
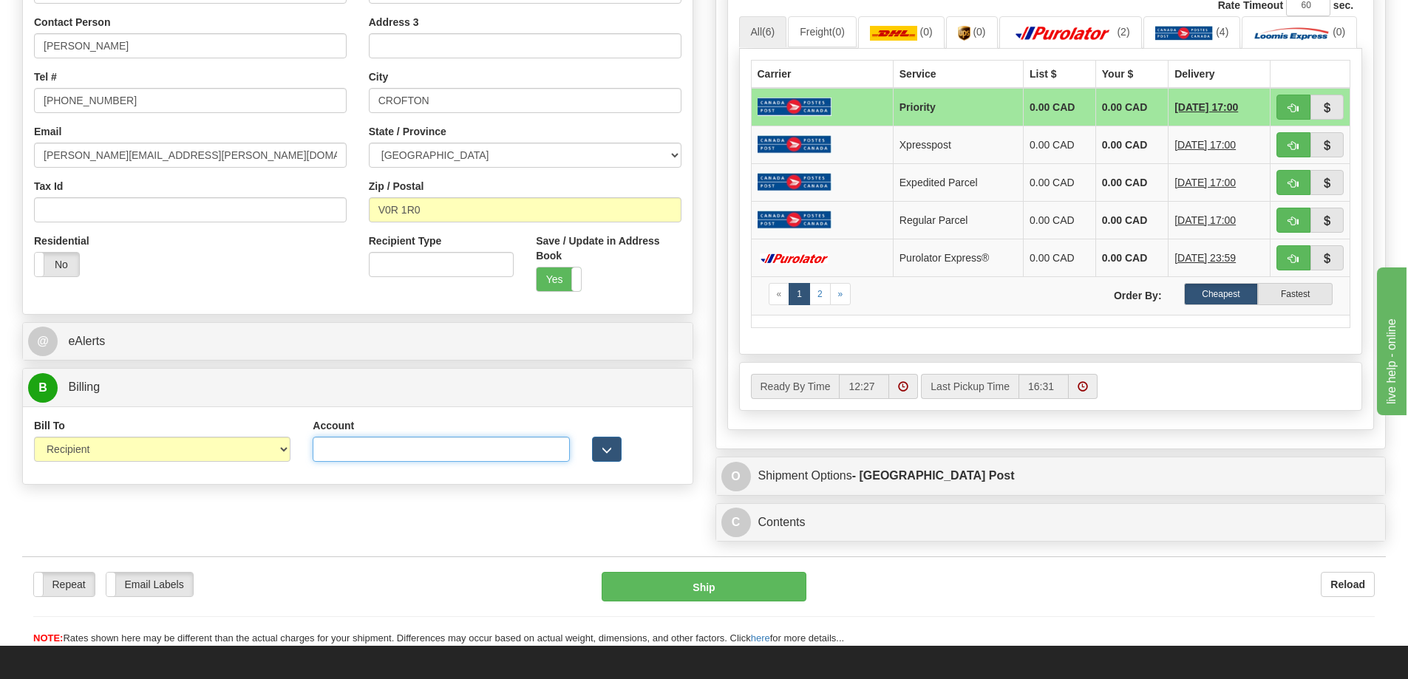
click at [370, 462] on input "Account" at bounding box center [441, 449] width 257 height 25
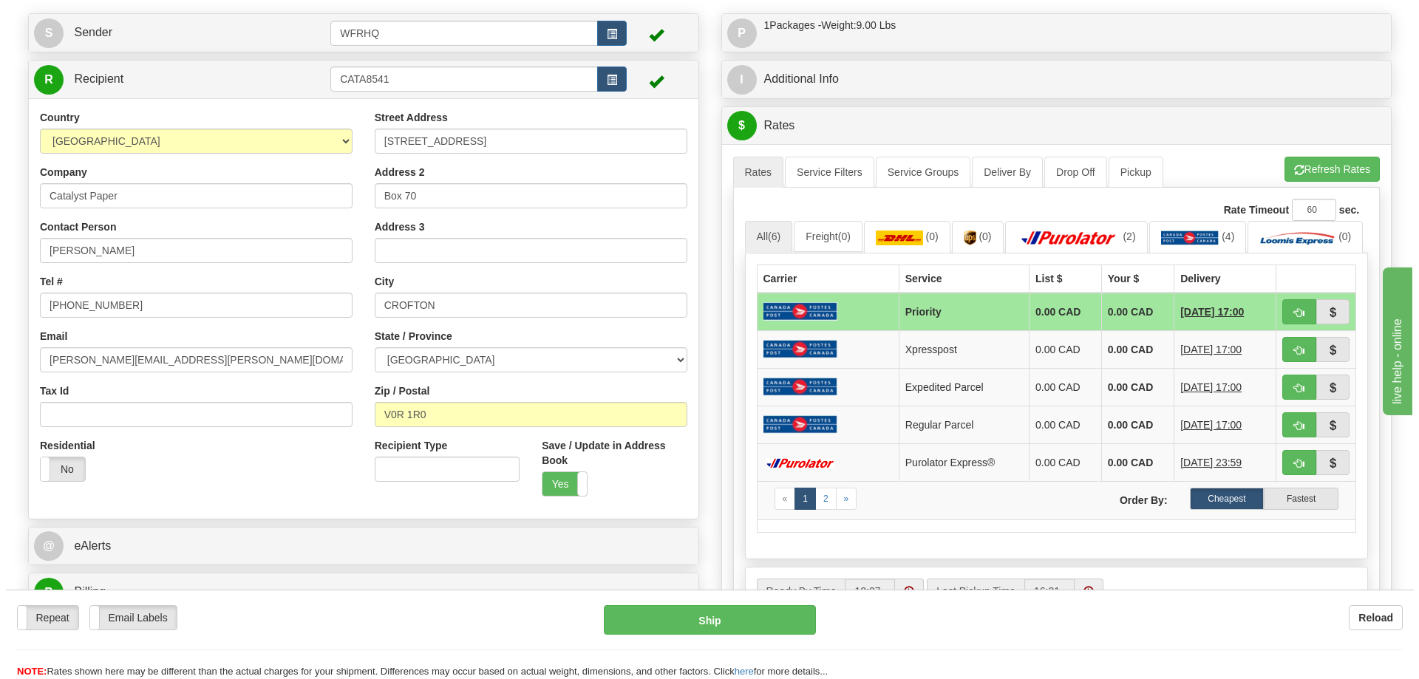
scroll to position [74, 0]
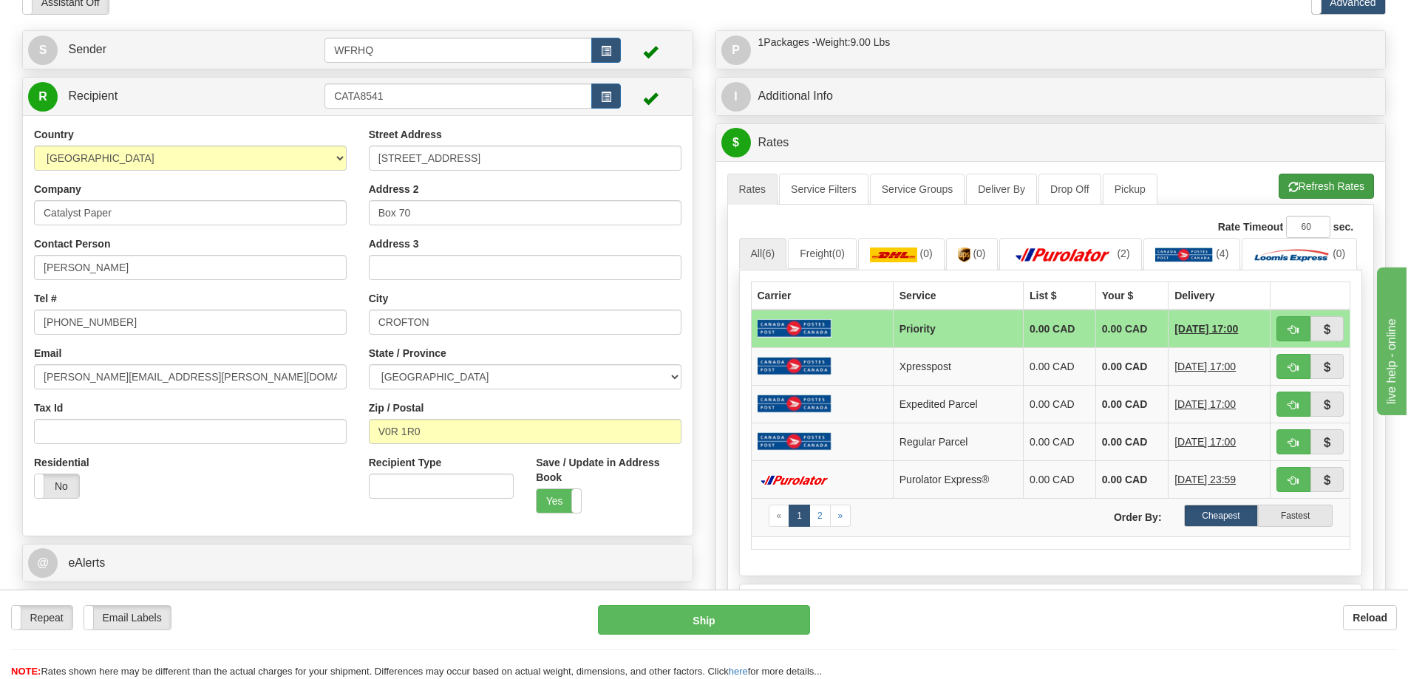
type input "7002783"
click at [1325, 182] on button "Refresh Rates" at bounding box center [1326, 186] width 95 height 25
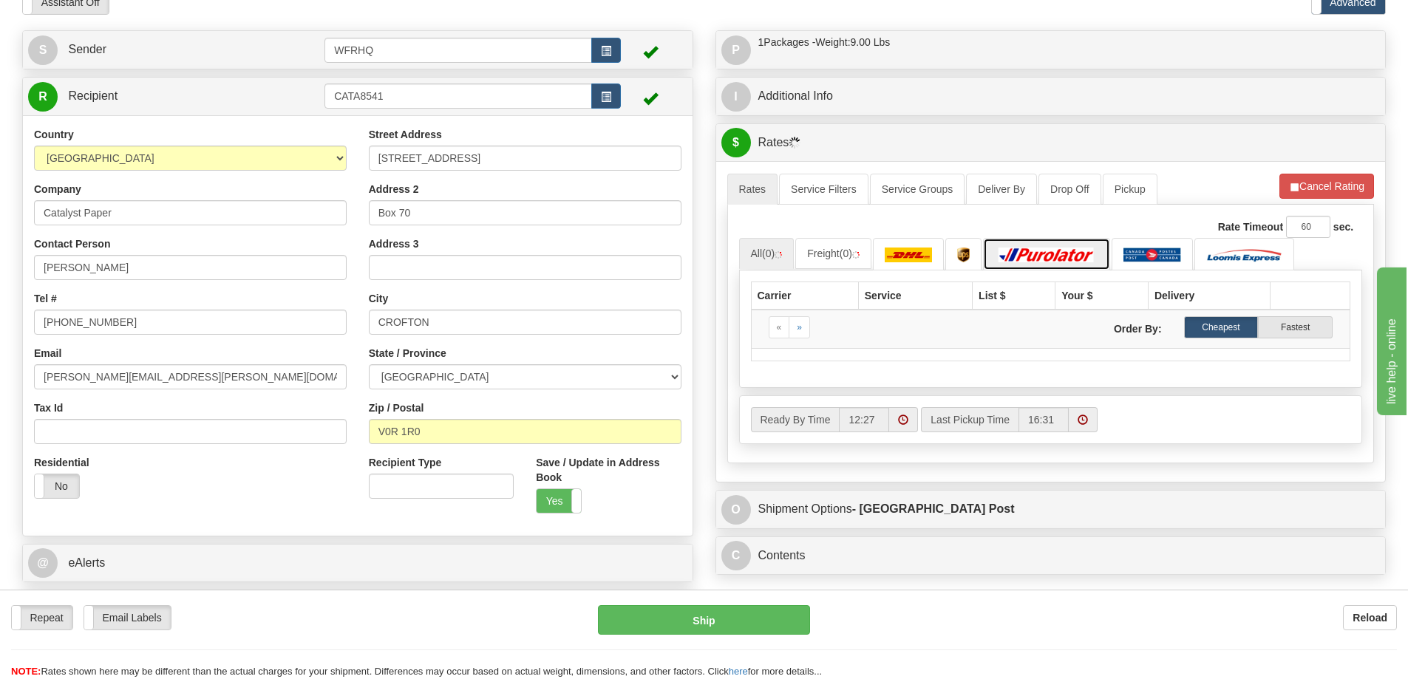
click at [1036, 263] on link at bounding box center [1046, 254] width 127 height 32
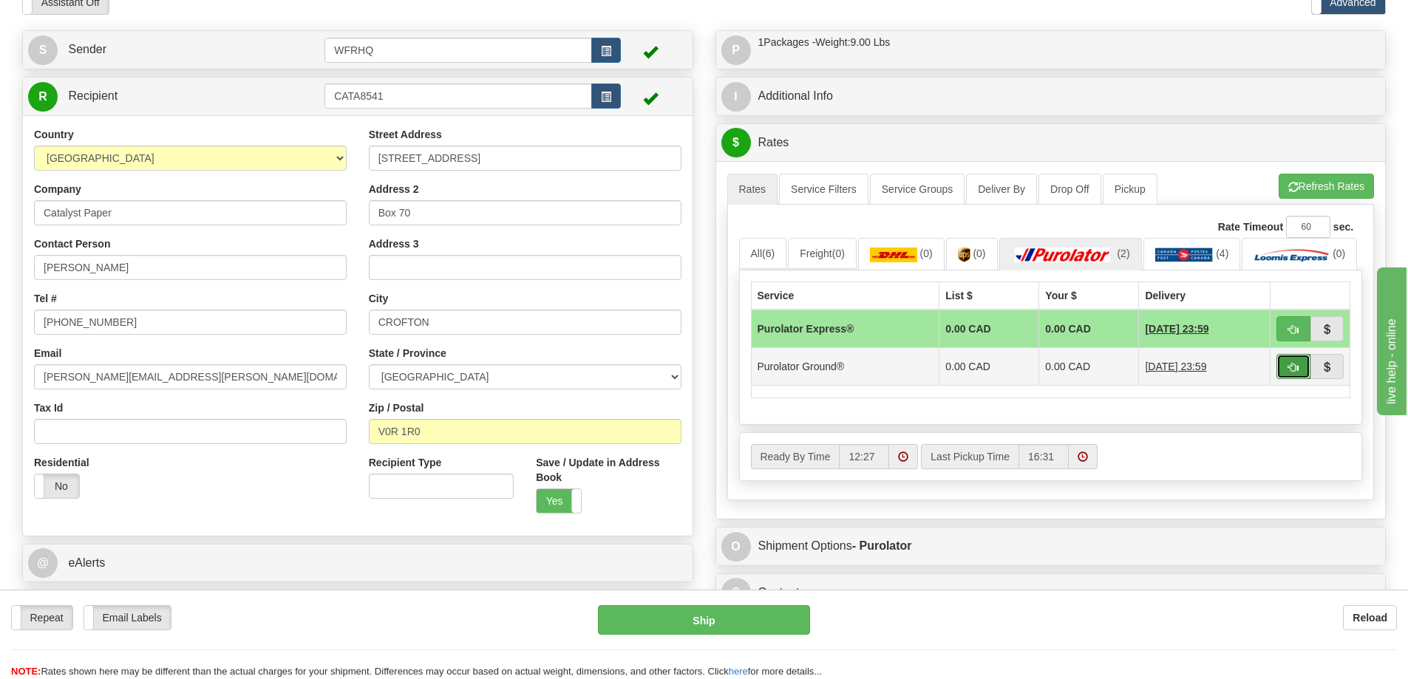
click at [1294, 379] on button "button" at bounding box center [1294, 366] width 34 height 25
type input "260"
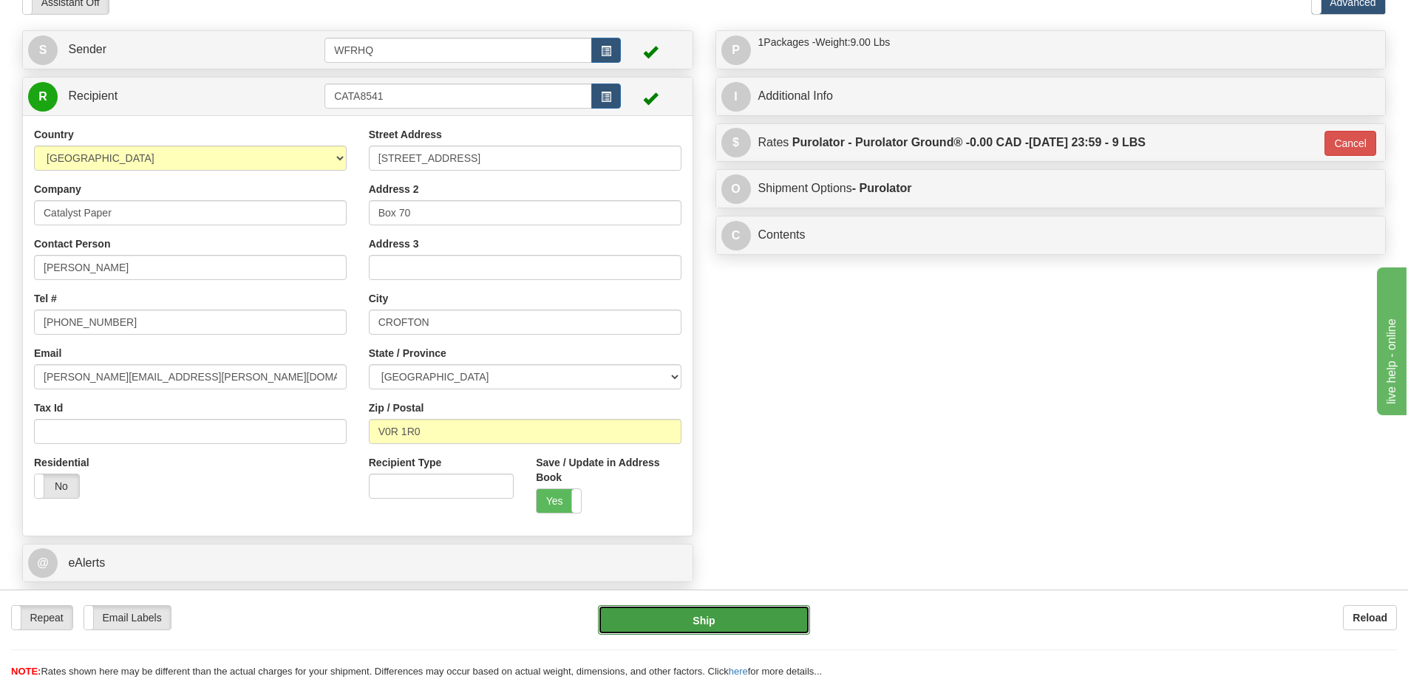
click at [695, 625] on button "Ship" at bounding box center [704, 620] width 212 height 30
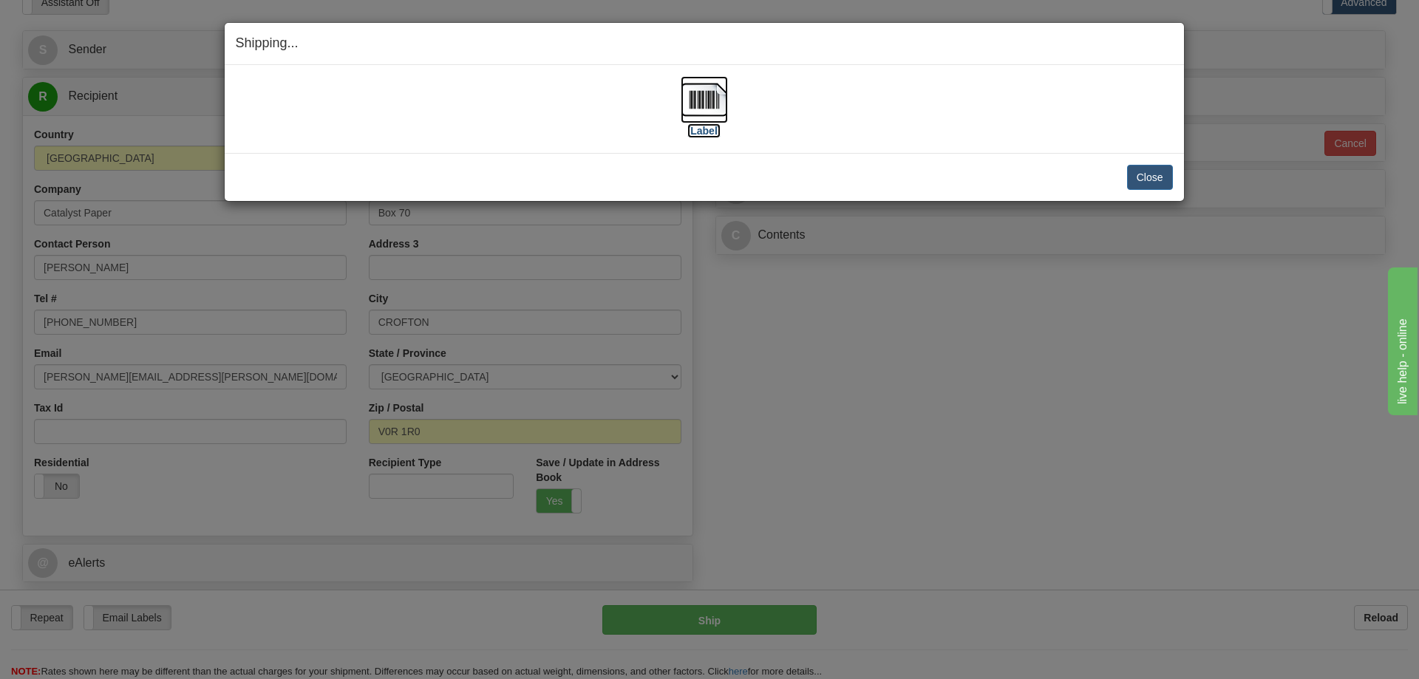
click at [713, 100] on img at bounding box center [704, 99] width 47 height 47
click at [1174, 185] on div "Close Cancel Cancel Shipment and Quit Pickup Quit Pickup ONLY" at bounding box center [705, 177] width 960 height 48
click at [1161, 183] on button "Close" at bounding box center [1150, 177] width 46 height 25
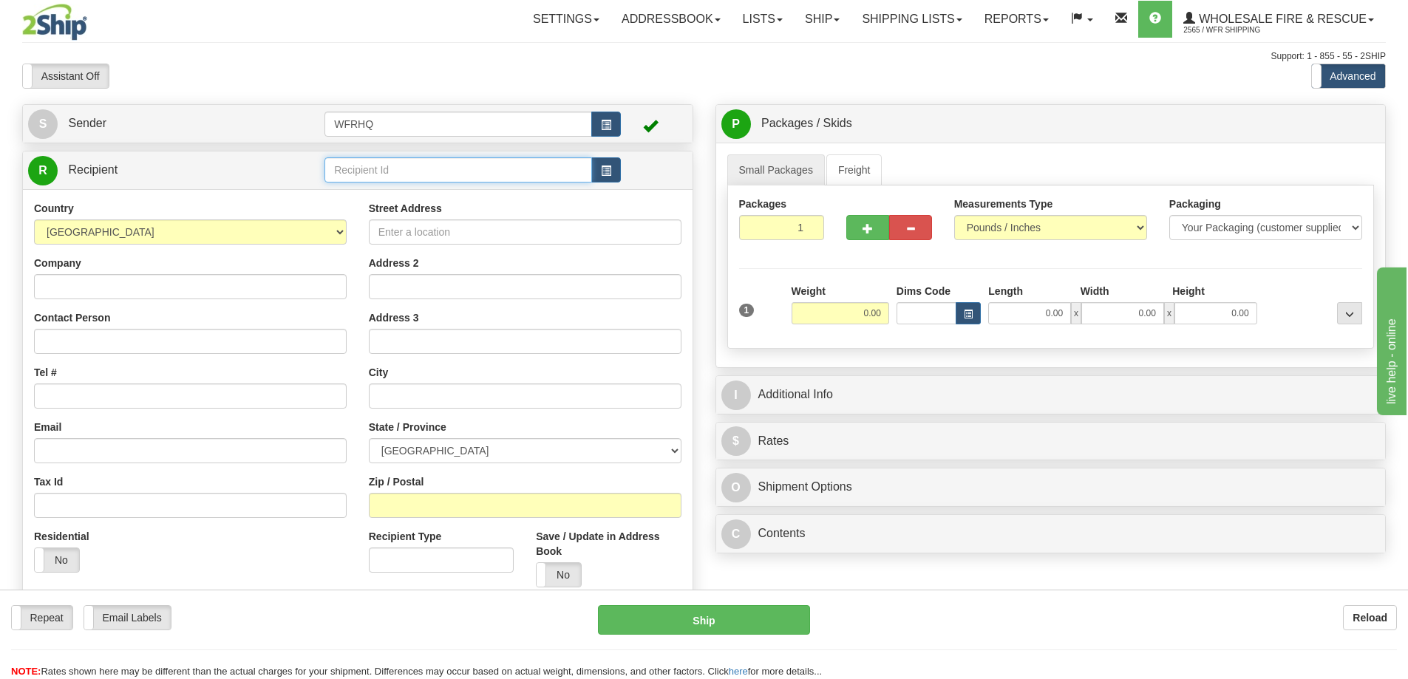
click at [361, 167] on input "text" at bounding box center [459, 169] width 268 height 25
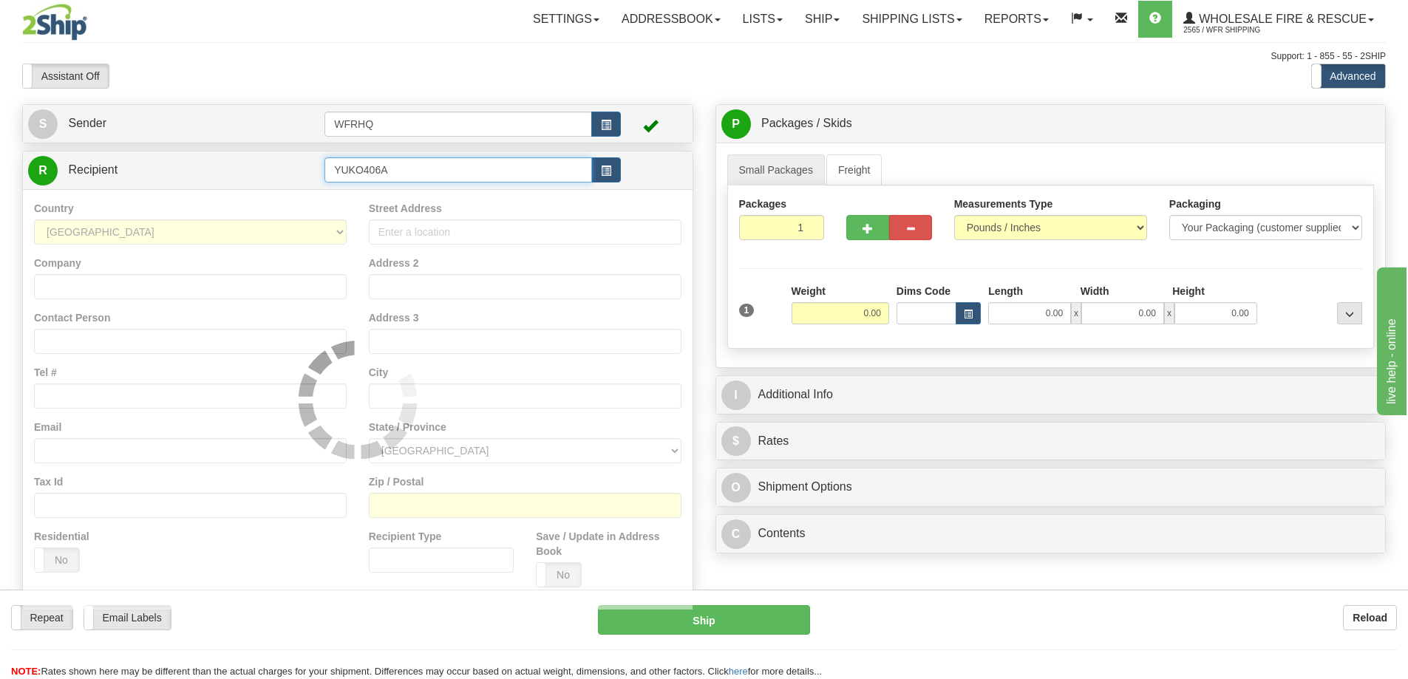
type input "YUKO406A"
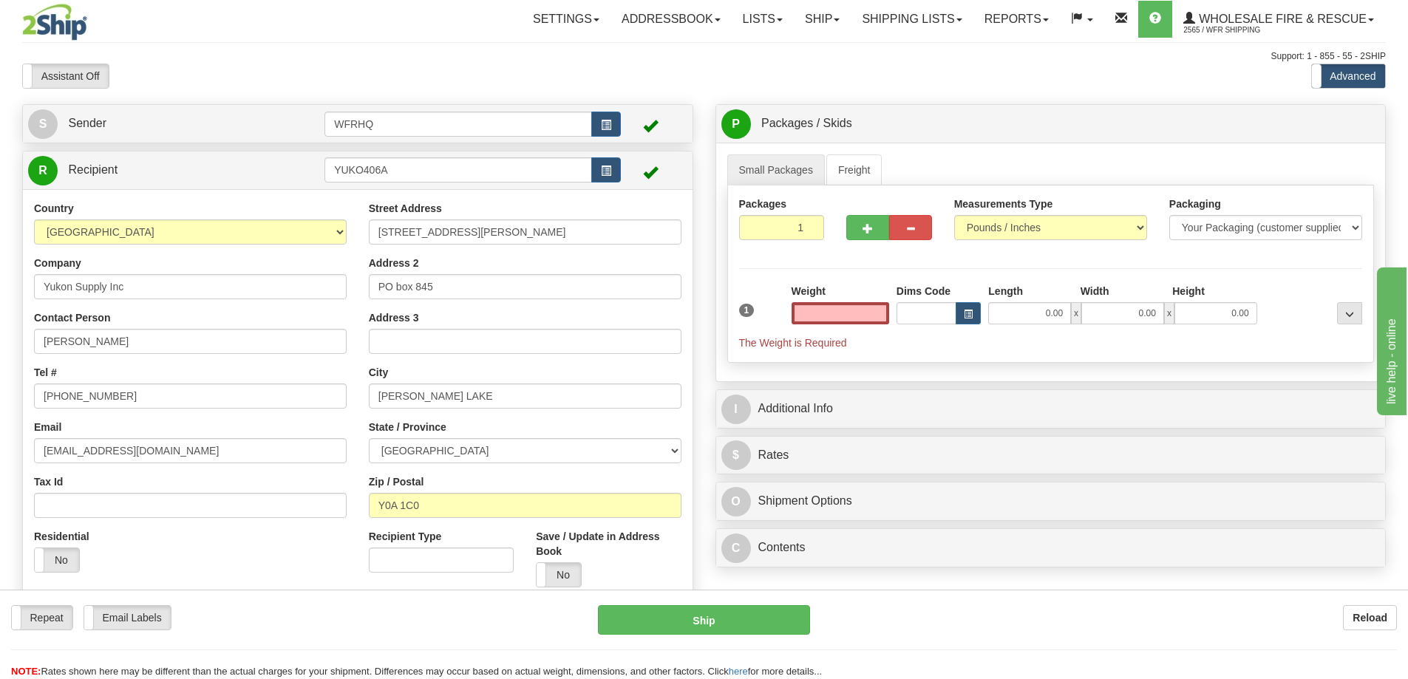
type input "0.00"
click at [849, 310] on input "0.00" at bounding box center [841, 313] width 98 height 22
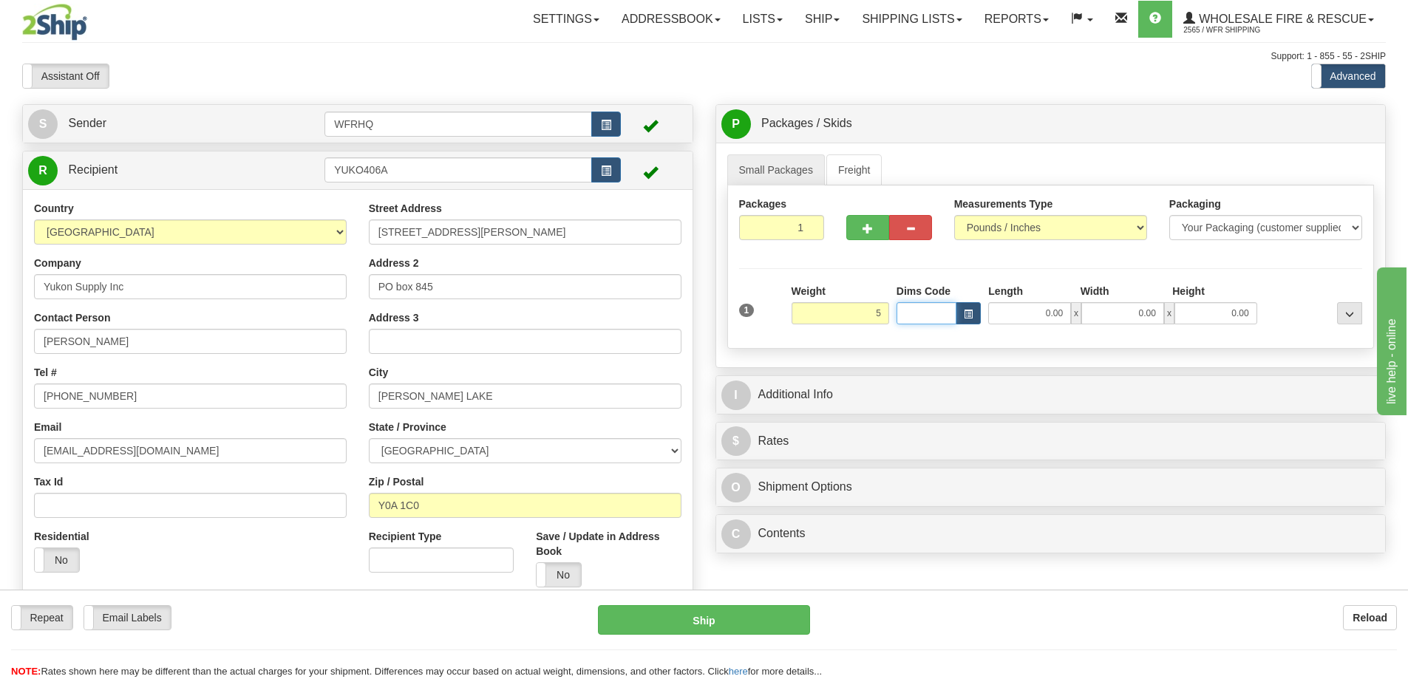
type input "5.00"
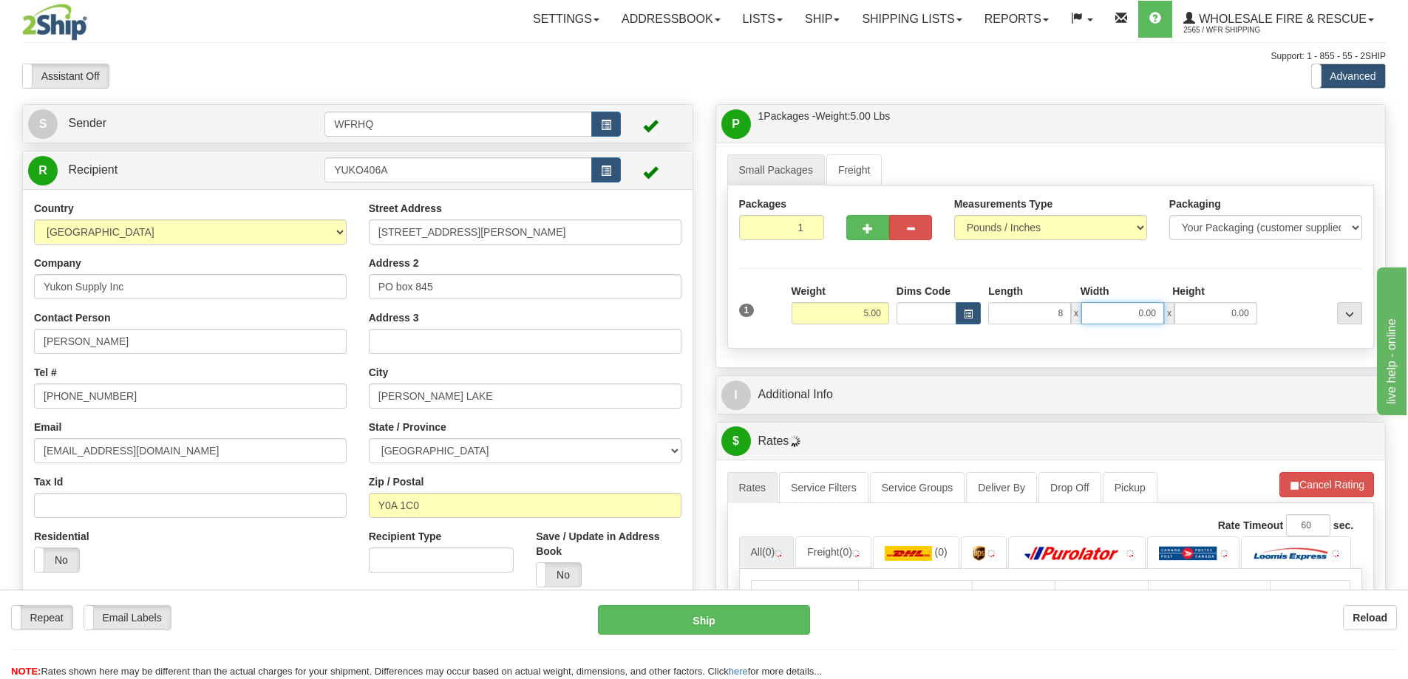
type input "8.00"
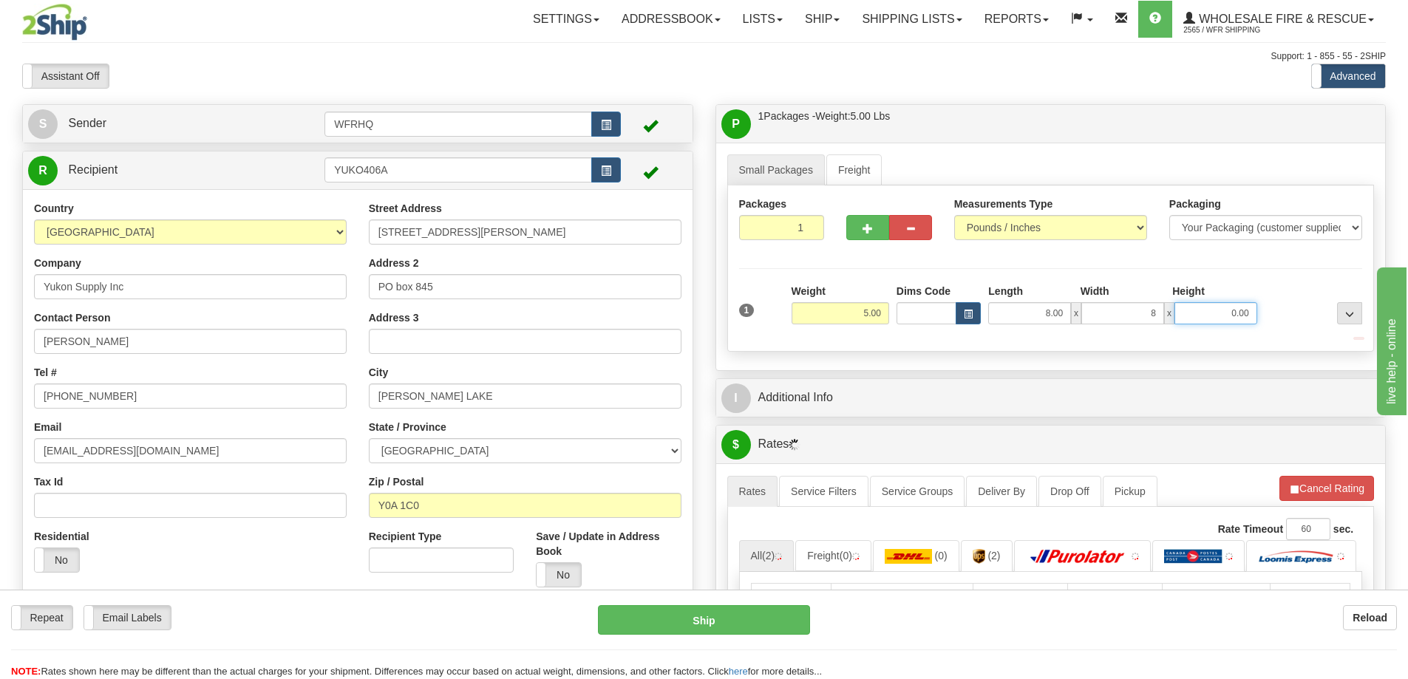
type input "8.00"
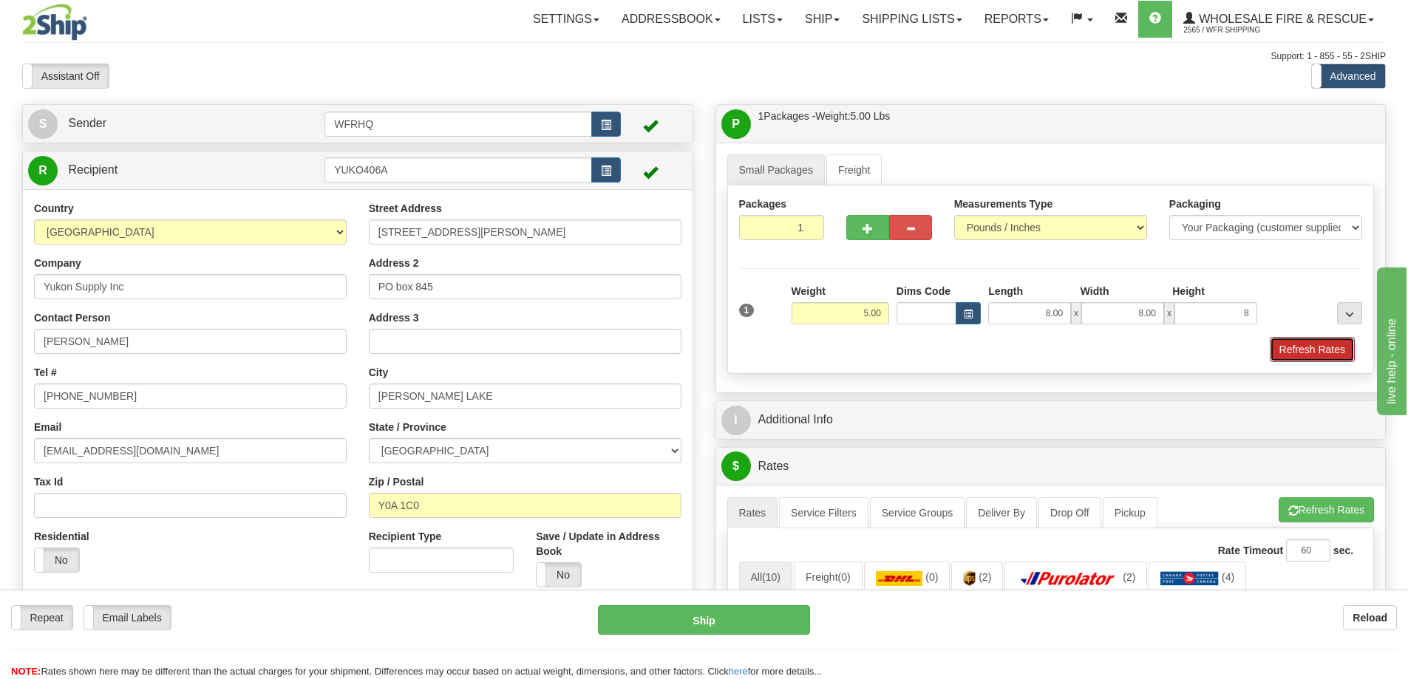
type input "8.00"
click at [1306, 342] on button "Refresh Rates" at bounding box center [1312, 349] width 85 height 25
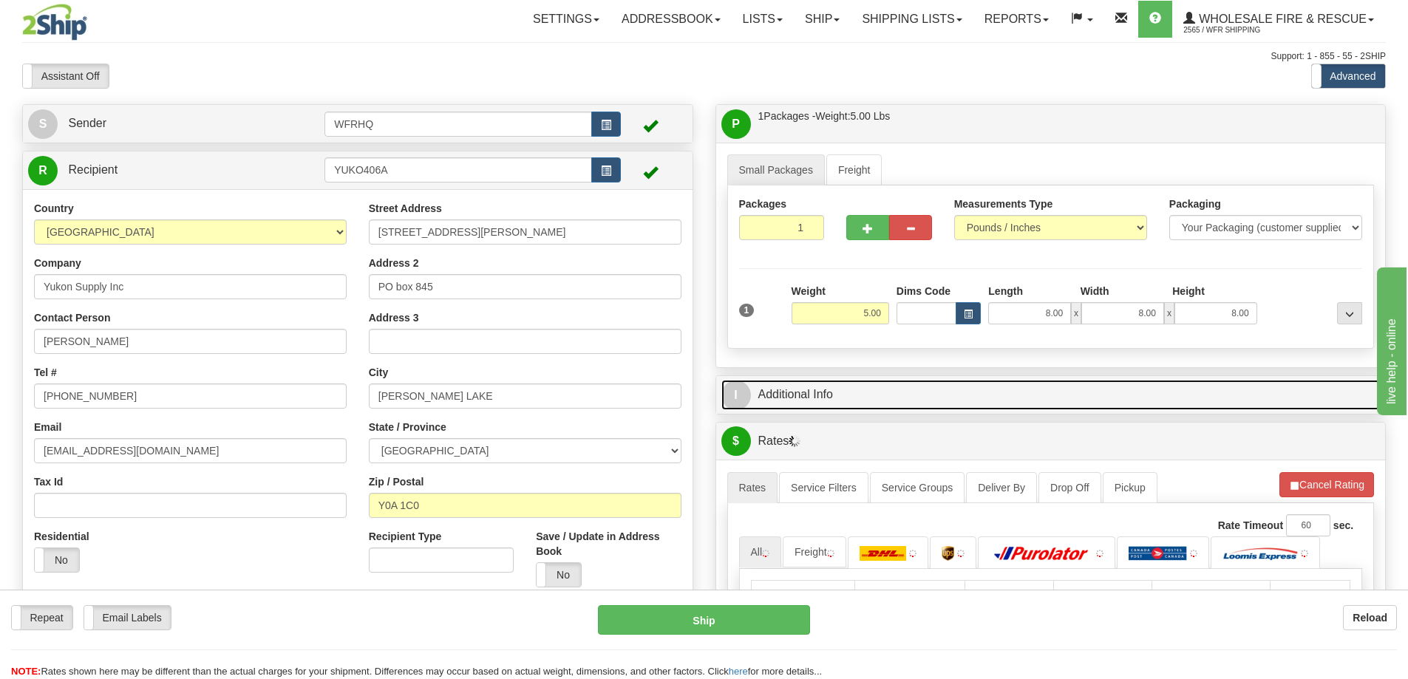
click at [942, 402] on link "I Additional Info" at bounding box center [1051, 395] width 659 height 30
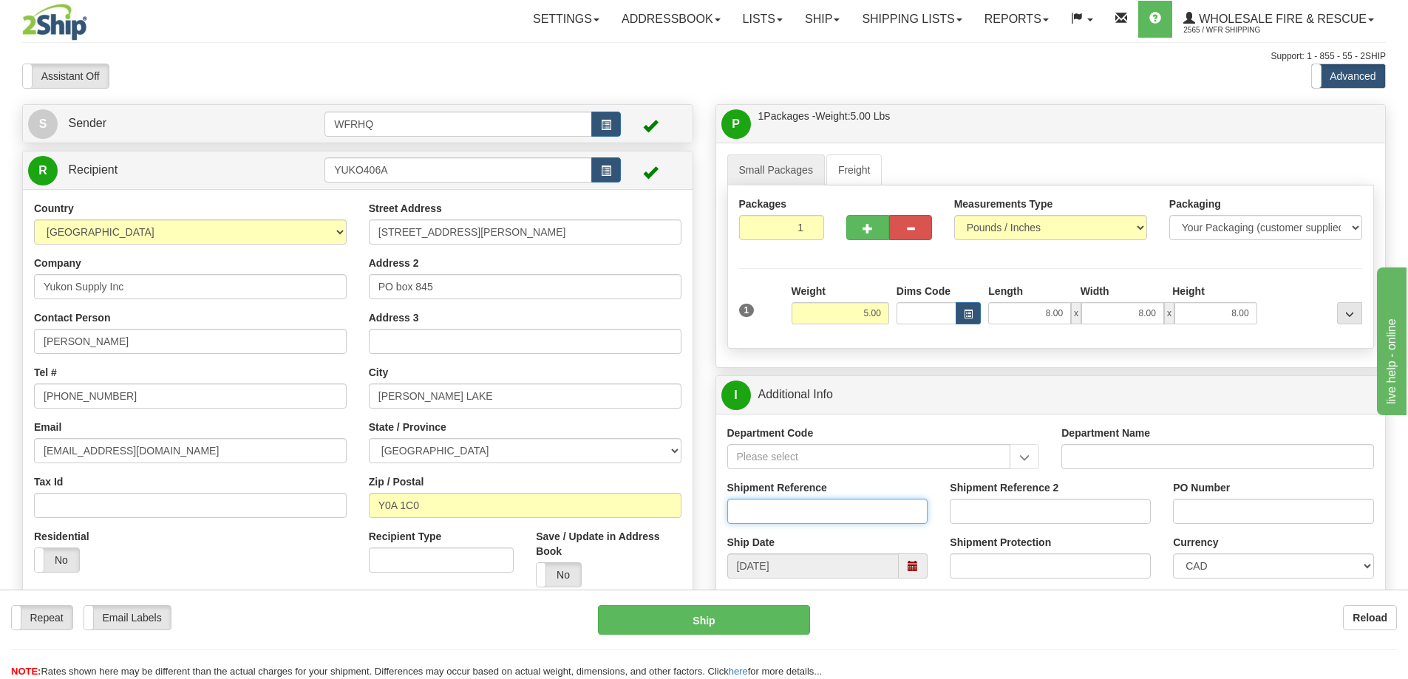
click at [791, 503] on input "Shipment Reference" at bounding box center [827, 511] width 201 height 25
type input "S46798-30942"
type input "Charles Stevens"
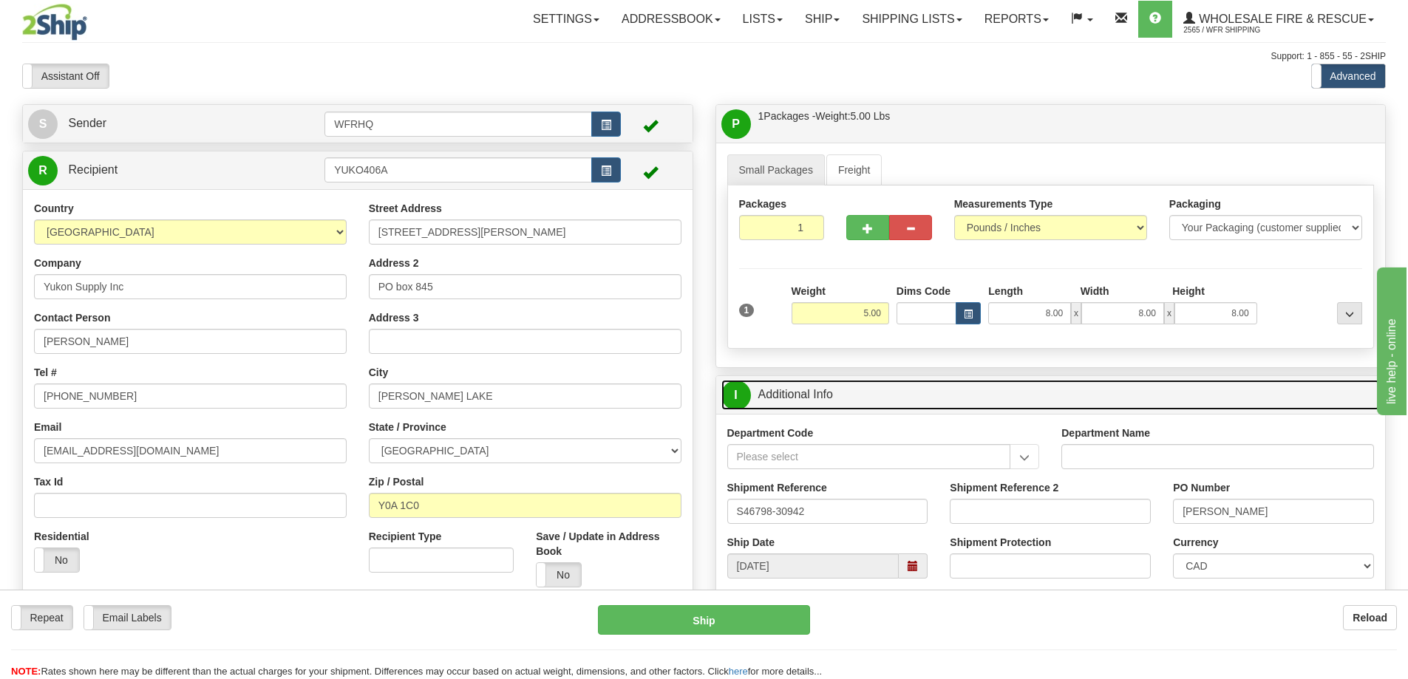
click at [1032, 400] on link "I Additional Info" at bounding box center [1051, 395] width 659 height 30
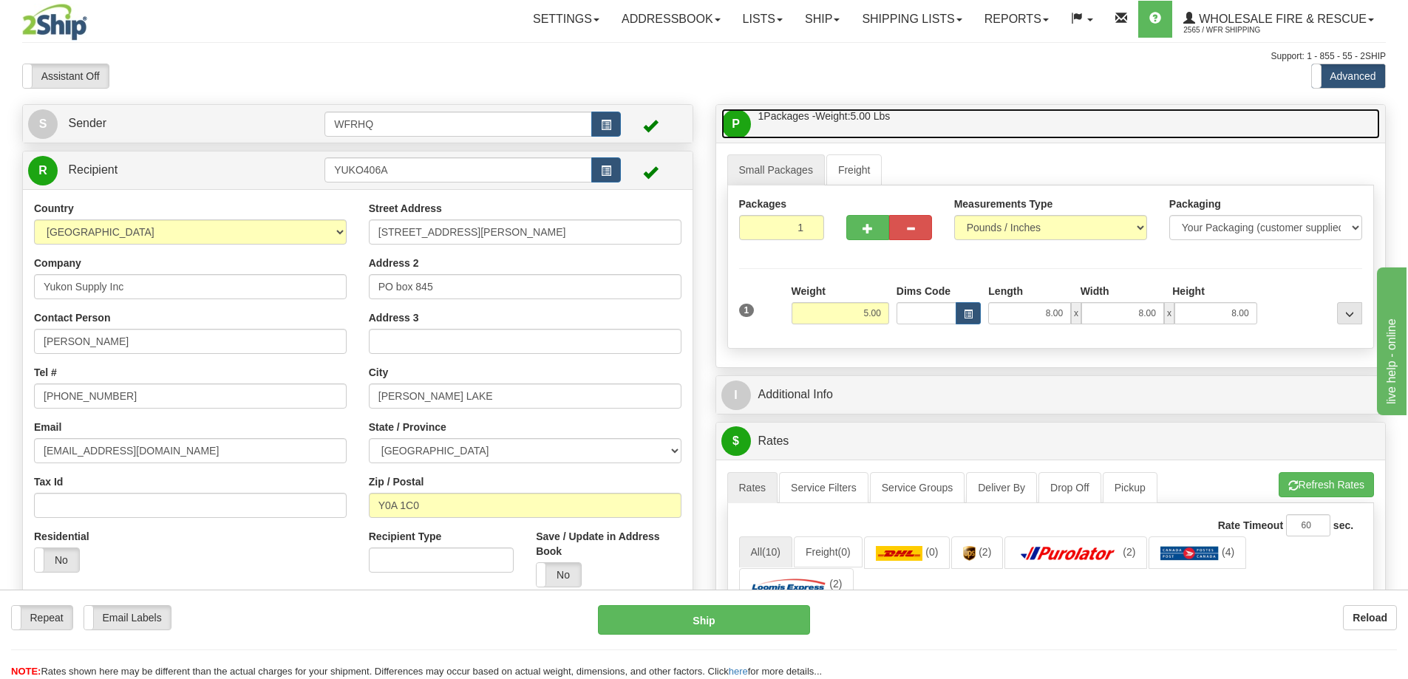
click at [1025, 124] on link "P Packages / Skids 1 Packages - Weight: 5.00 Lbs 1 Skids - Weight: NaN Lbs" at bounding box center [1051, 124] width 659 height 30
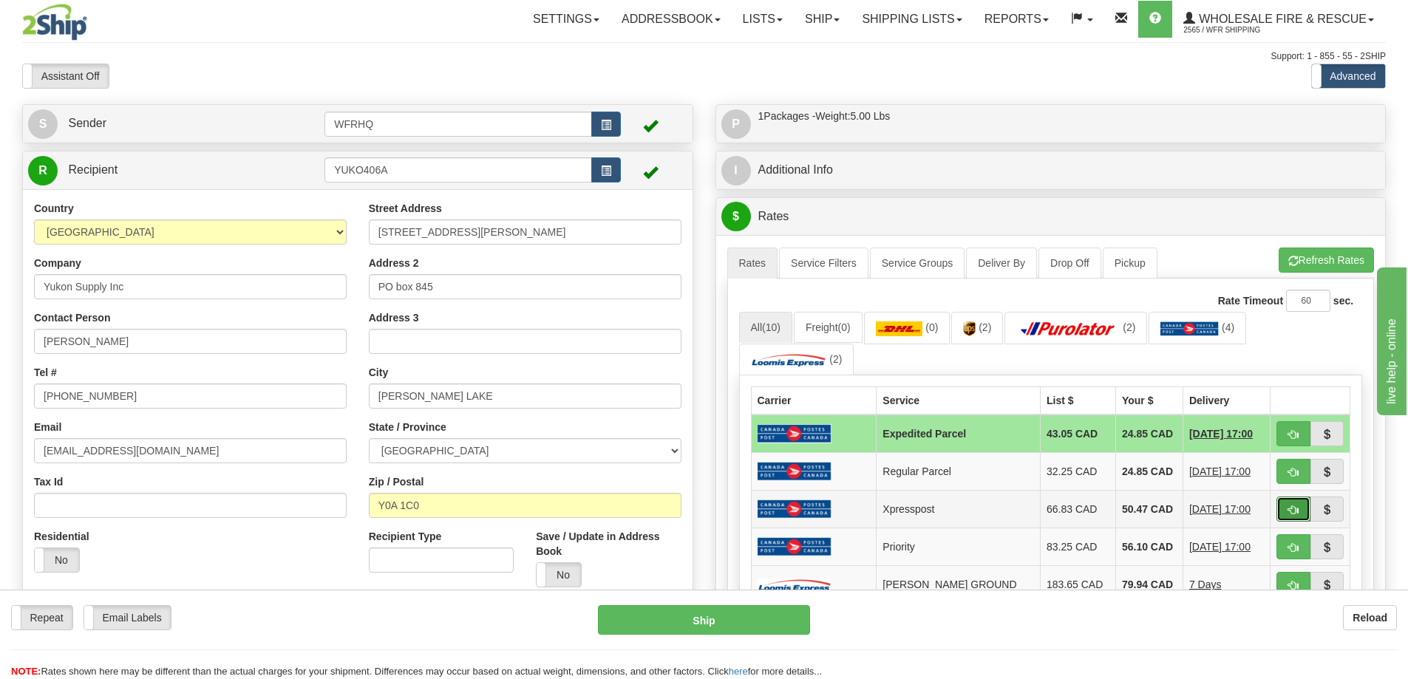
click at [1289, 512] on span "button" at bounding box center [1294, 511] width 10 height 10
type input "DOM.XP"
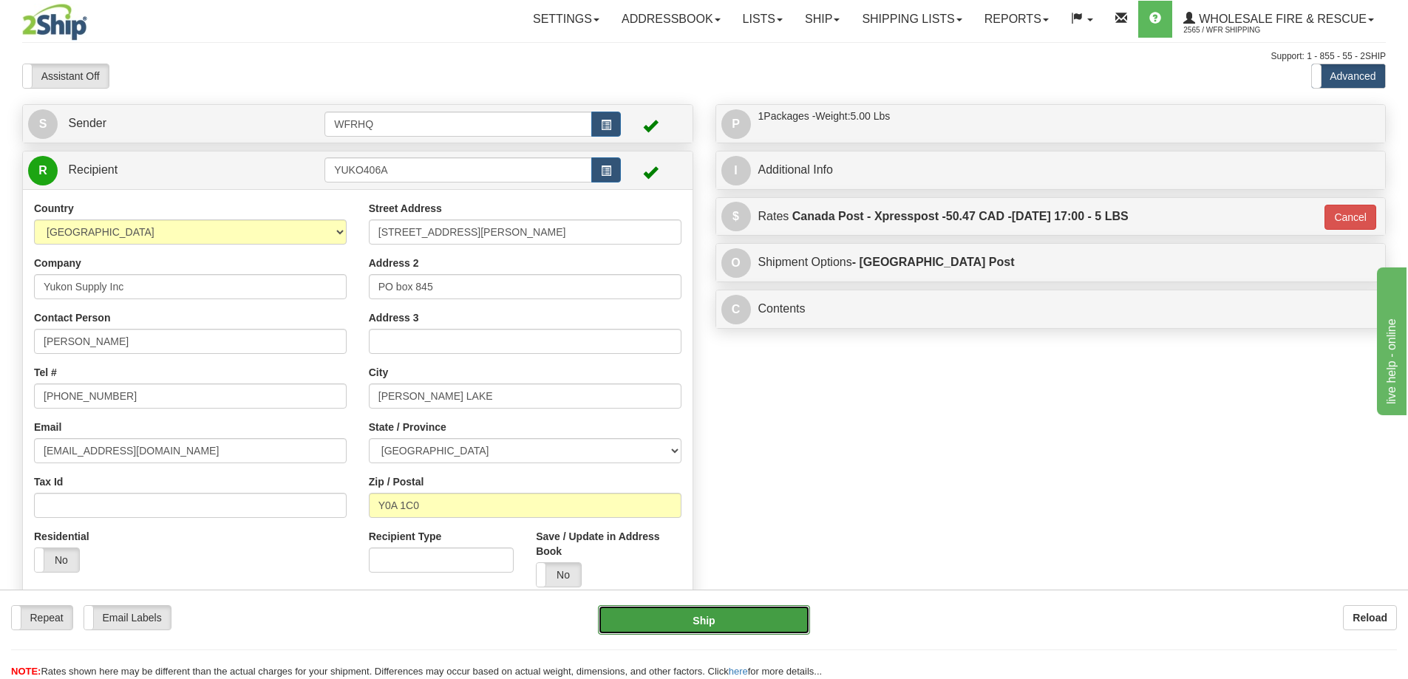
click at [771, 622] on button "Ship" at bounding box center [704, 620] width 212 height 30
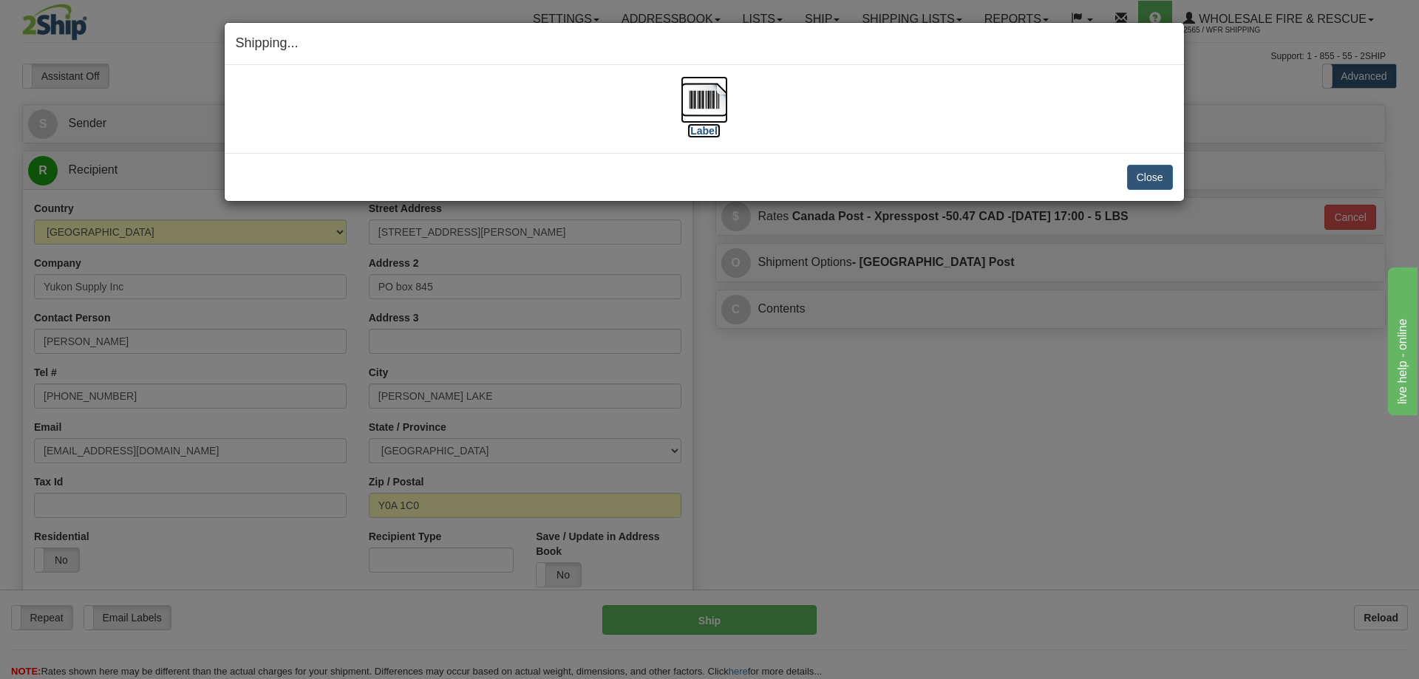
click at [715, 101] on img at bounding box center [704, 99] width 47 height 47
click at [1141, 177] on button "Close" at bounding box center [1150, 177] width 46 height 25
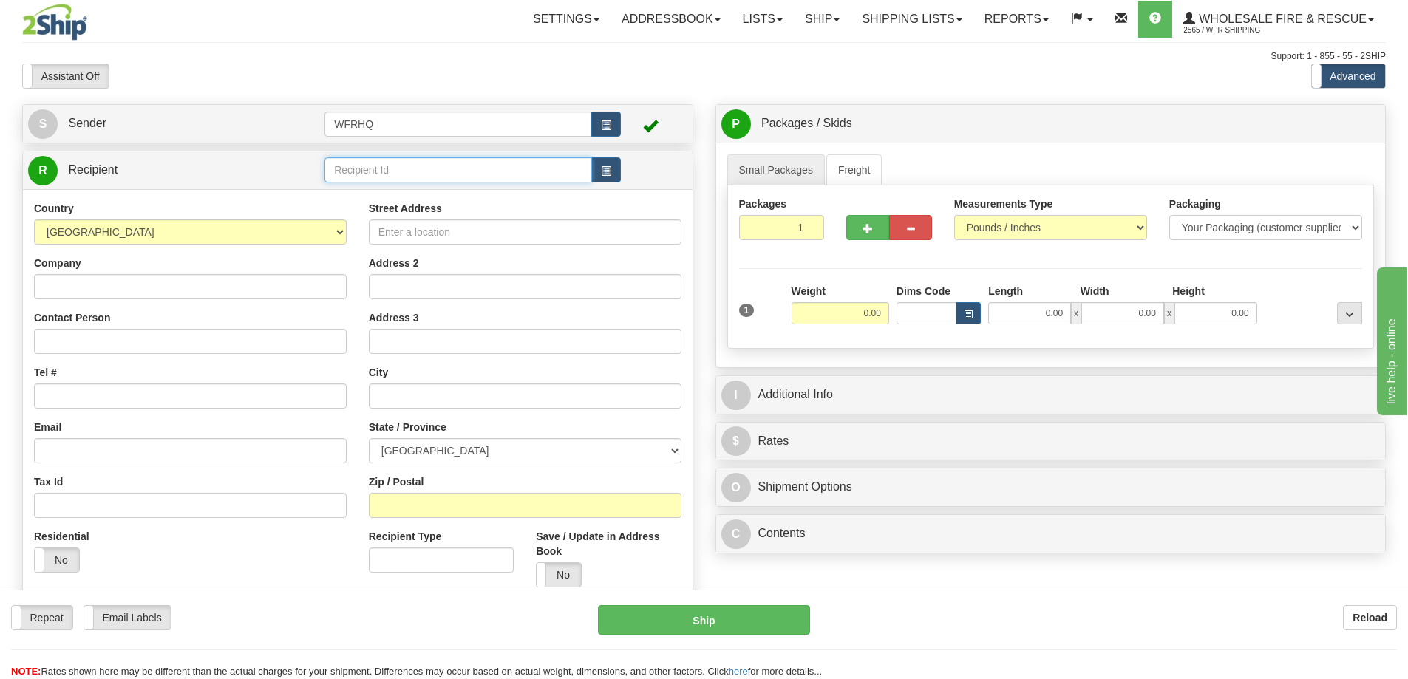
click at [373, 169] on input "text" at bounding box center [459, 169] width 268 height 25
type input "STIR2294"
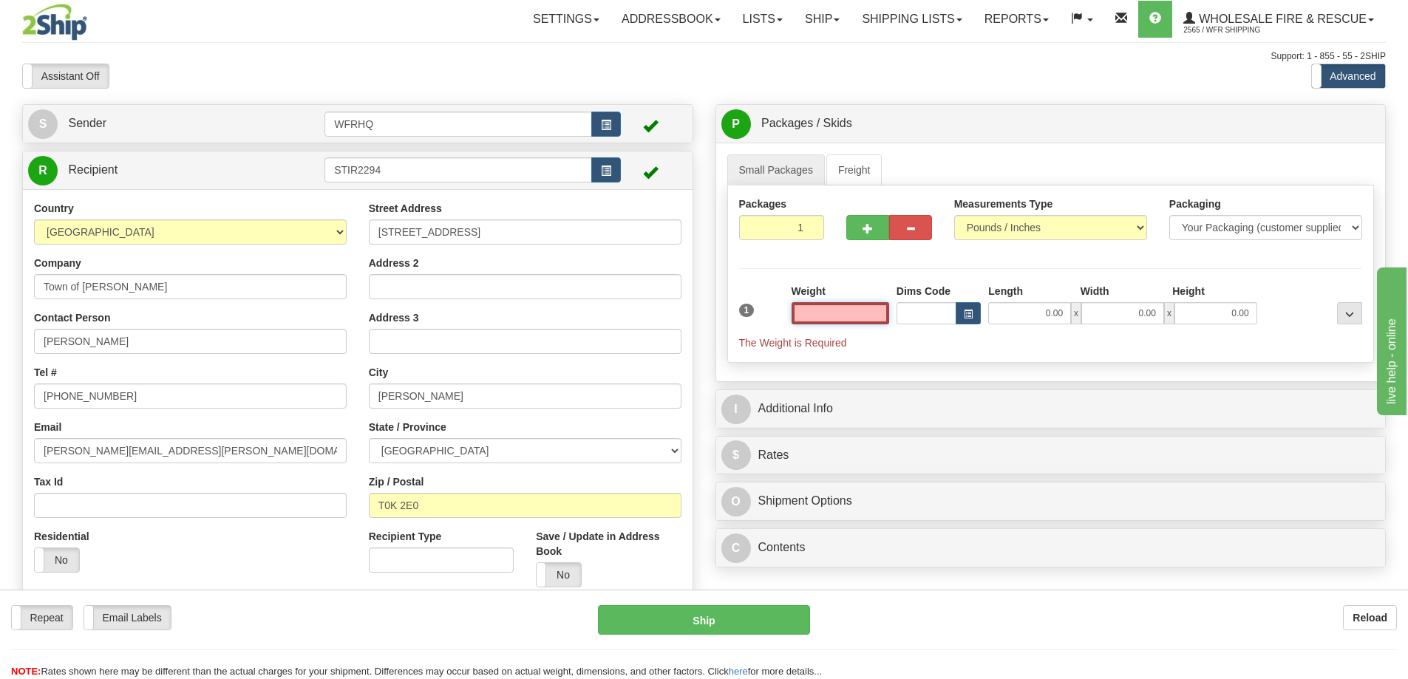
click at [845, 306] on input "text" at bounding box center [841, 313] width 98 height 22
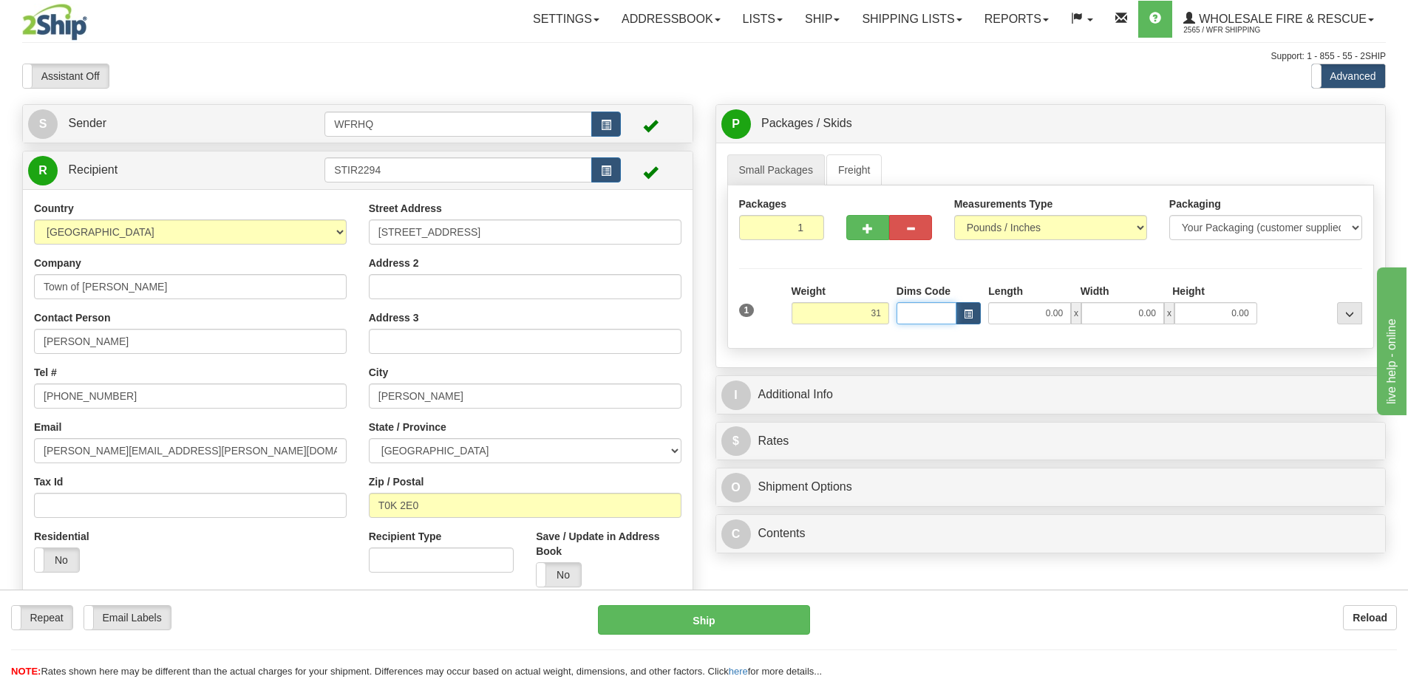
type input "31.00"
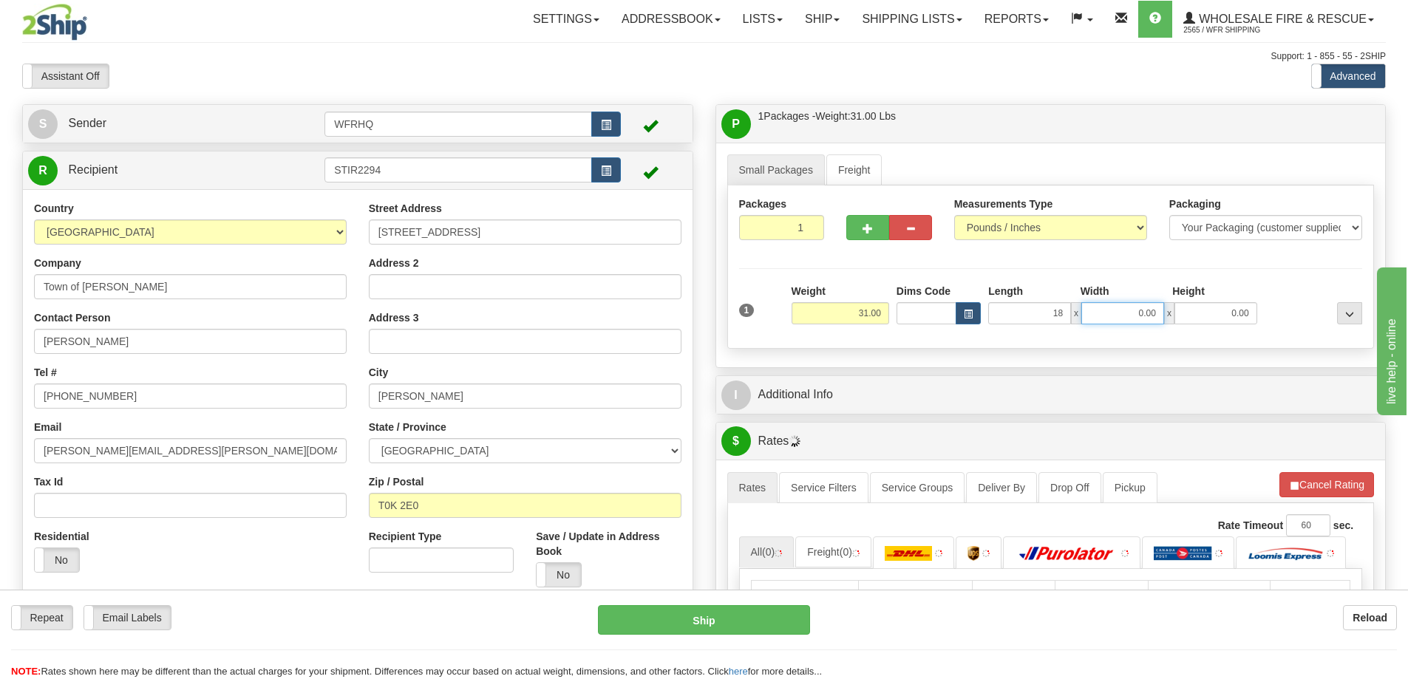
type input "18.00"
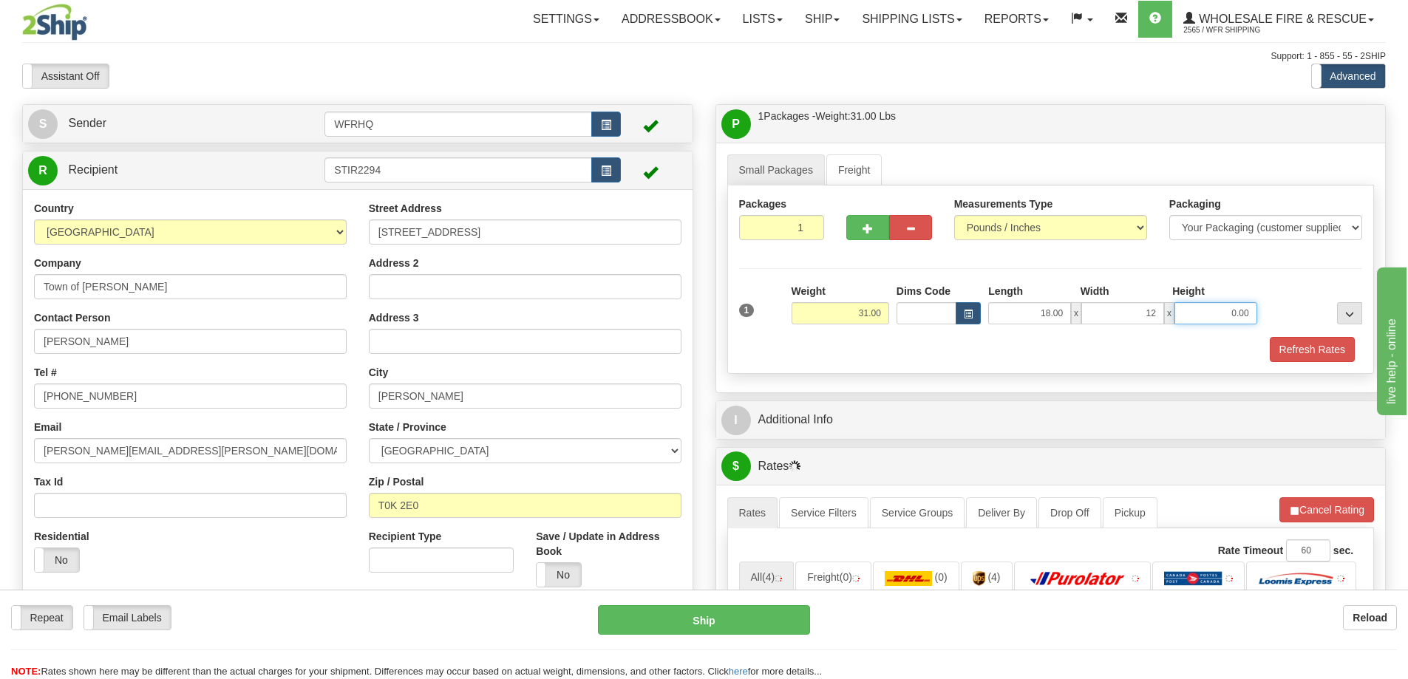
type input "12.00"
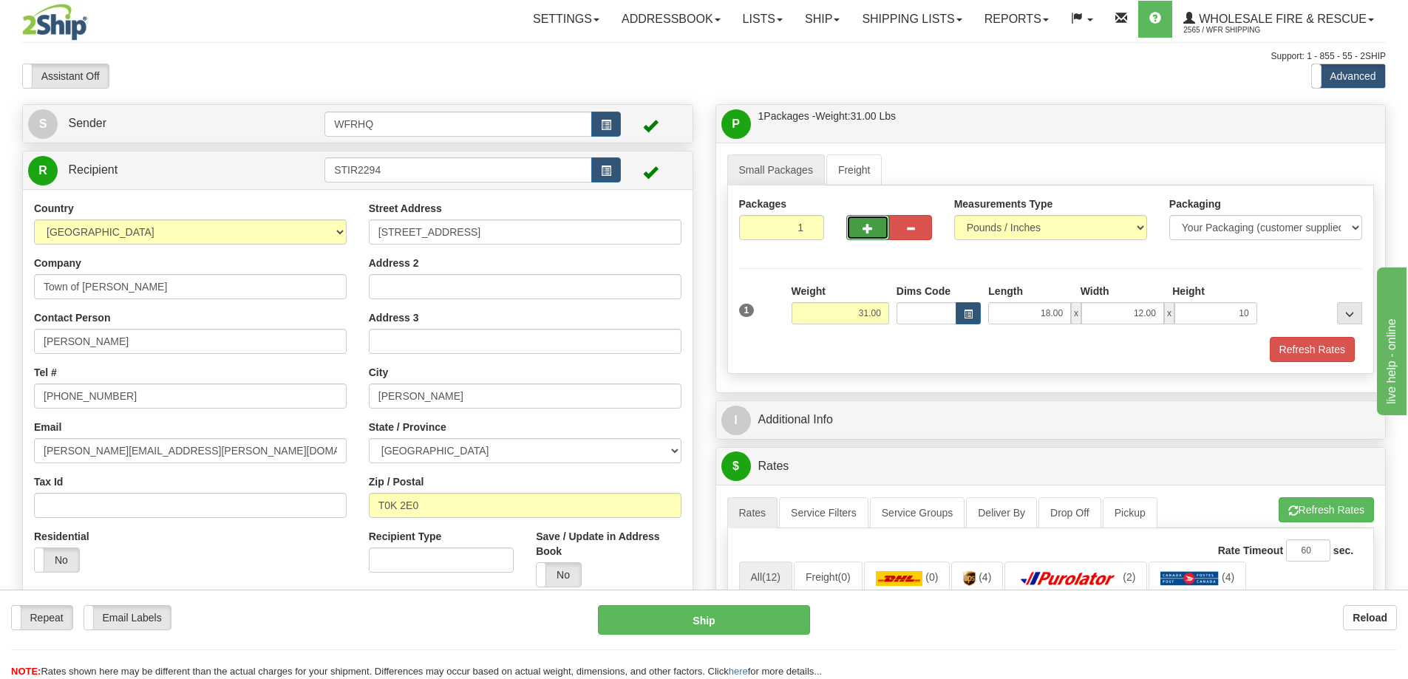
type input "10.00"
click at [858, 221] on button "button" at bounding box center [867, 227] width 43 height 25
radio input "true"
type input "2"
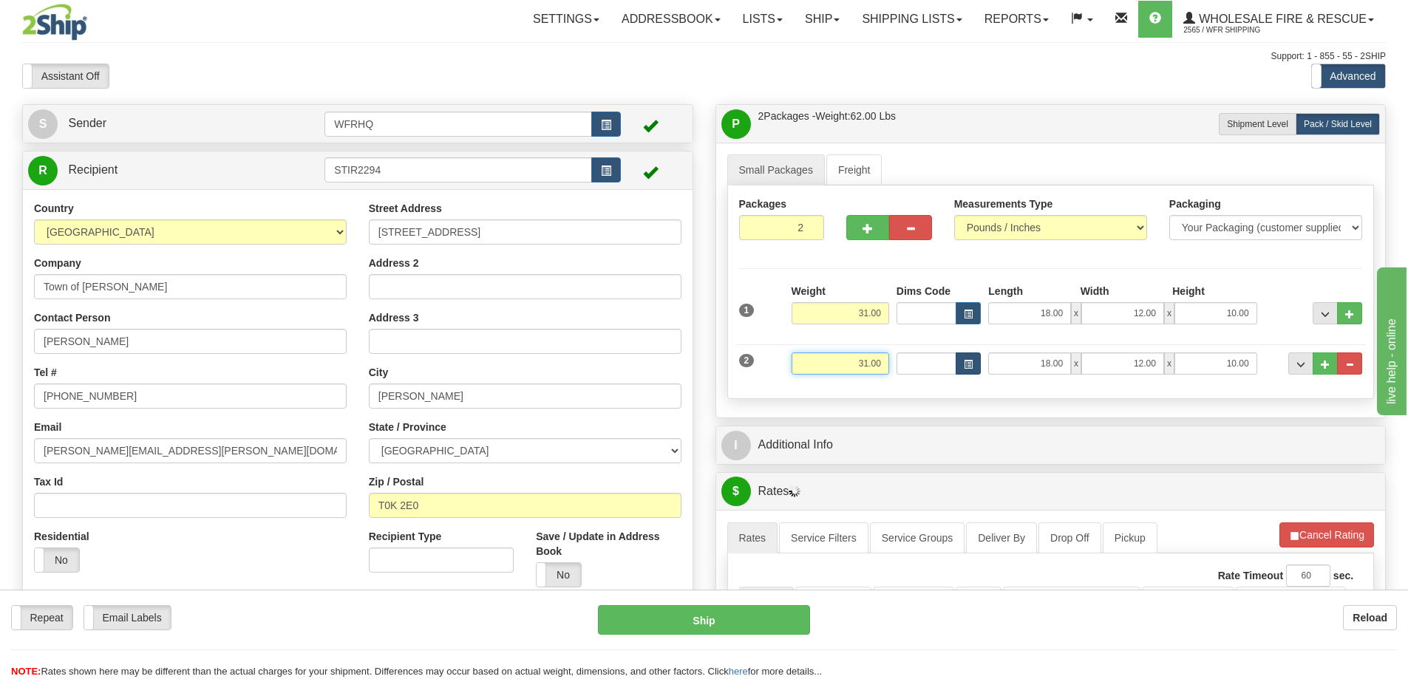
drag, startPoint x: 840, startPoint y: 361, endPoint x: 974, endPoint y: 363, distance: 134.6
click at [974, 363] on div "2 Weight 31.00 Dims Code Length Width Height" at bounding box center [1051, 362] width 631 height 50
type input "30.00"
click at [963, 393] on div "Packages 2 2 Measurements Type" at bounding box center [1051, 293] width 648 height 214
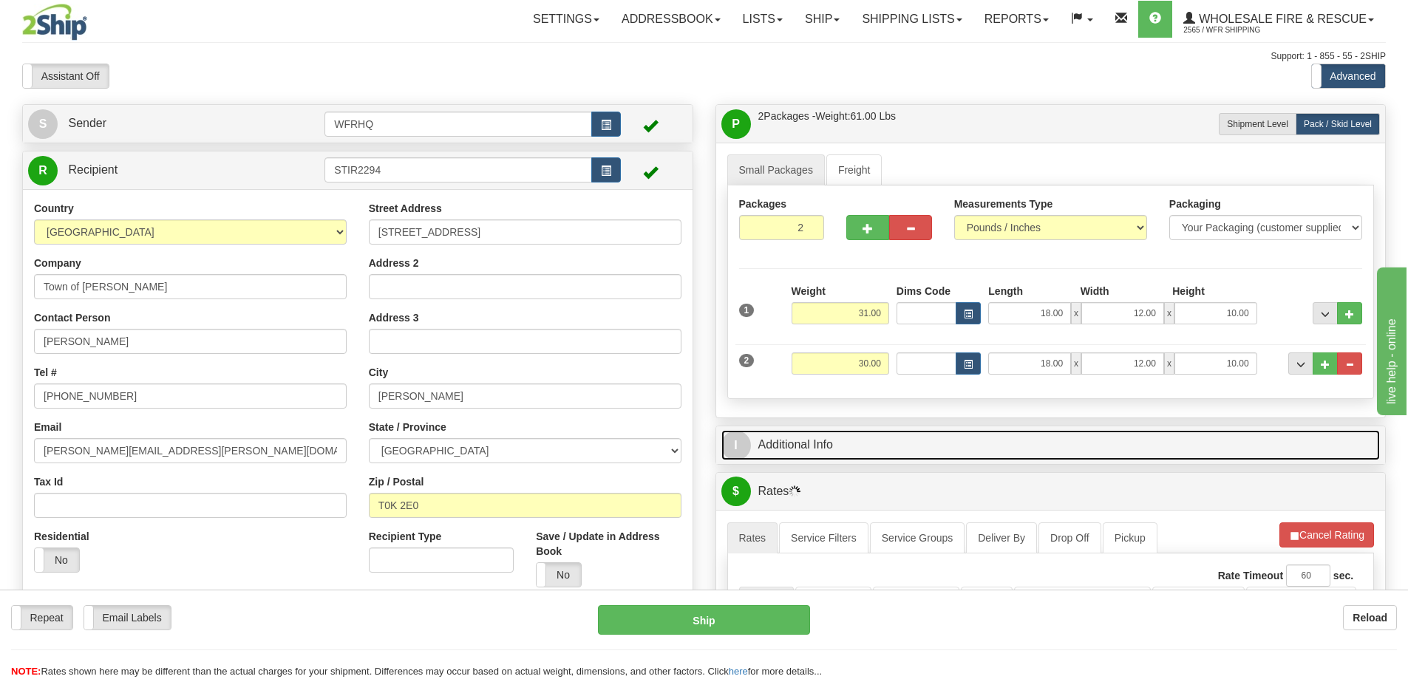
click at [992, 441] on link "I Additional Info" at bounding box center [1051, 445] width 659 height 30
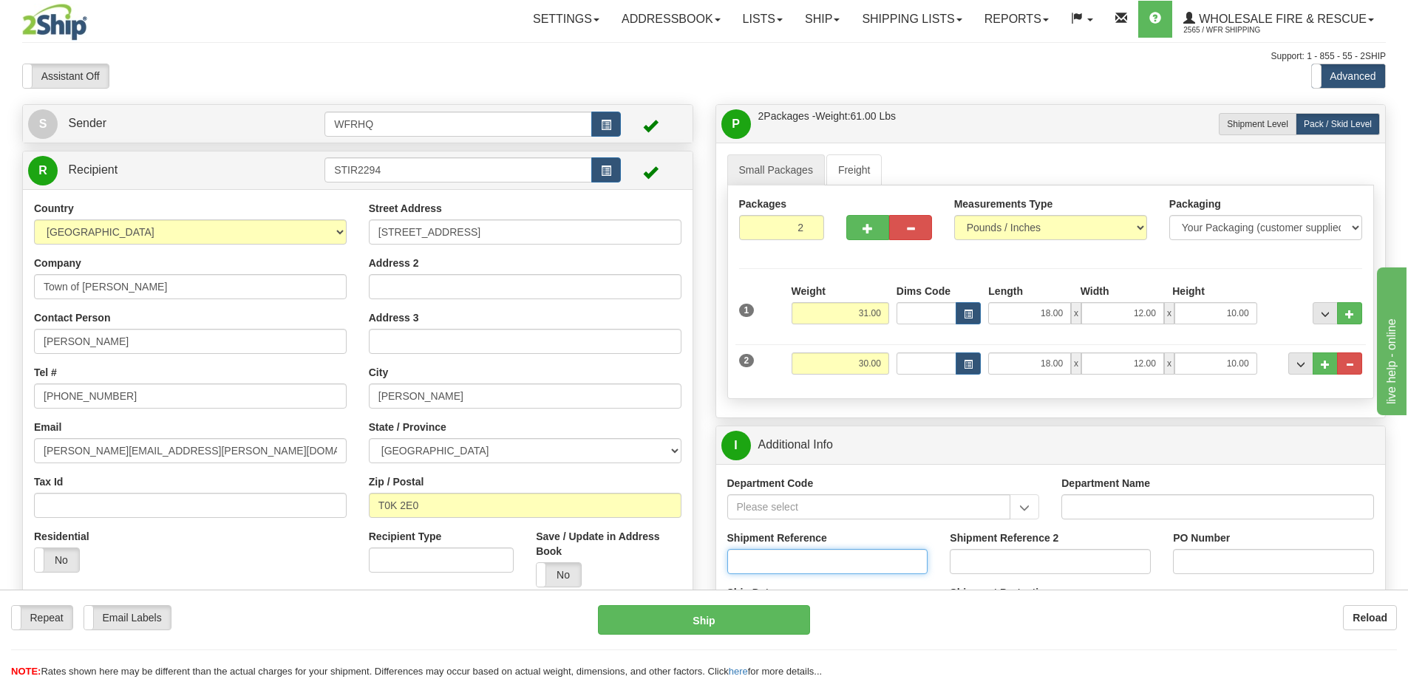
click at [824, 560] on input "Shipment Reference" at bounding box center [827, 561] width 201 height 25
type input "S46704-30878"
type input "2-23-09-510"
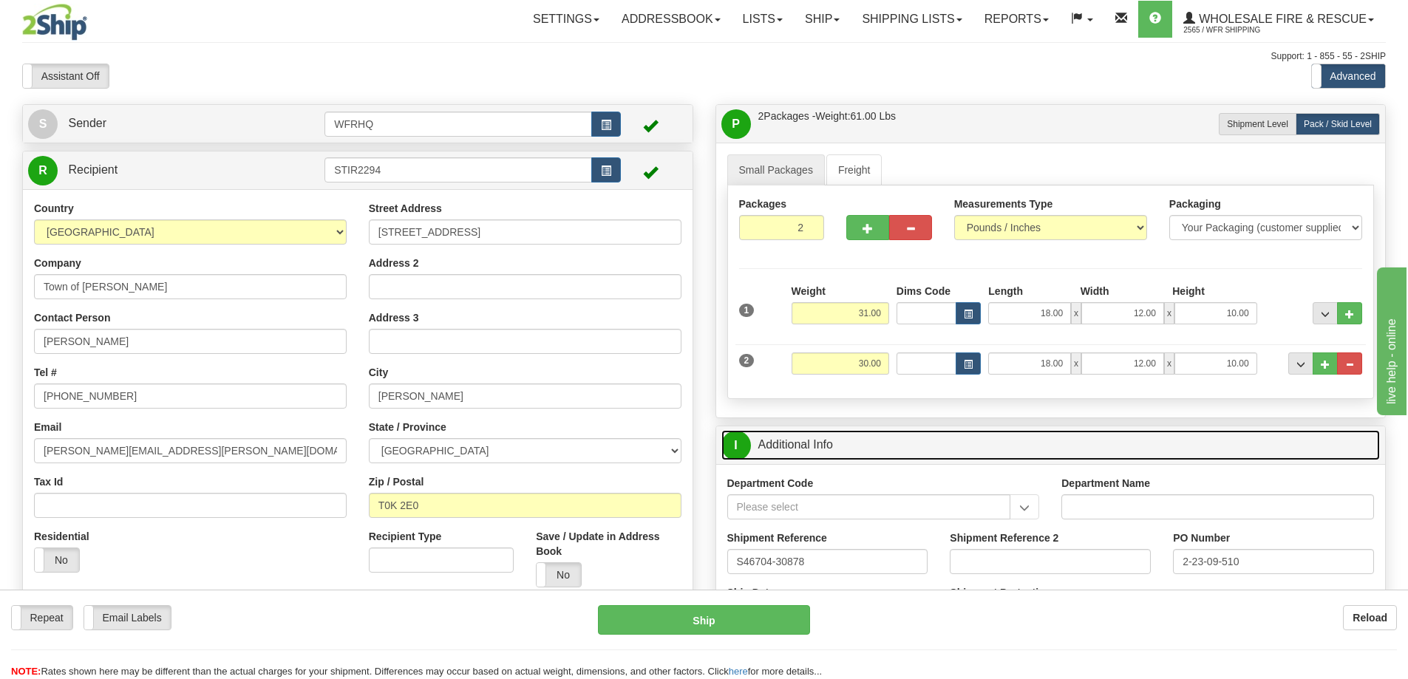
click at [922, 446] on link "I Additional Info" at bounding box center [1051, 445] width 659 height 30
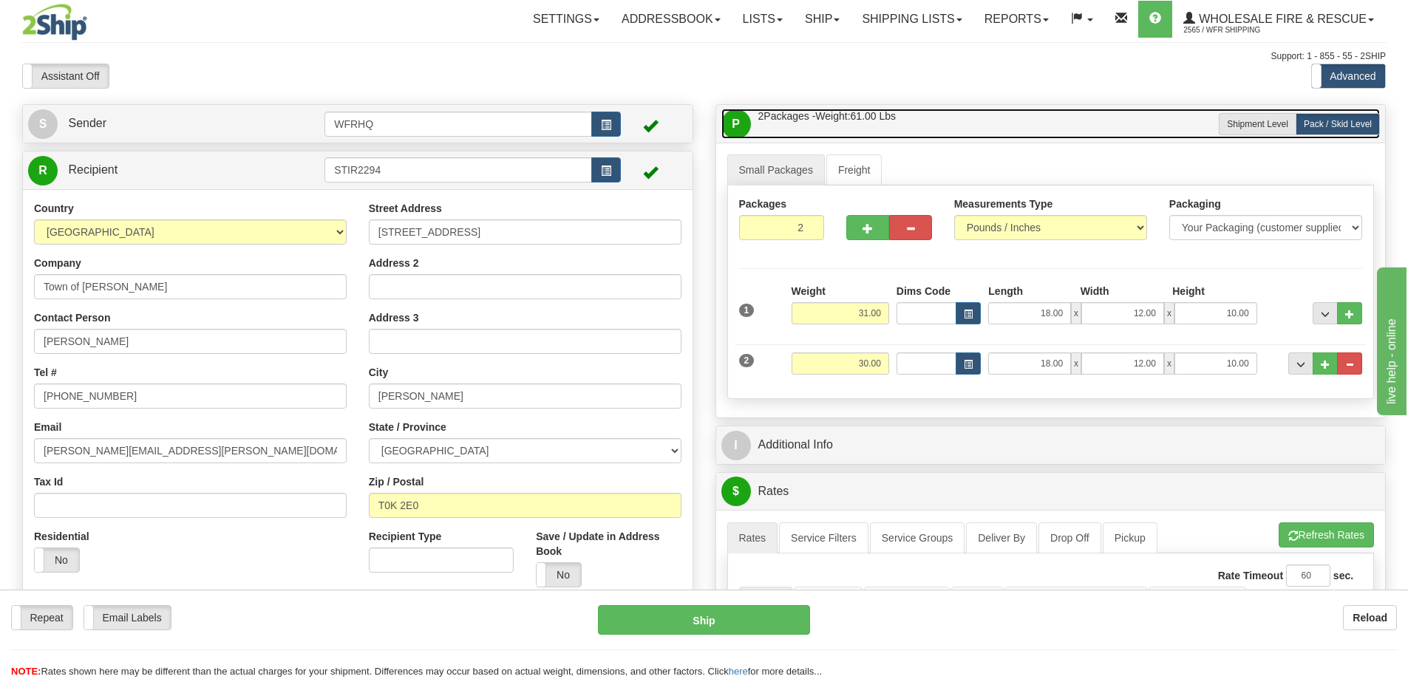
click at [987, 122] on link "P Packages / Skids 2 Packages - Weight: 61.00 Lbs 1 Skids - Weight: 0.00 Lbs" at bounding box center [1051, 124] width 659 height 30
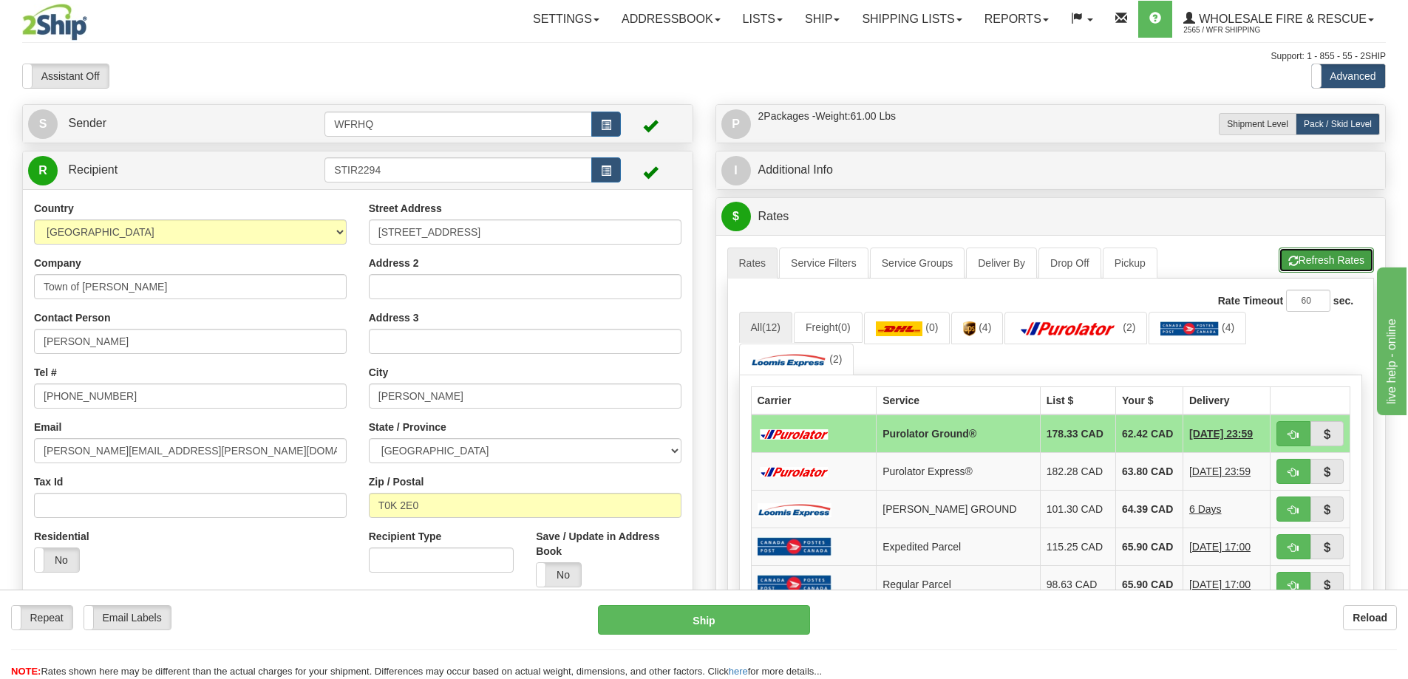
click at [1343, 249] on button "Refresh Rates" at bounding box center [1326, 260] width 95 height 25
click at [1297, 438] on span "button" at bounding box center [1294, 435] width 10 height 10
type input "260"
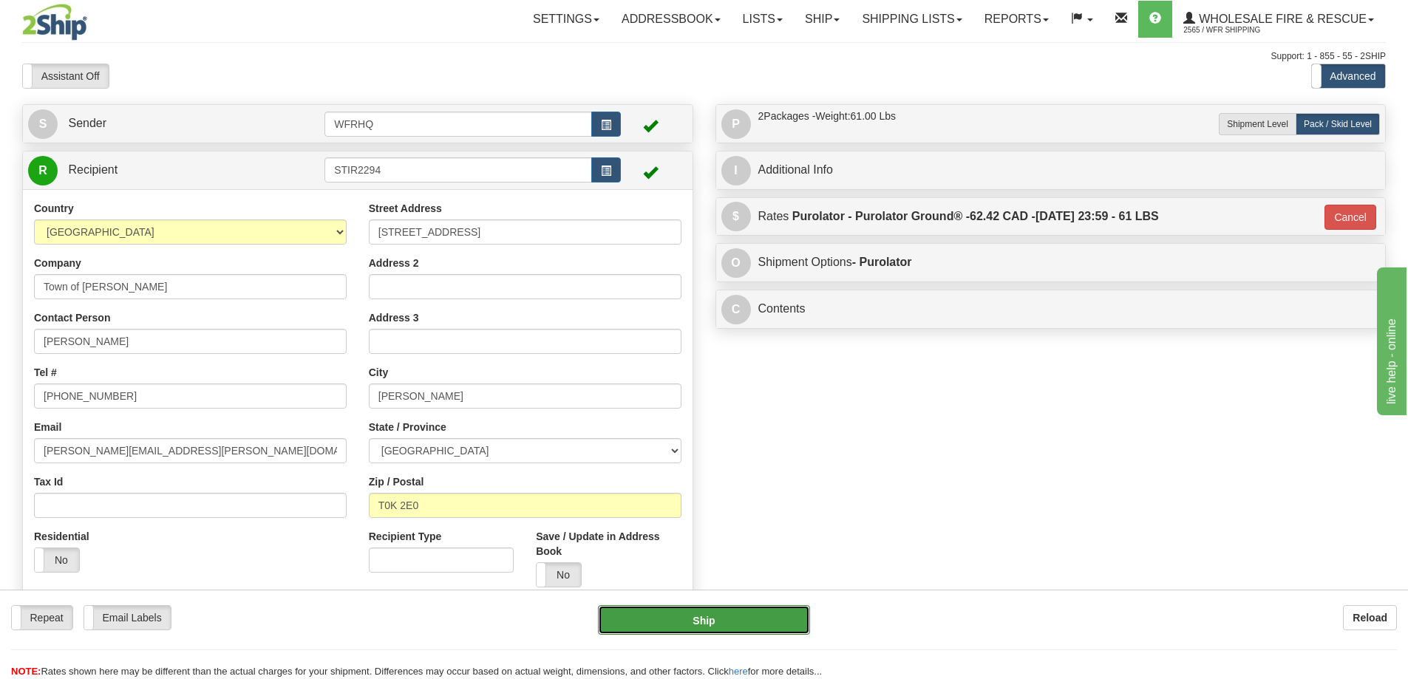
click at [676, 611] on button "Ship" at bounding box center [704, 620] width 212 height 30
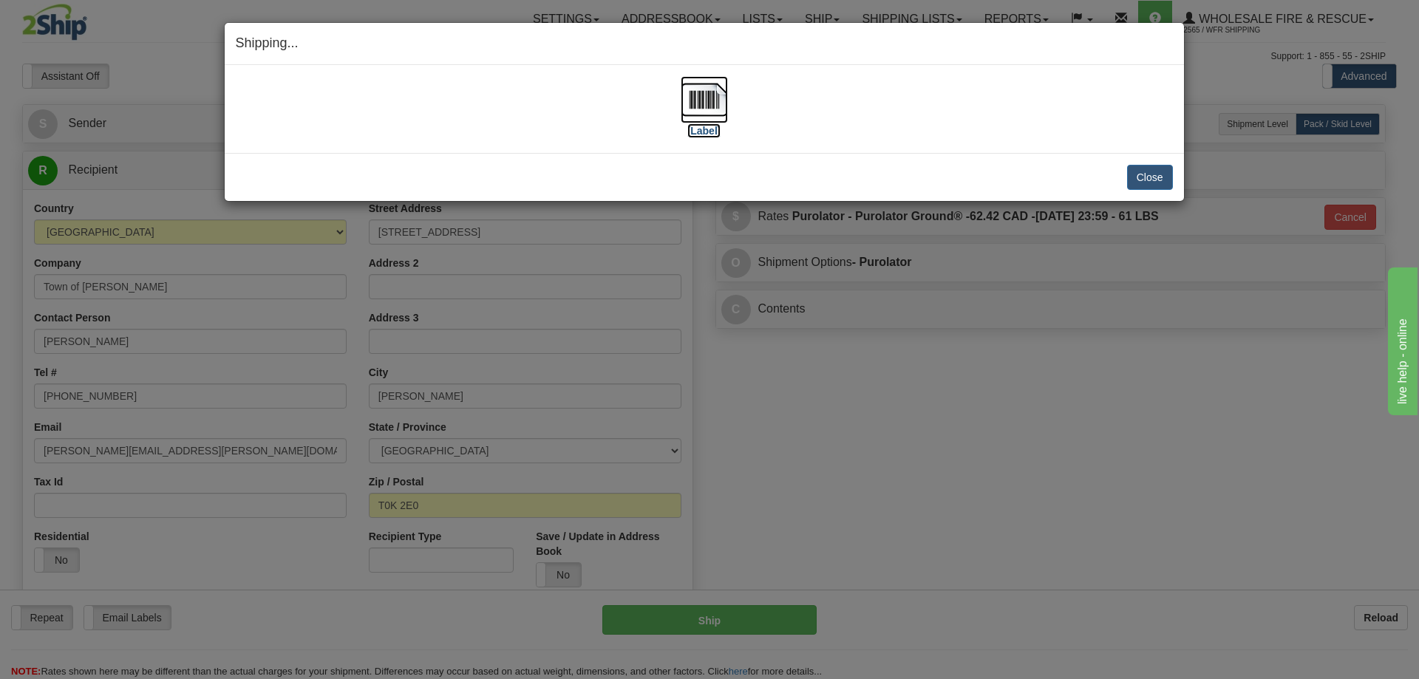
click at [710, 102] on img at bounding box center [704, 99] width 47 height 47
